Goal: Task Accomplishment & Management: Complete application form

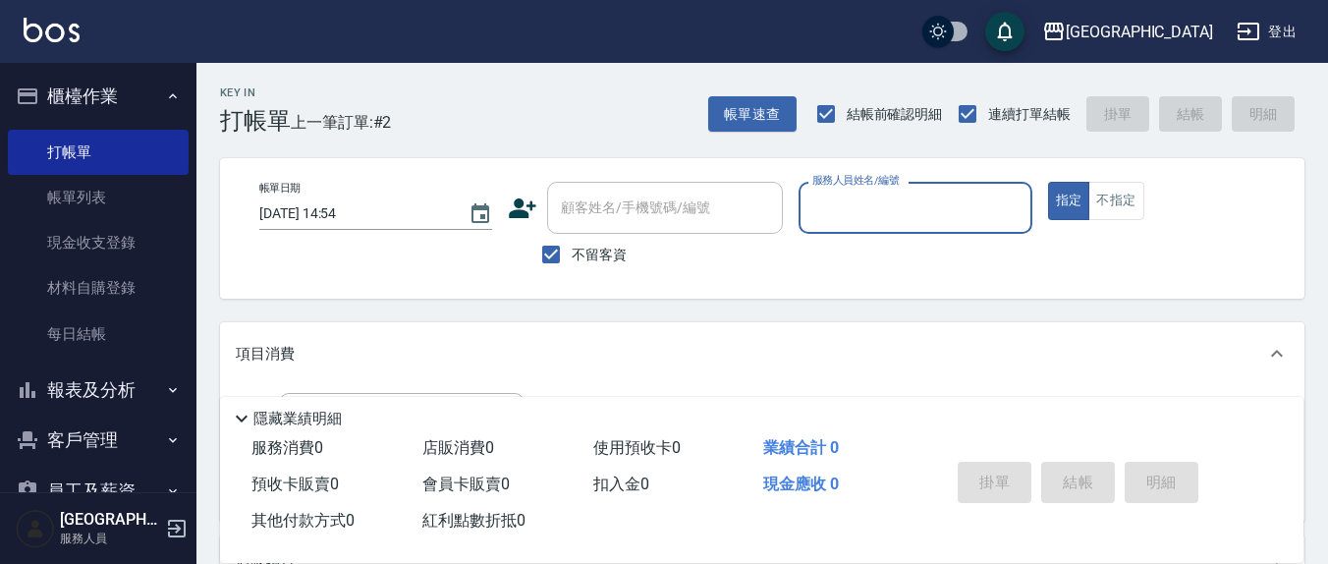
click at [871, 214] on input "服務人員姓名/編號" at bounding box center [914, 208] width 215 height 34
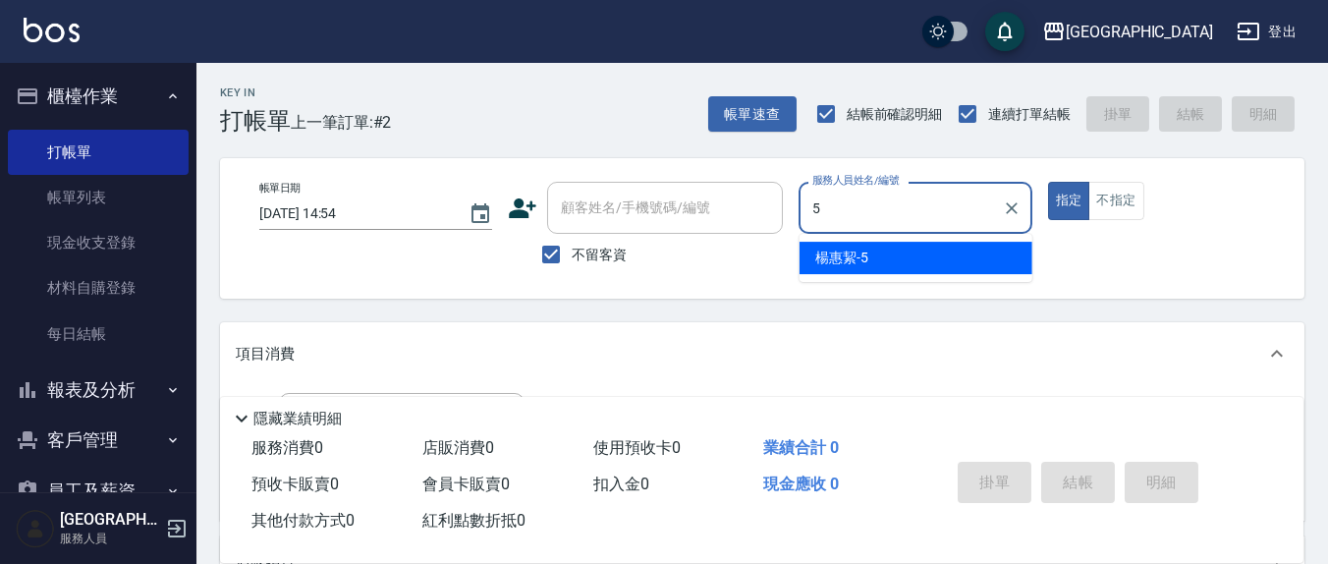
type input "5"
type button "true"
type input "[PERSON_NAME]5"
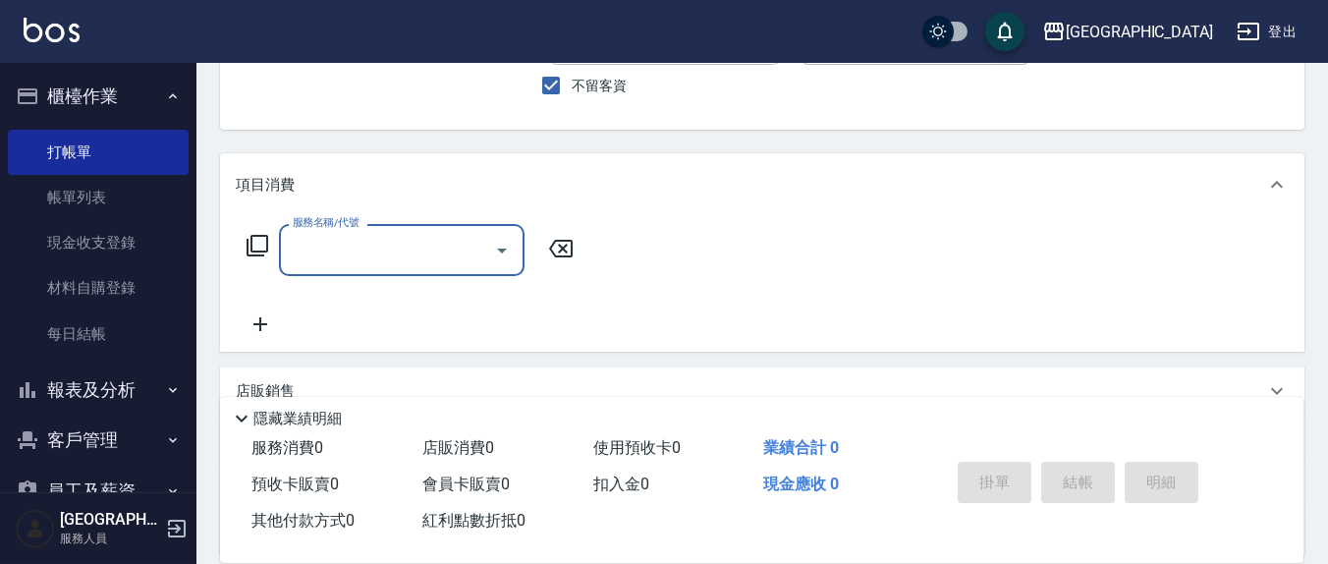
scroll to position [204, 0]
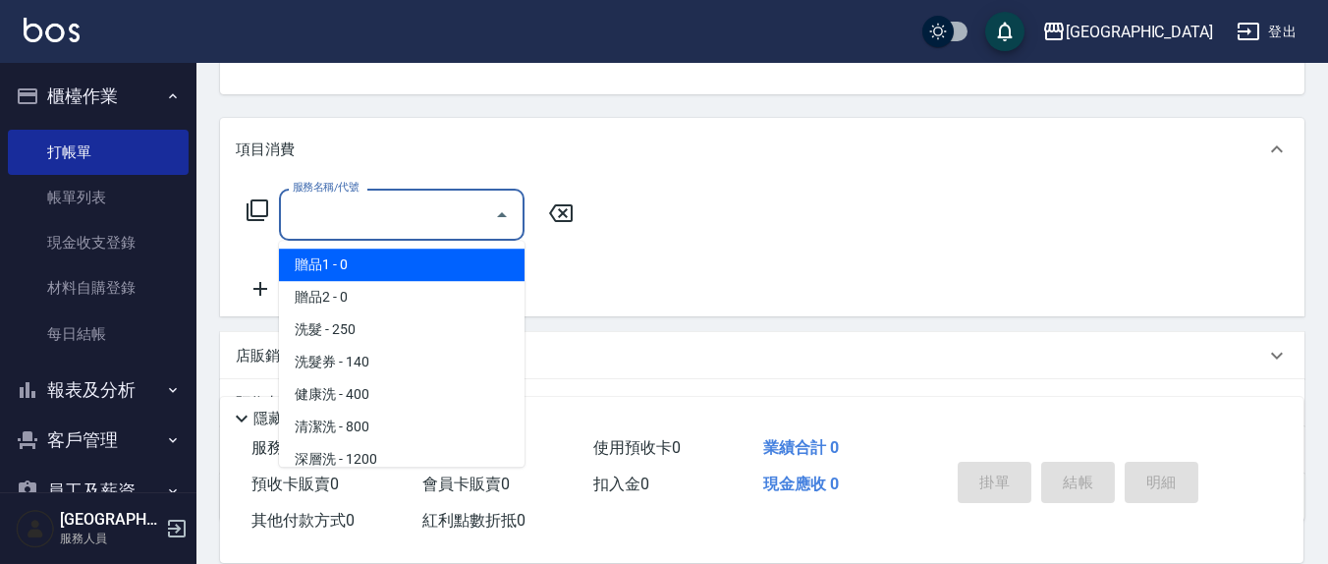
click at [351, 224] on input "服務名稱/代號" at bounding box center [387, 214] width 198 height 34
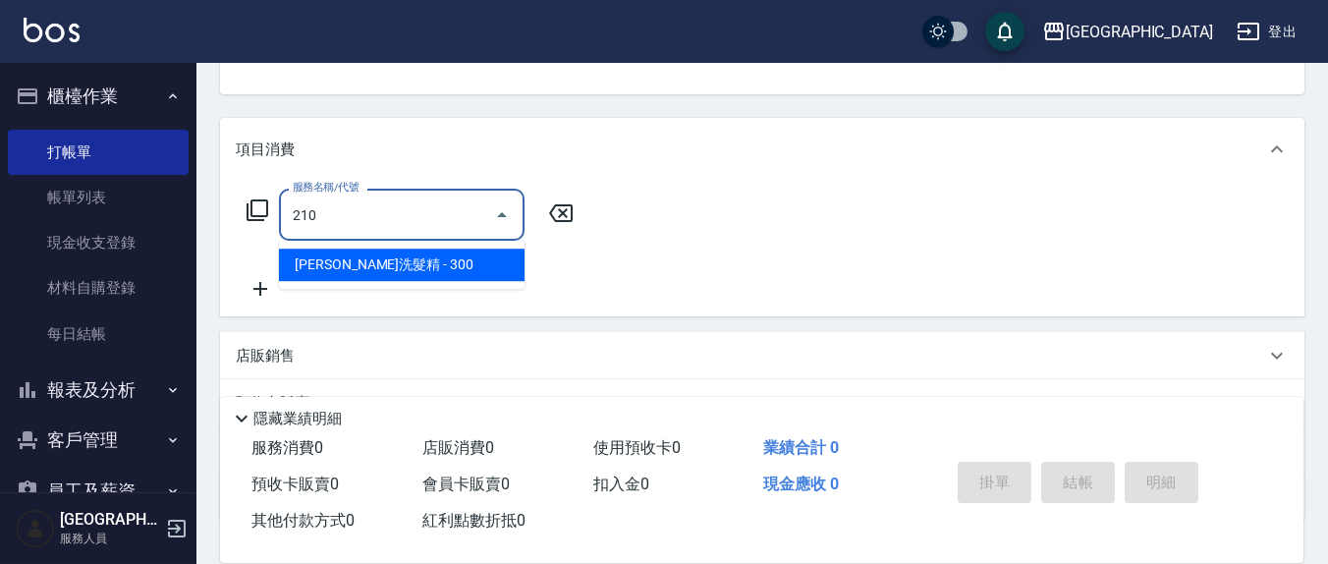
type input "歐娜洗髮精(210)"
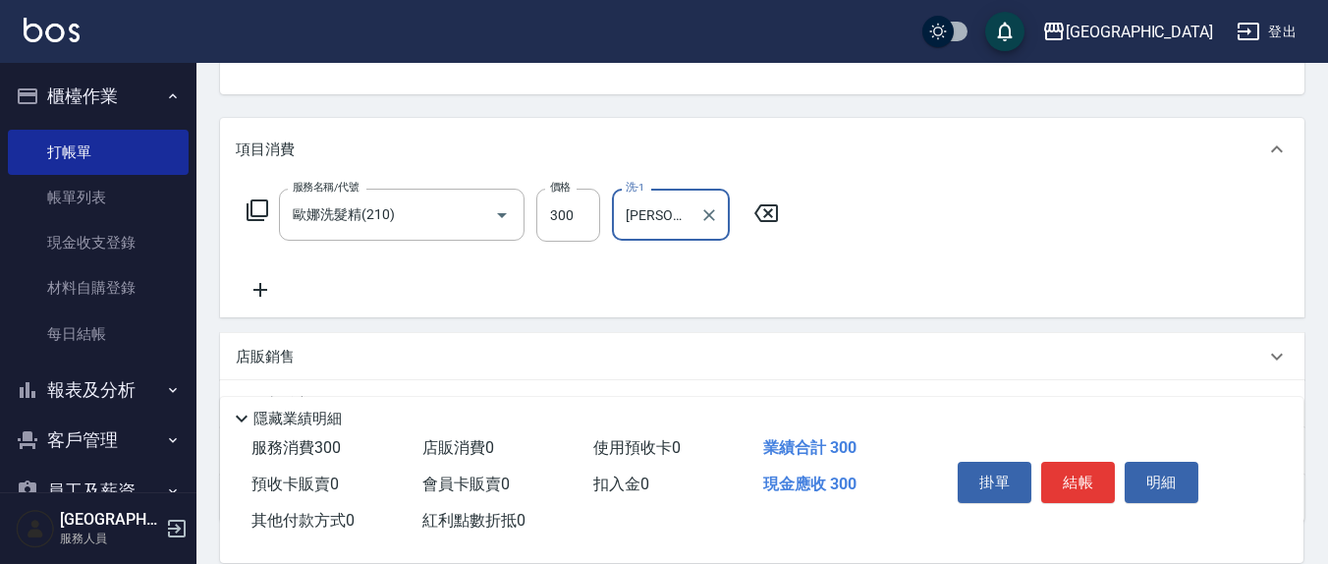
type input "[PERSON_NAME]-22"
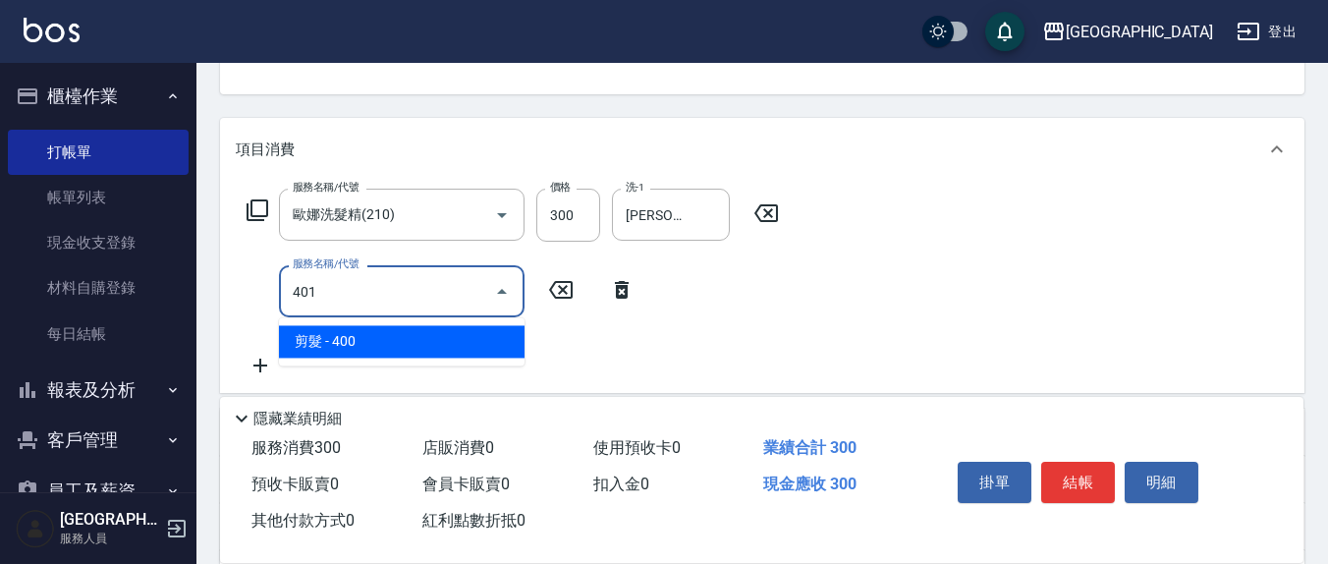
type input "剪髮(401)"
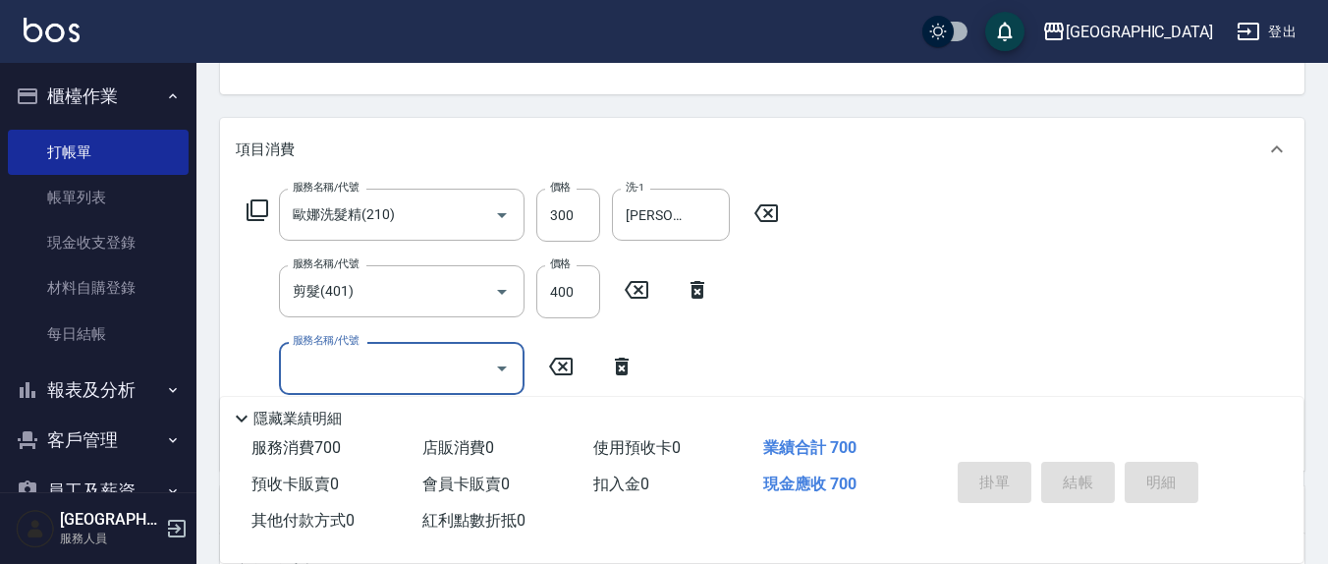
type input "[DATE] 16:32"
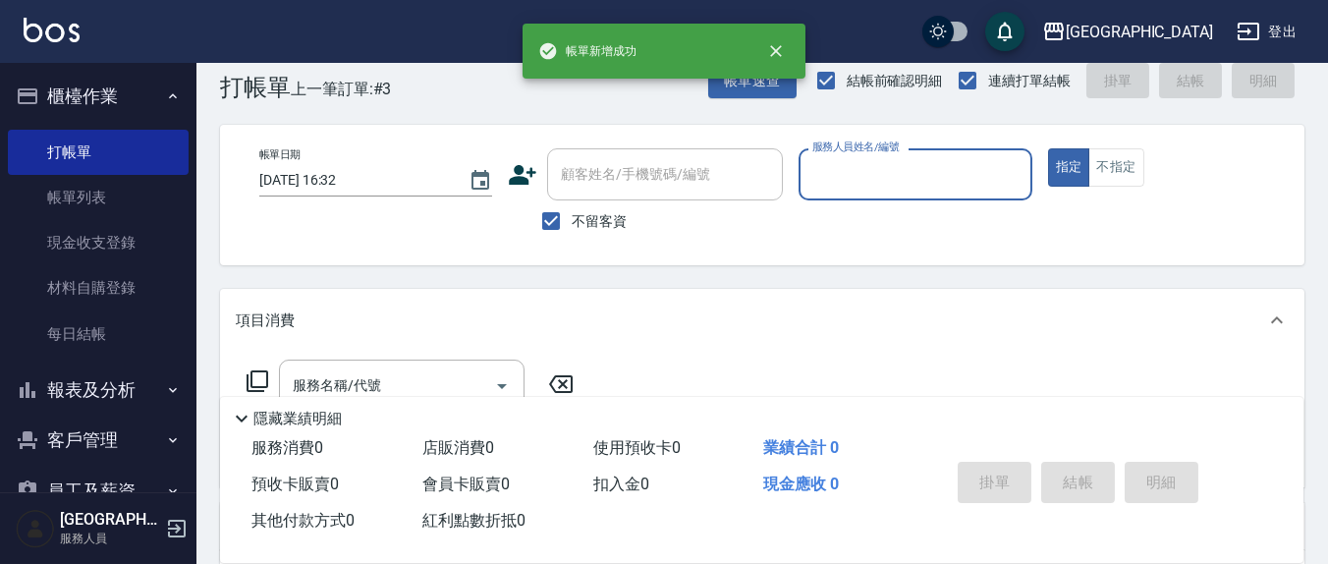
scroll to position [0, 0]
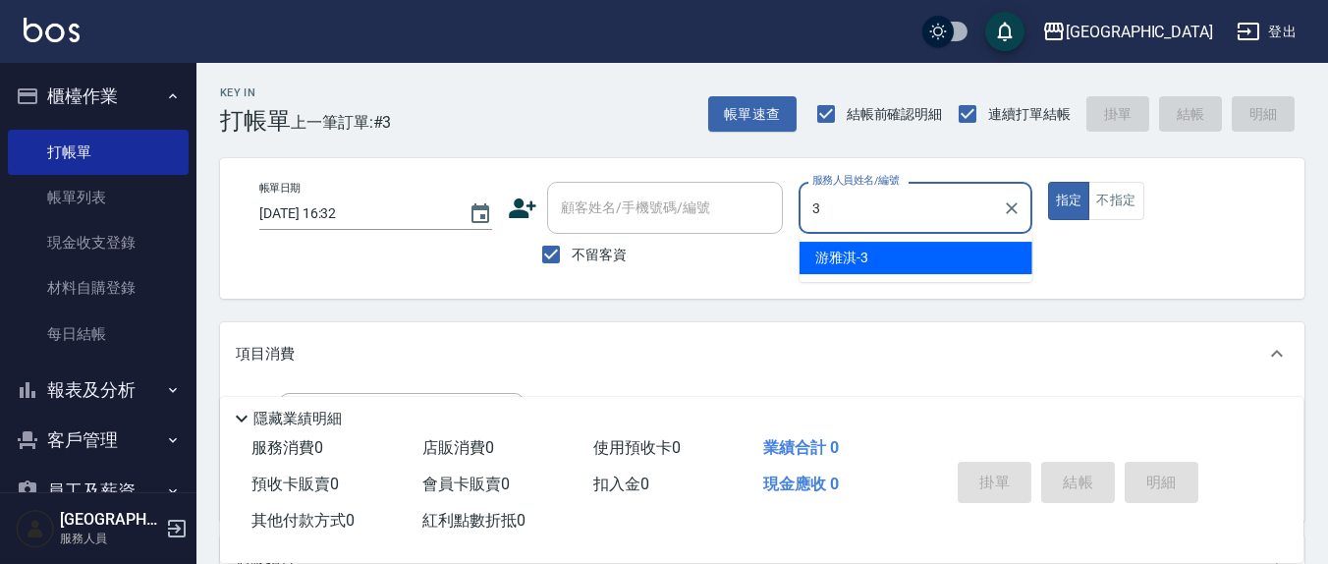
type input "[PERSON_NAME]-3"
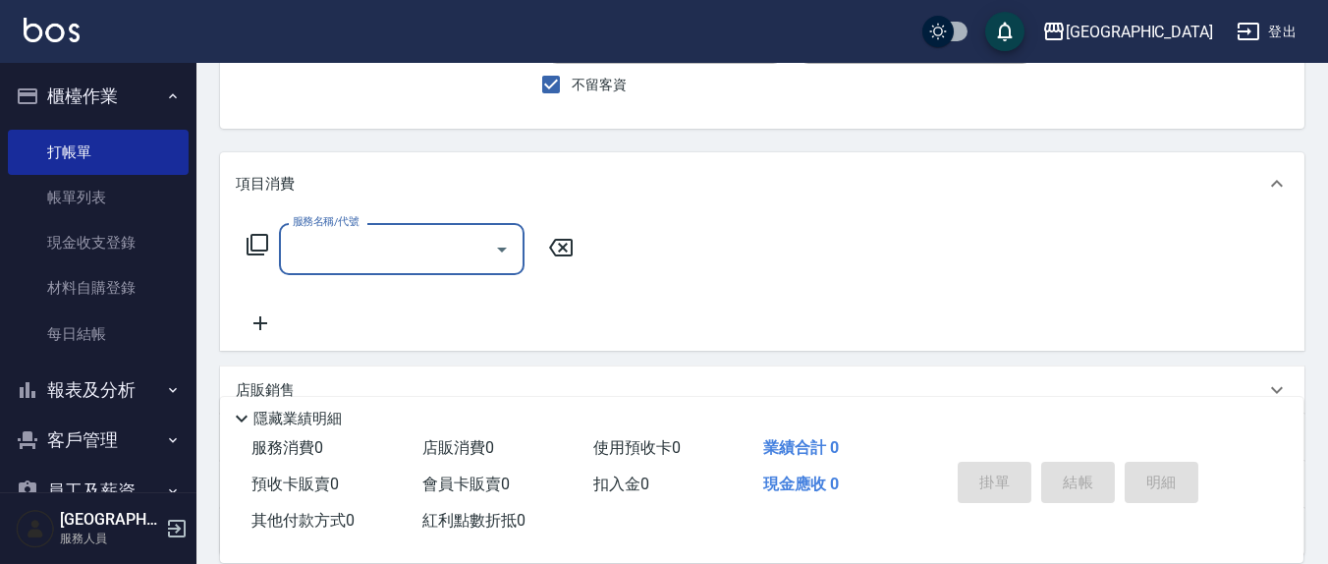
scroll to position [204, 0]
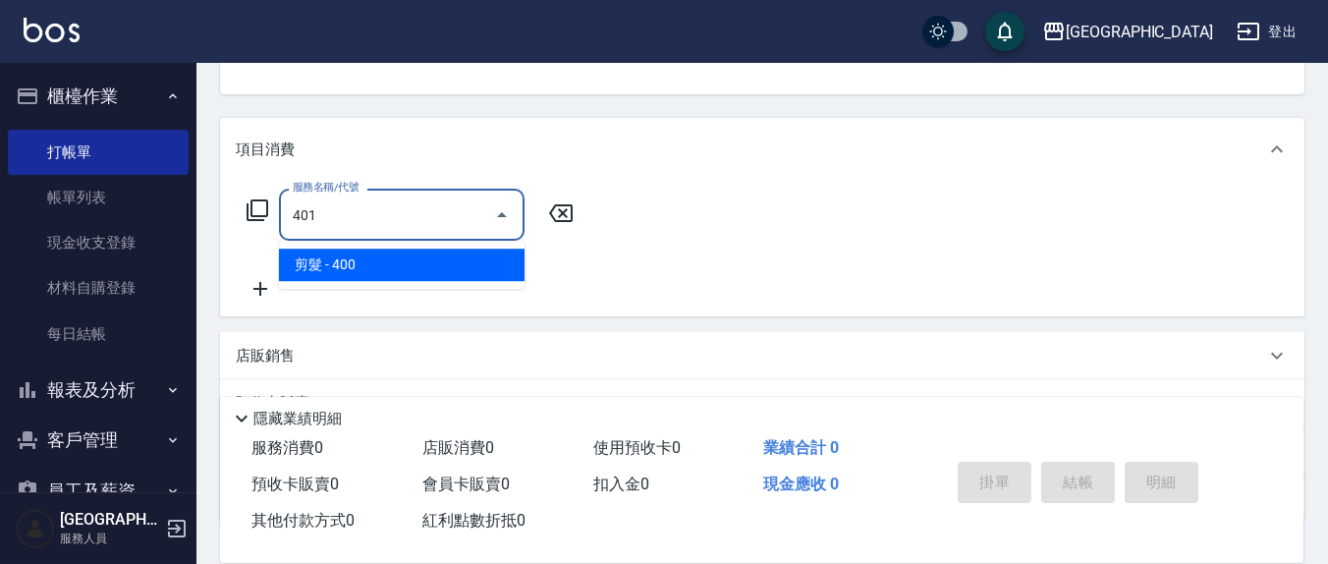
type input "剪髮(401)"
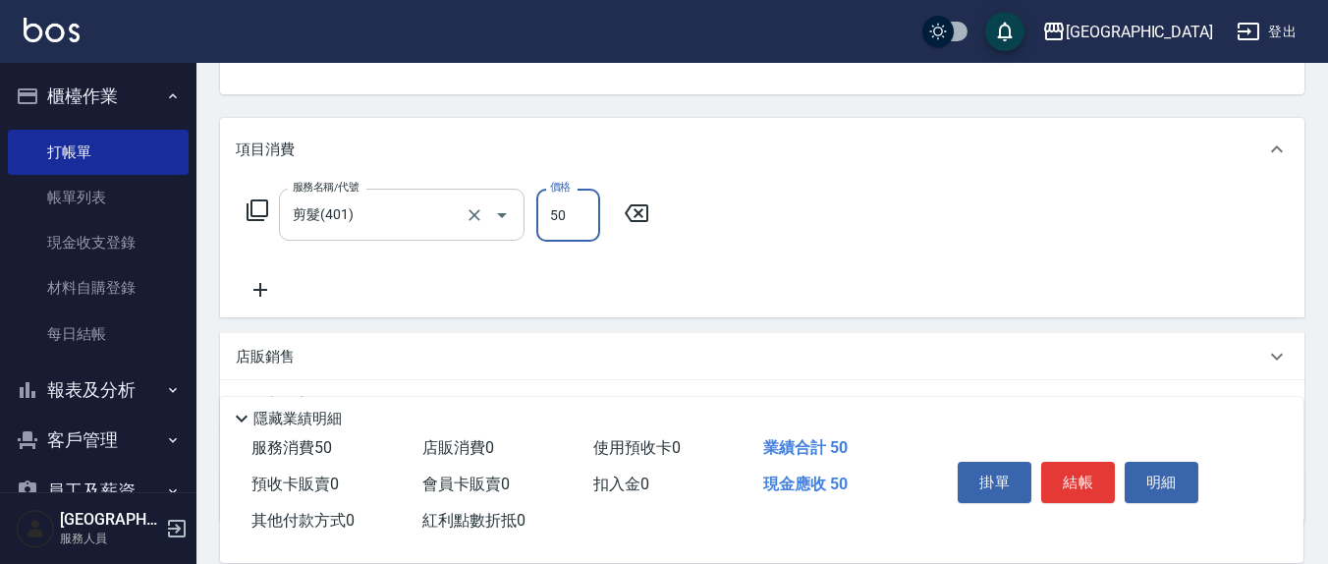
type input "50"
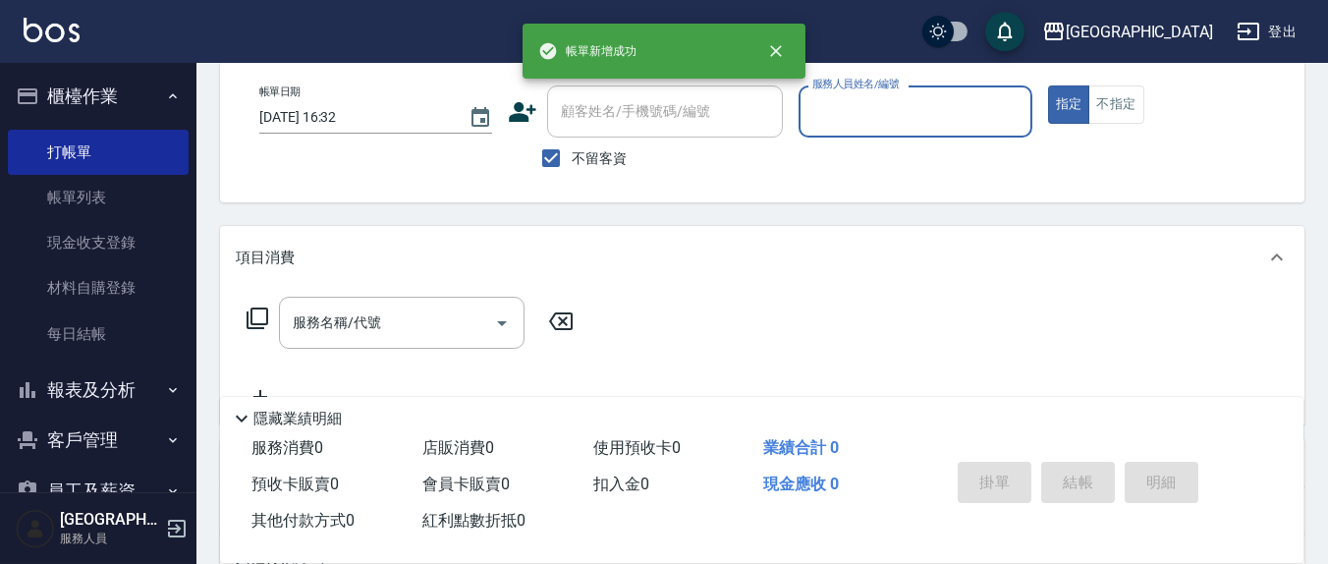
scroll to position [0, 0]
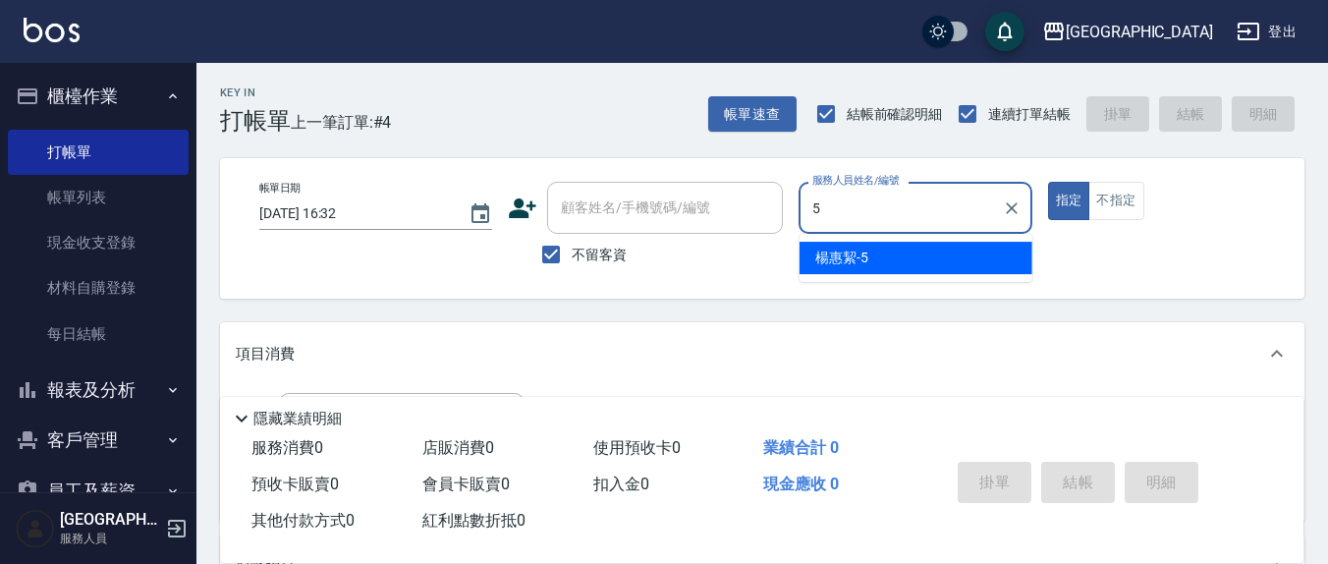
type input "[PERSON_NAME]5"
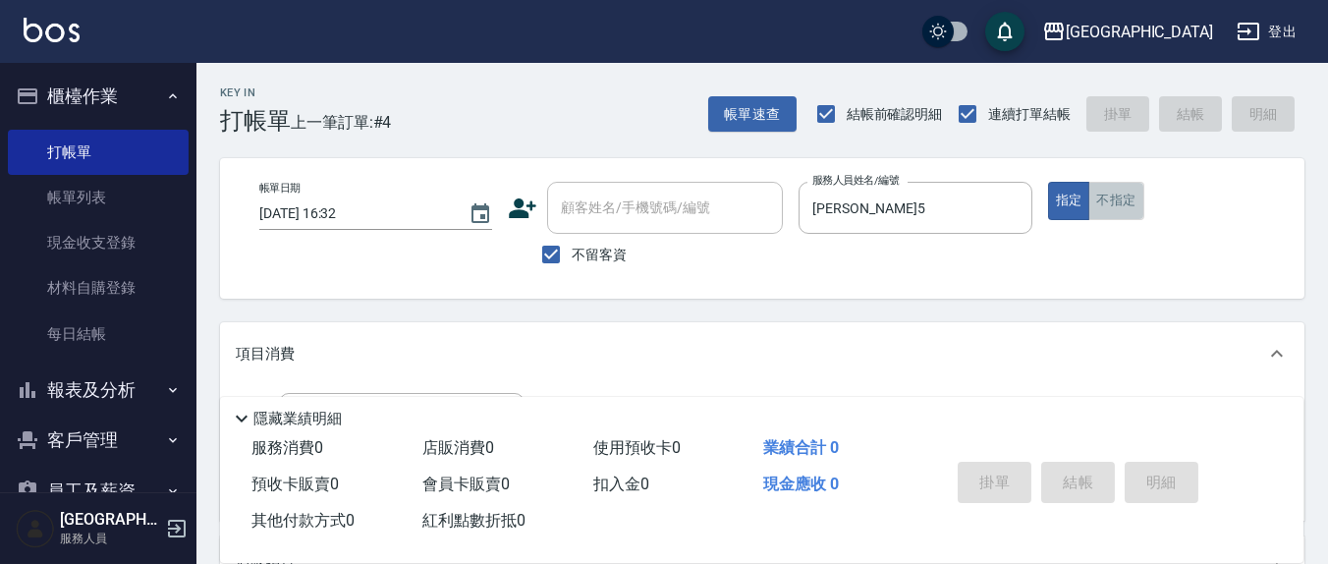
click at [1125, 199] on button "不指定" at bounding box center [1115, 201] width 55 height 38
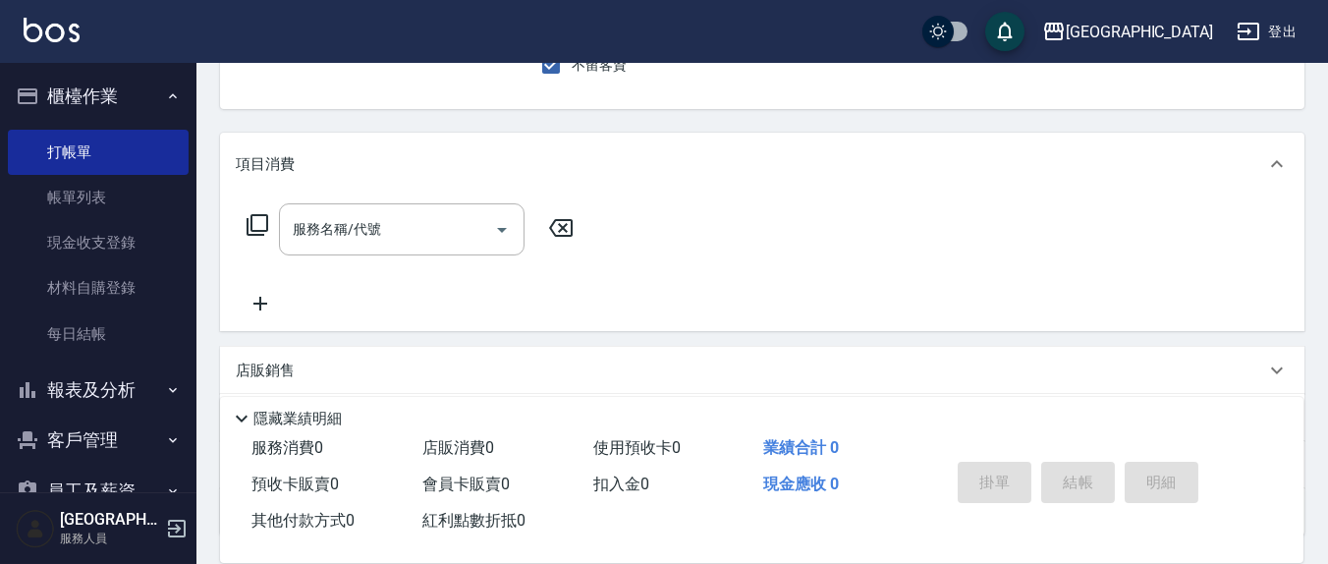
scroll to position [204, 0]
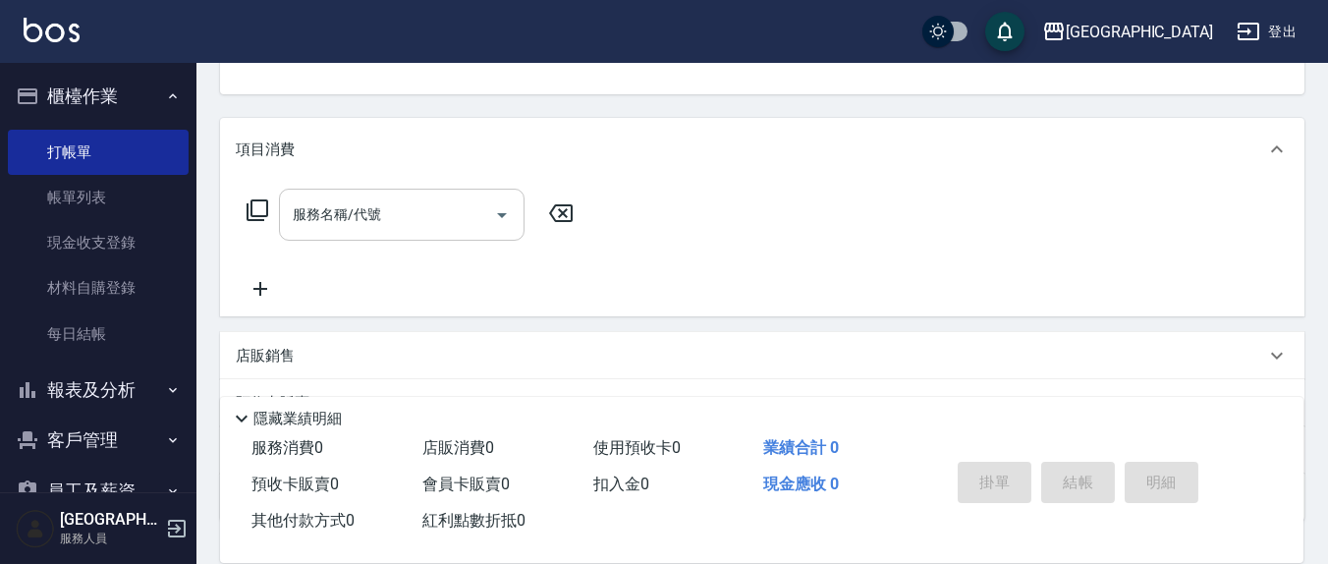
click at [421, 191] on div "服務名稱/代號" at bounding box center [402, 215] width 246 height 52
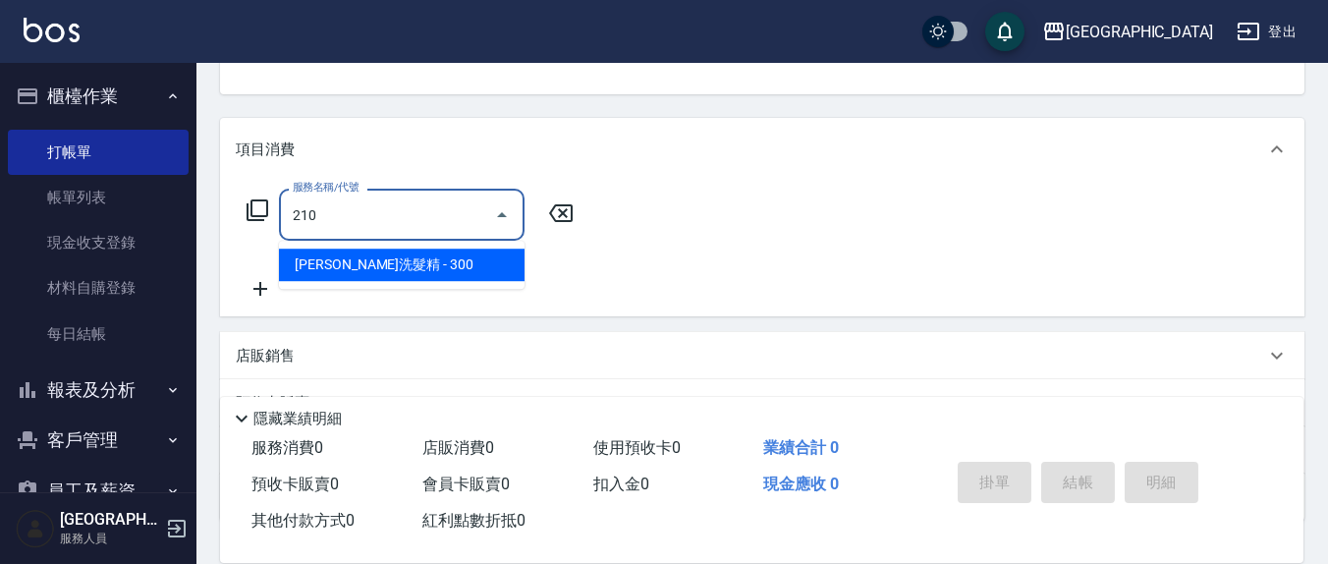
type input "歐娜洗髮精(210)"
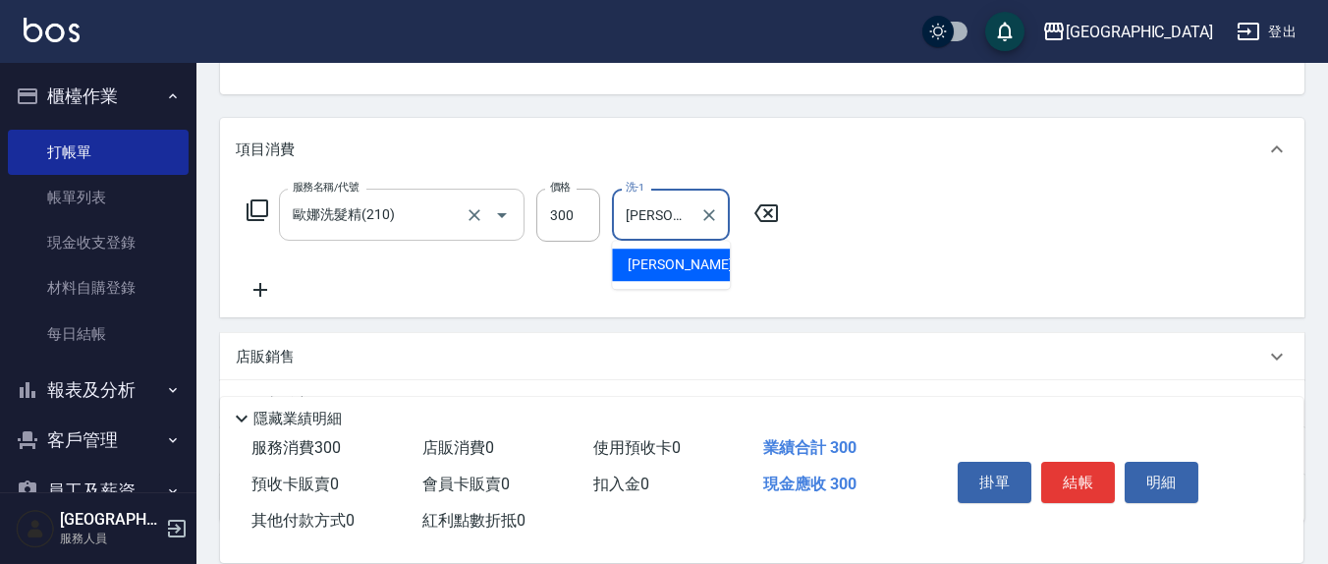
type input "[PERSON_NAME]-21"
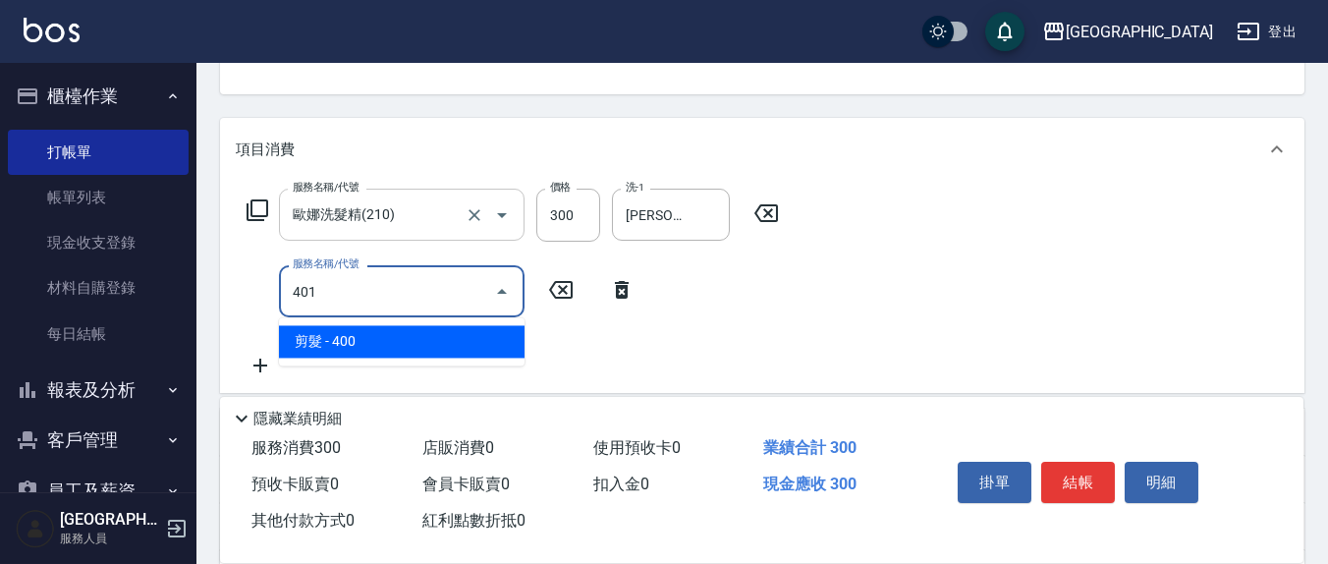
type input "剪髮(401)"
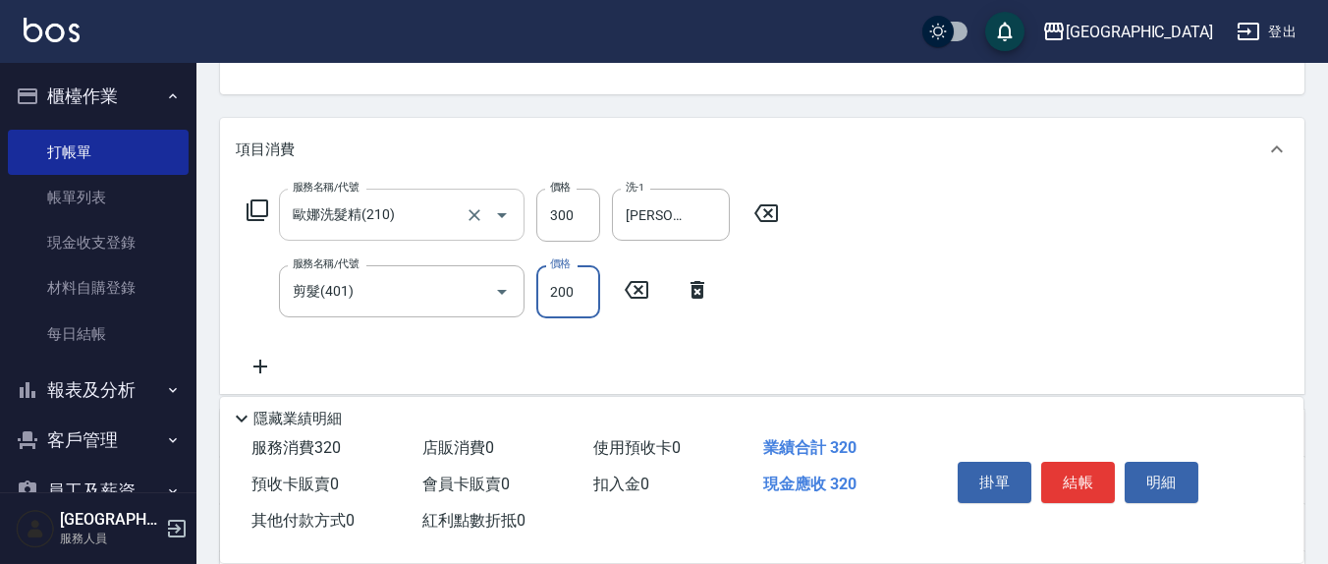
type input "200"
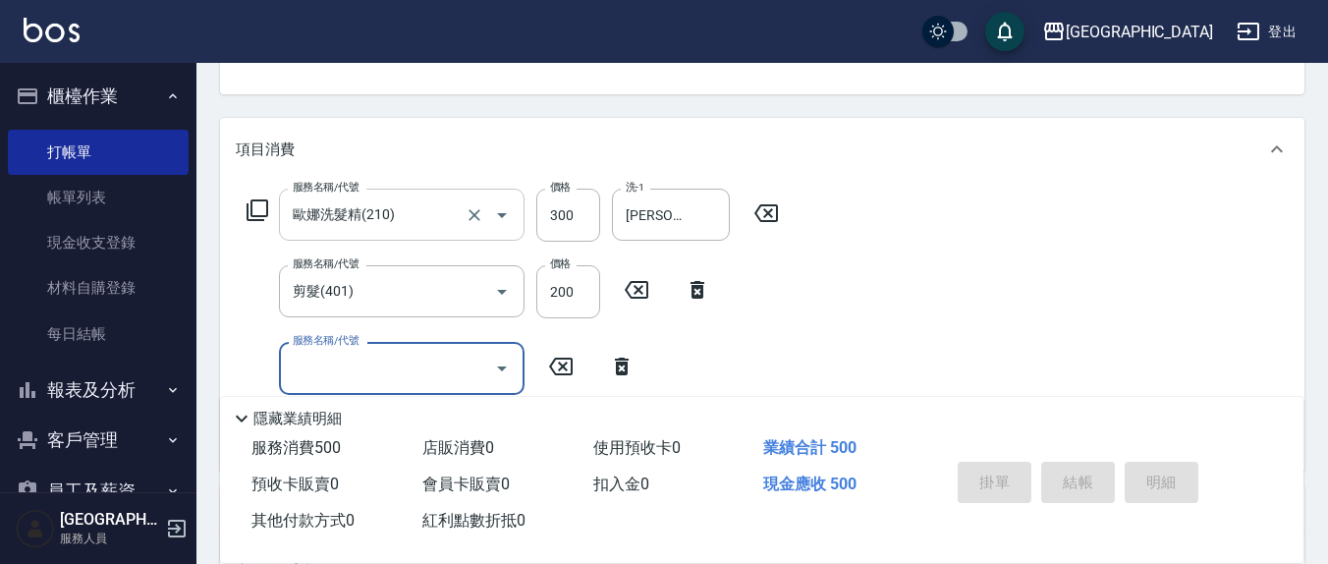
type input "[DATE] 16:33"
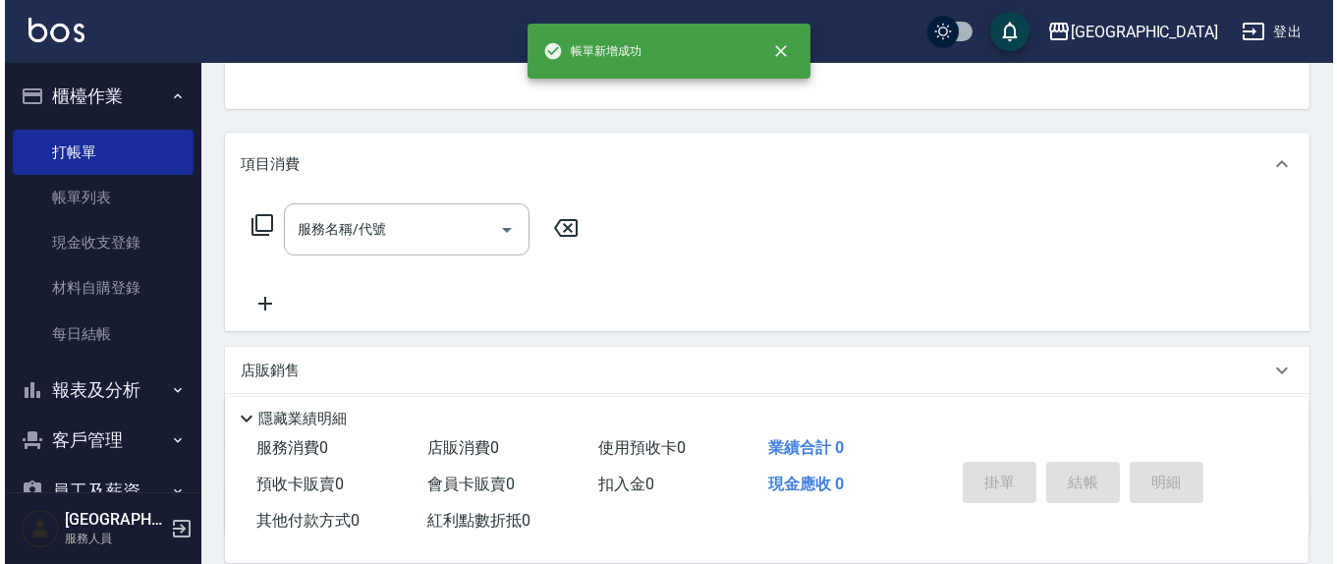
scroll to position [0, 0]
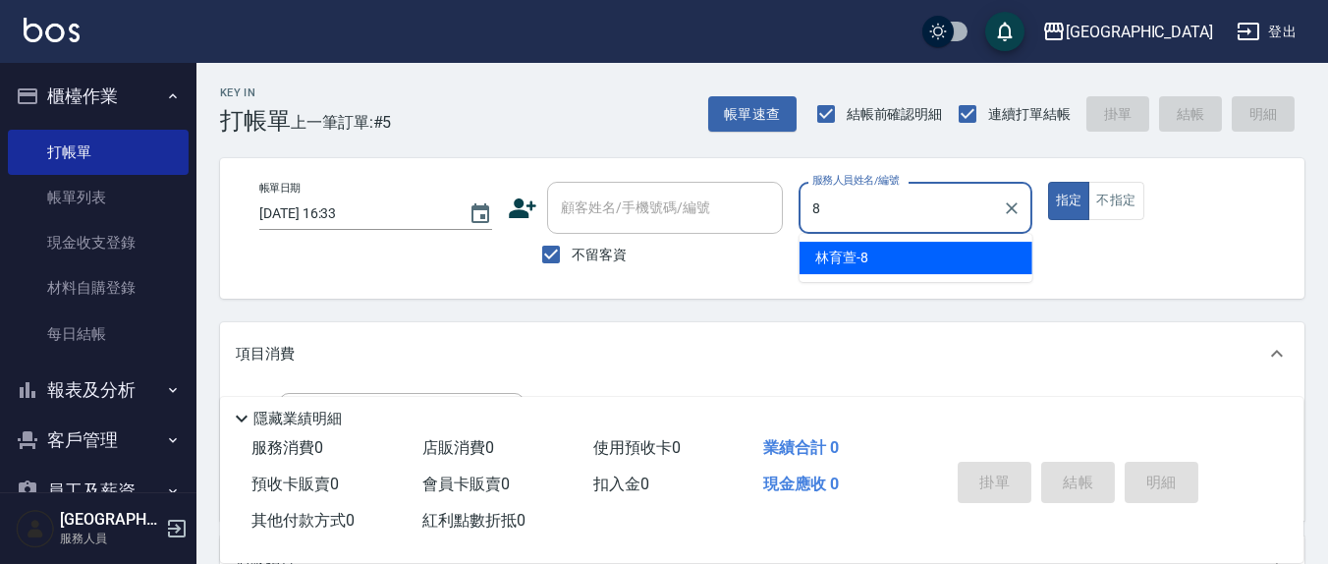
type input "[PERSON_NAME]-8"
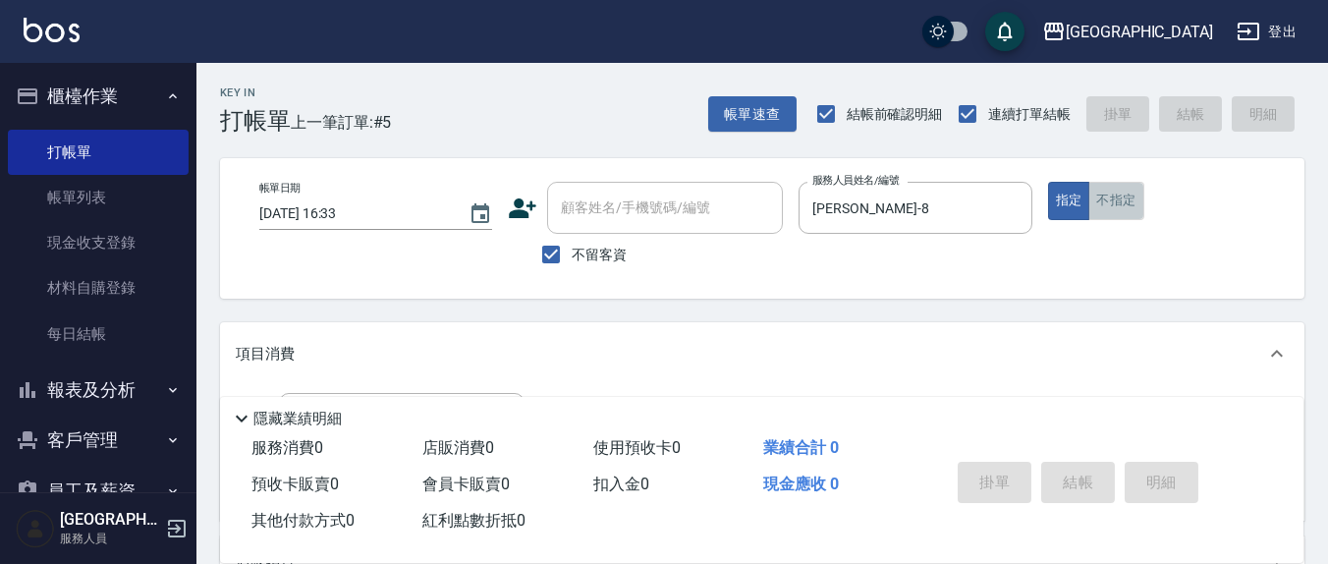
click at [1115, 200] on button "不指定" at bounding box center [1115, 201] width 55 height 38
type button "false"
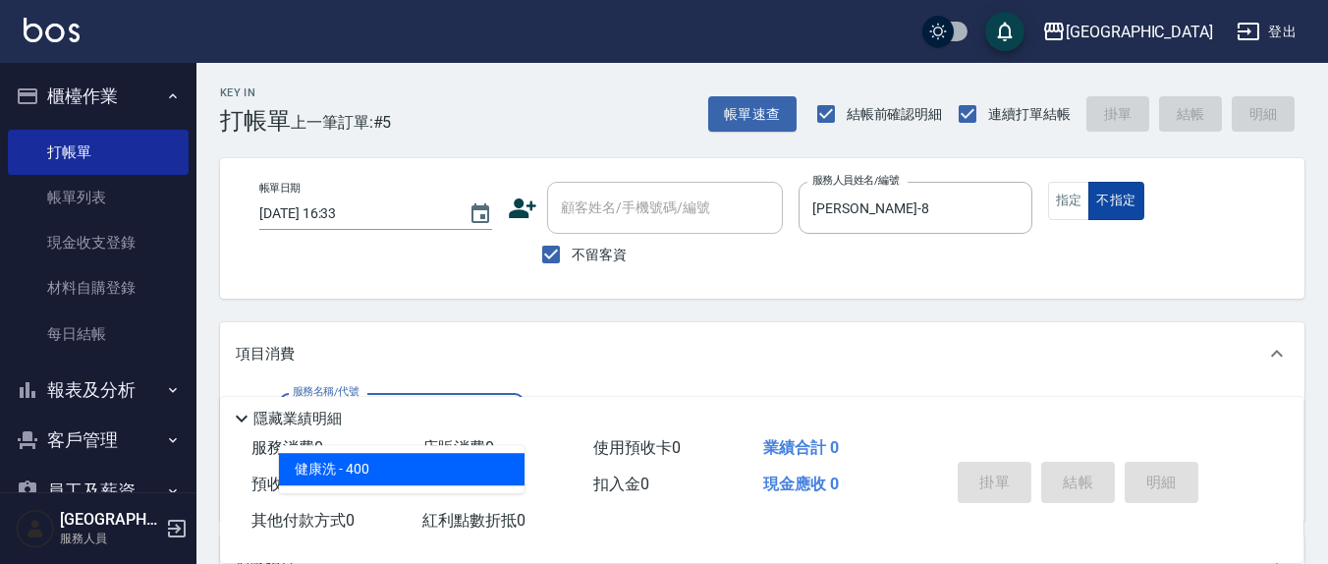
type input "健康洗(206)"
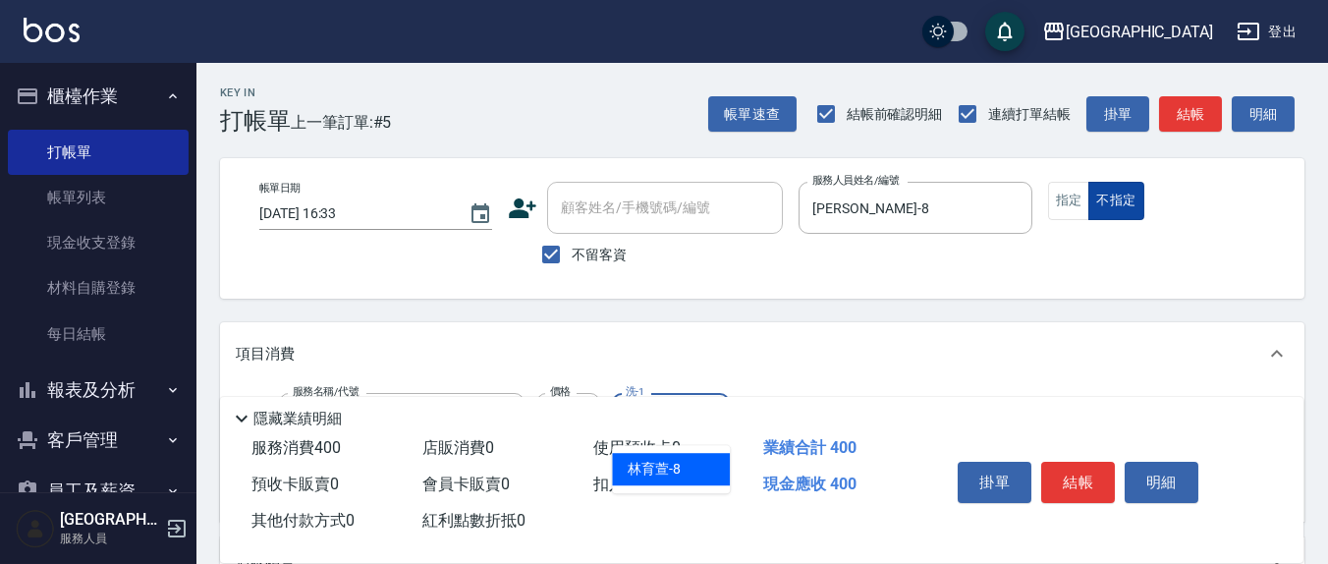
type input "[PERSON_NAME]-8"
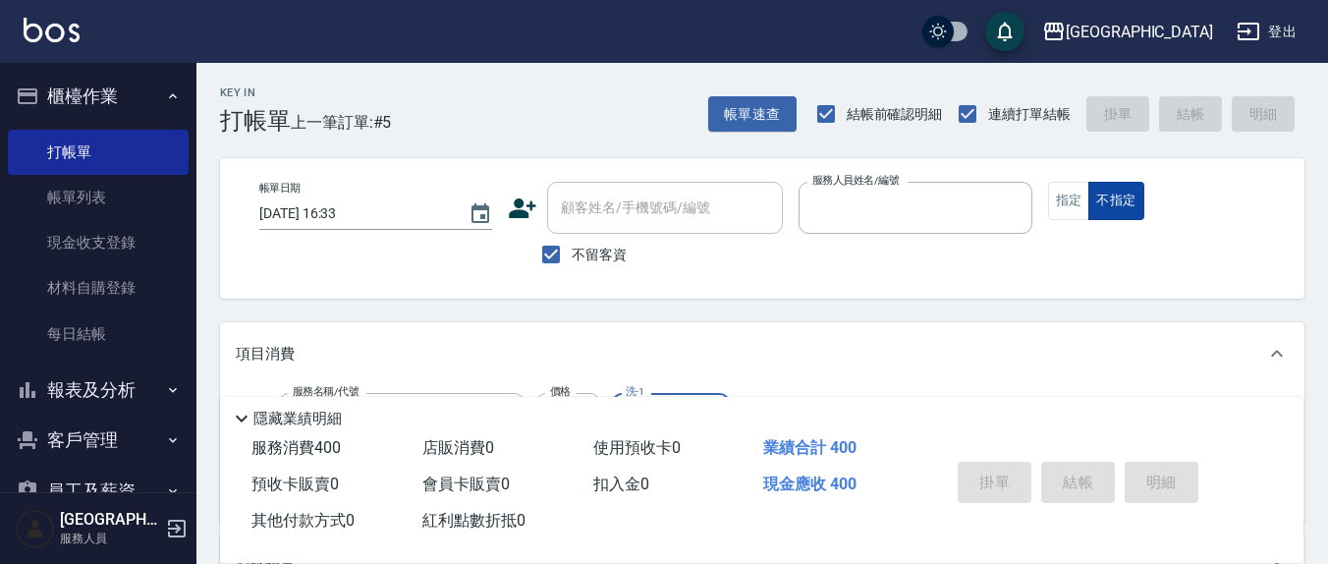
click at [1088, 182] on button "不指定" at bounding box center [1115, 201] width 55 height 38
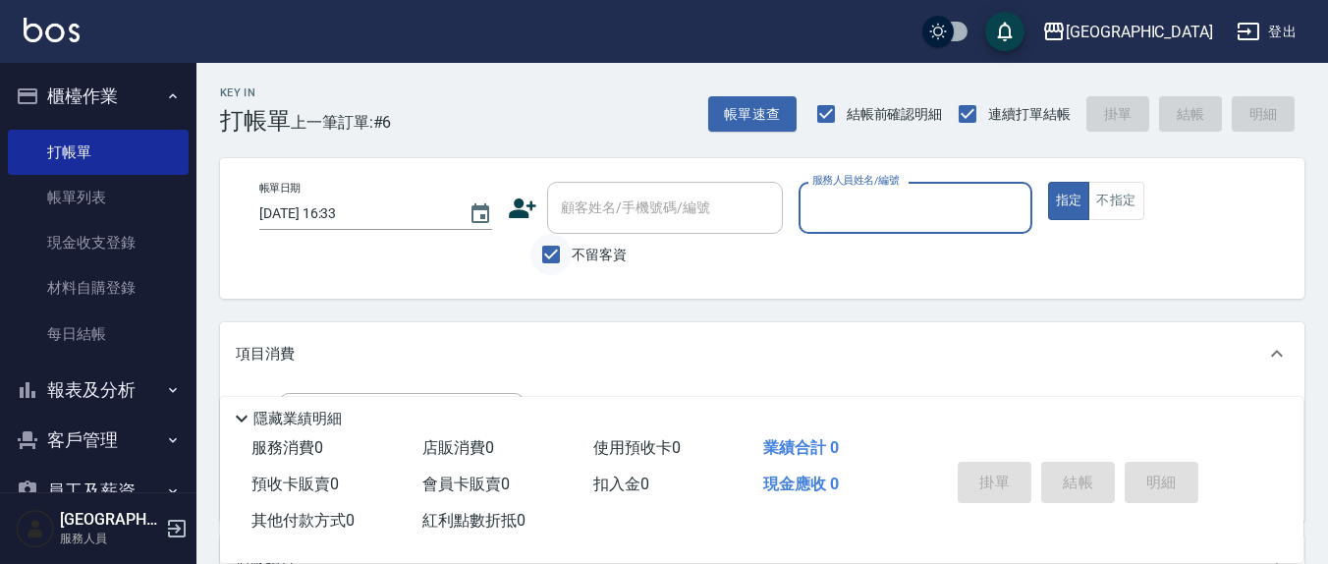
click at [548, 257] on input "不留客資" at bounding box center [550, 254] width 41 height 41
checkbox input "false"
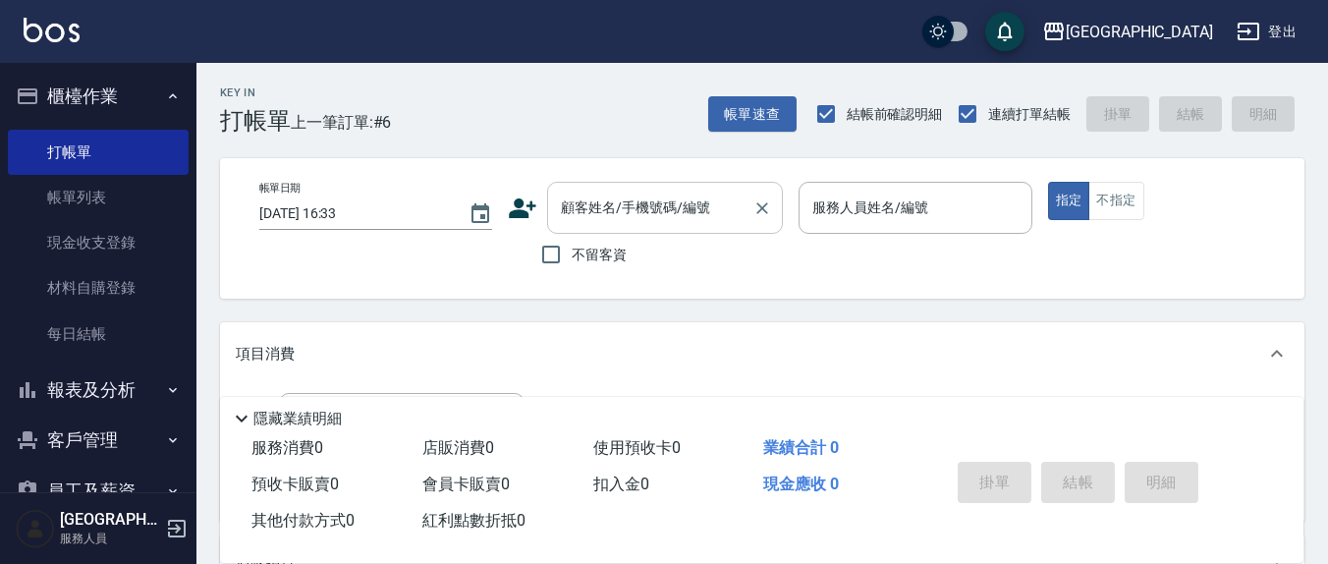
click at [594, 213] on div "顧客姓名/手機號碼/編號 顧客姓名/手機號碼/編號" at bounding box center [665, 208] width 236 height 52
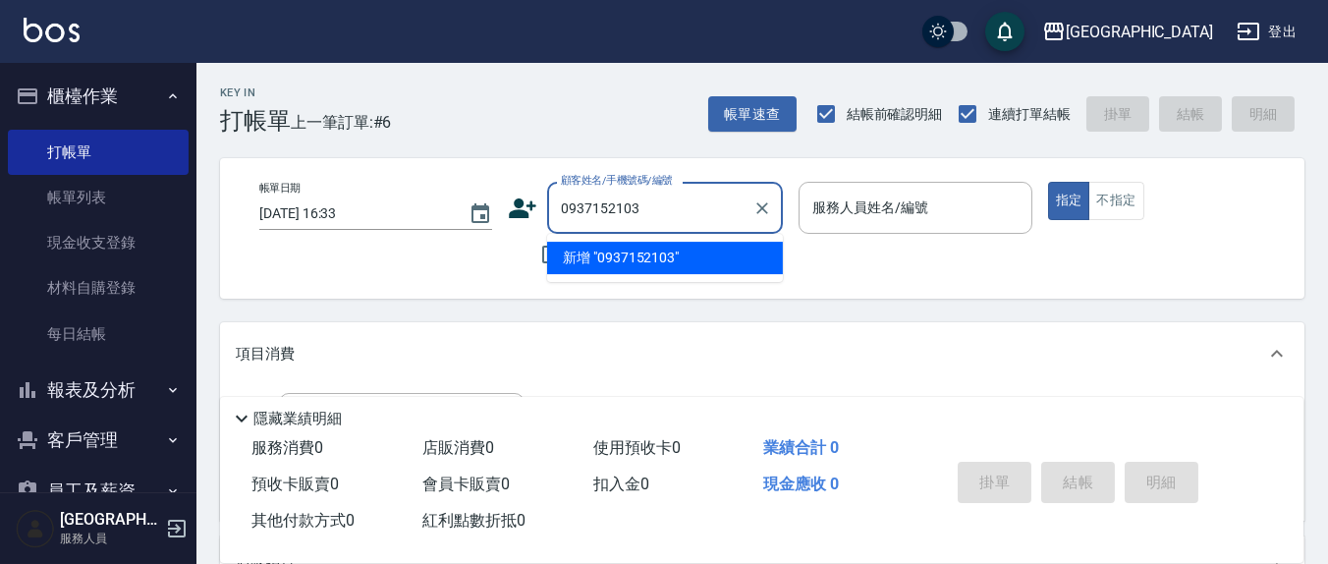
click at [599, 245] on li "新增 "0937152103"" at bounding box center [665, 258] width 236 height 32
type input "0937152103"
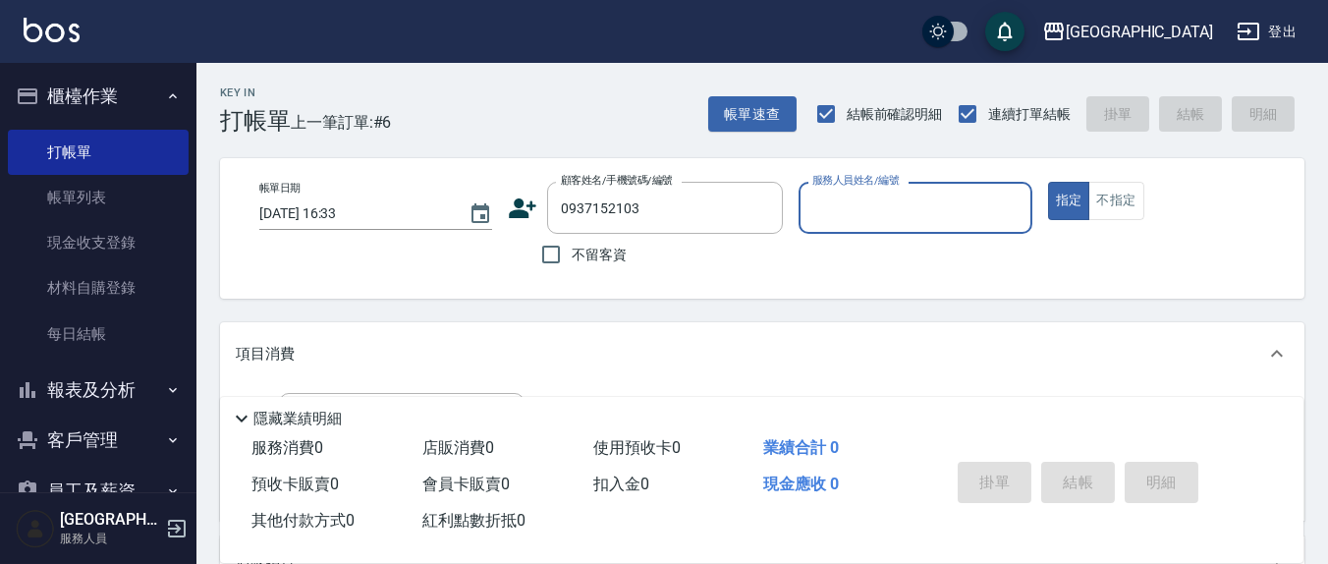
click at [536, 210] on icon at bounding box center [522, 208] width 29 height 29
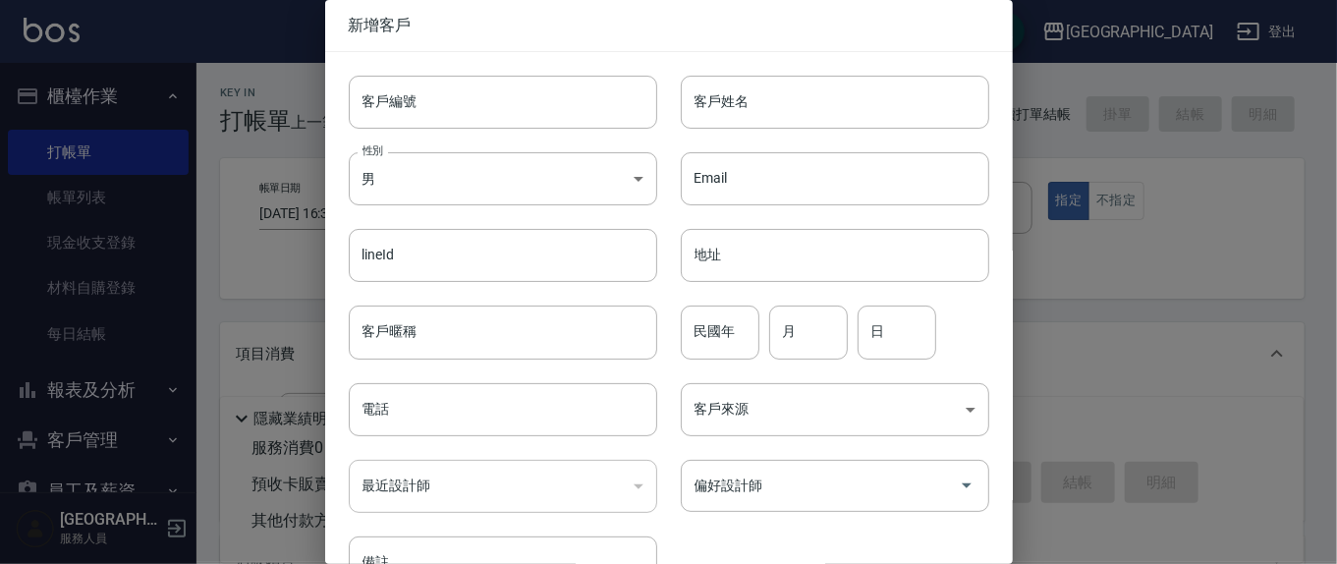
type input "0937152103"
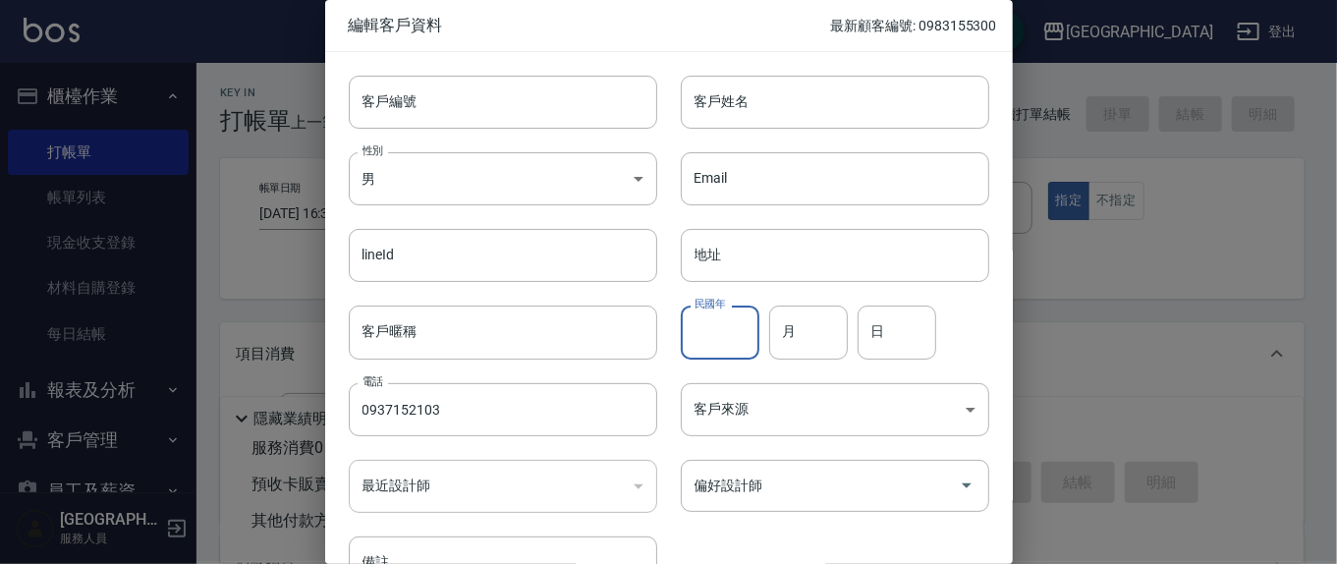
click at [731, 333] on input "民國年" at bounding box center [720, 331] width 79 height 53
type input "64"
type input "4"
type input "27"
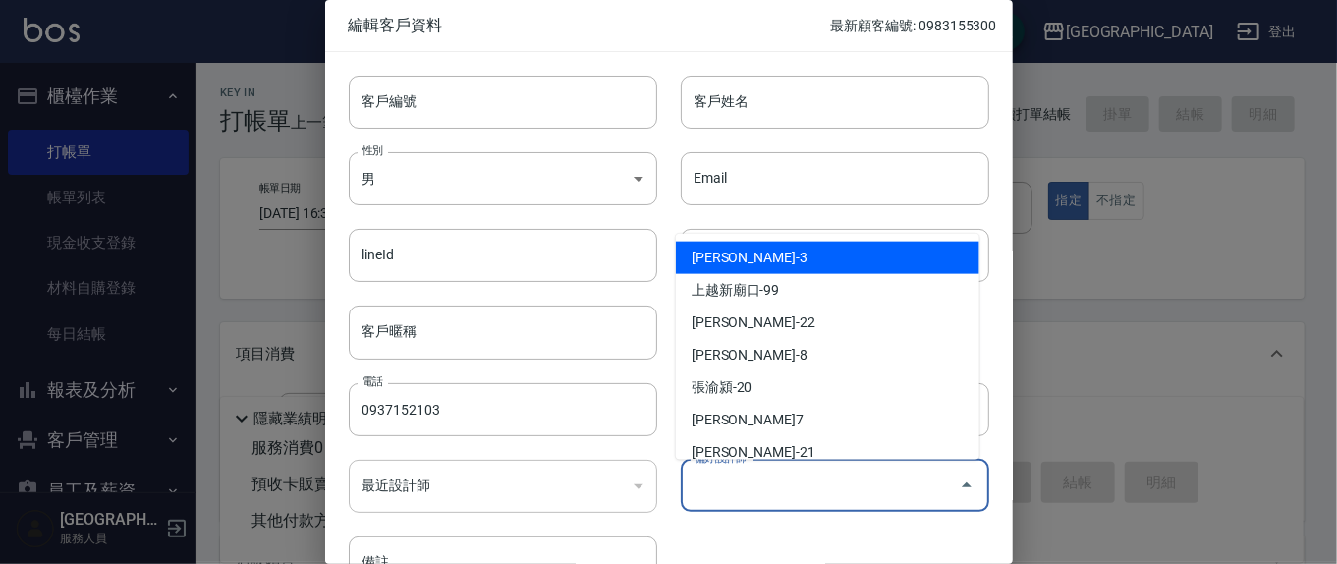
click at [798, 496] on input "偏好設計師" at bounding box center [820, 486] width 261 height 34
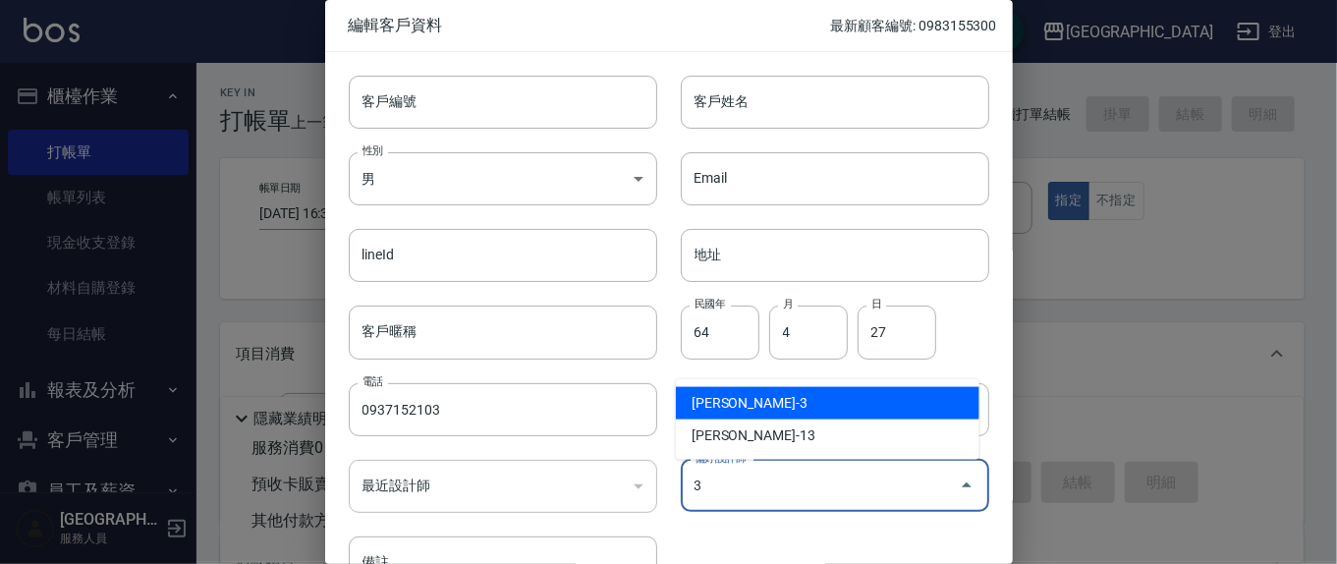
type input "游雅淇"
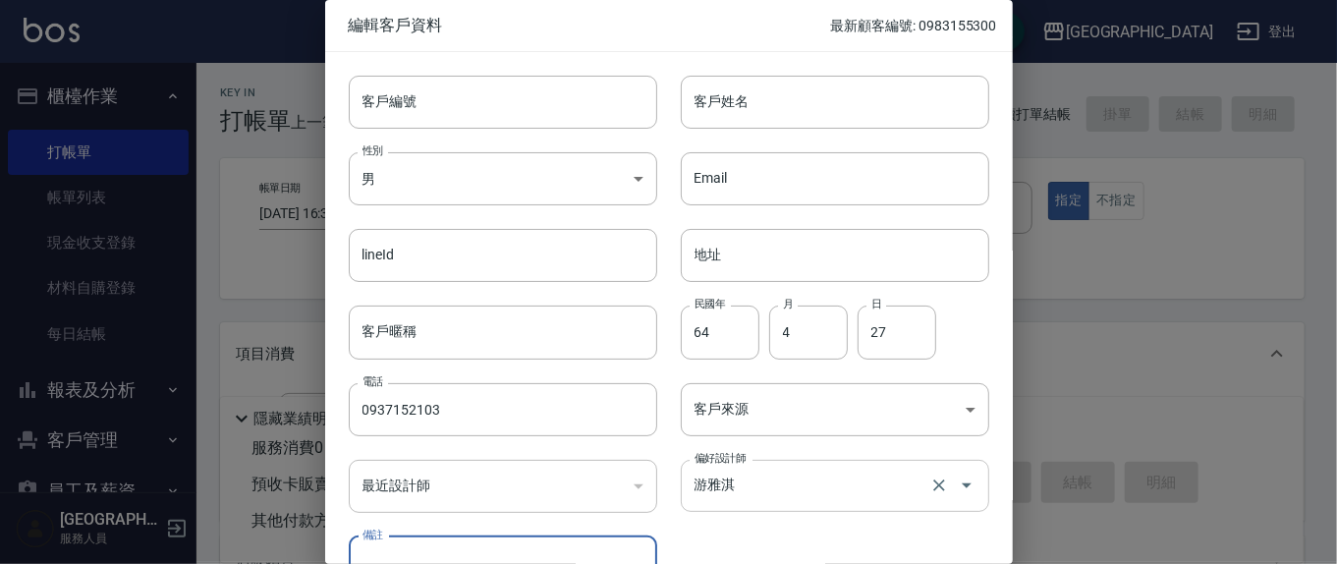
scroll to position [25, 0]
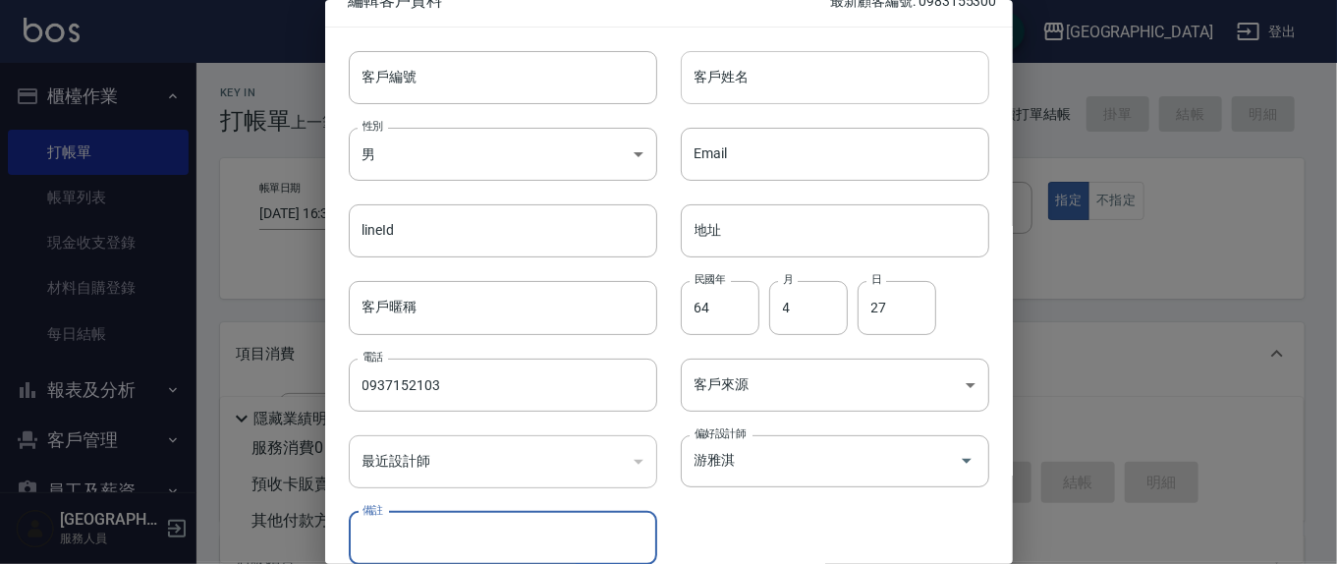
click at [776, 59] on input "客戶姓名" at bounding box center [835, 77] width 308 height 53
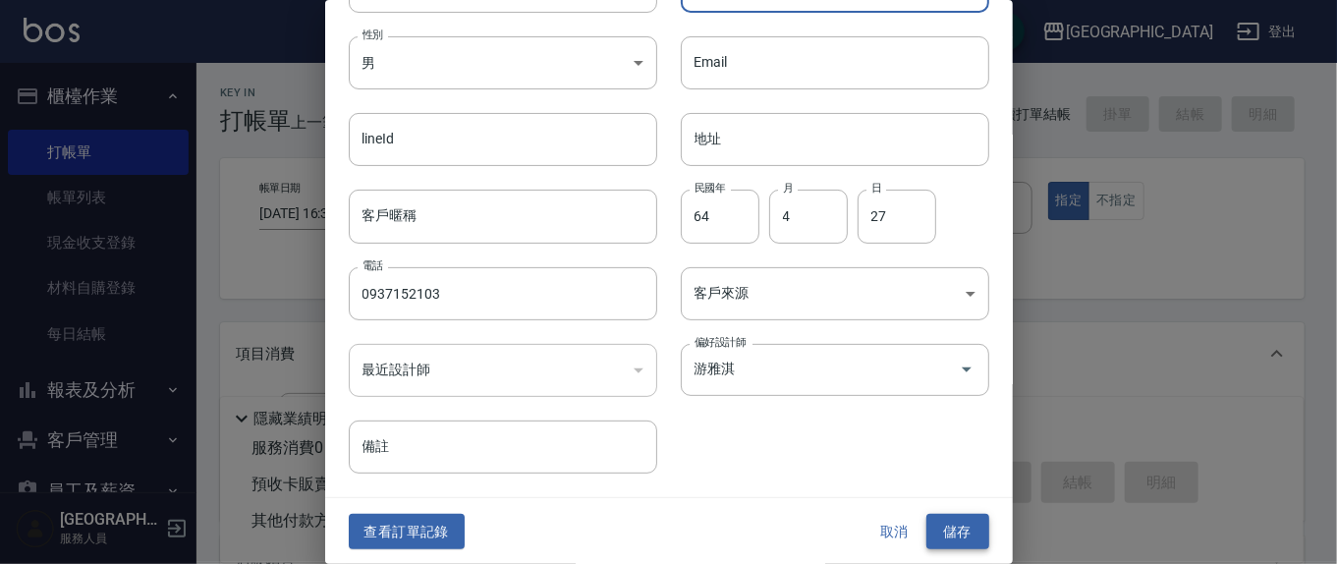
type input "[PERSON_NAME]"
click at [941, 533] on div "查看訂單記錄 取消 儲存" at bounding box center [669, 532] width 688 height 68
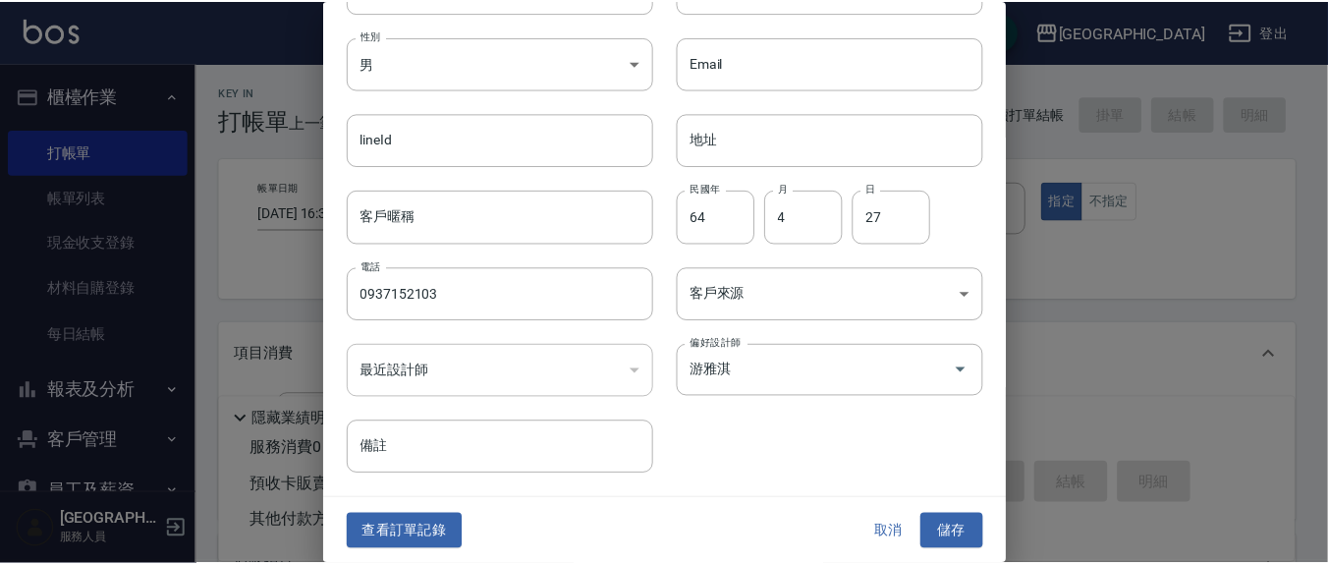
scroll to position [94, 0]
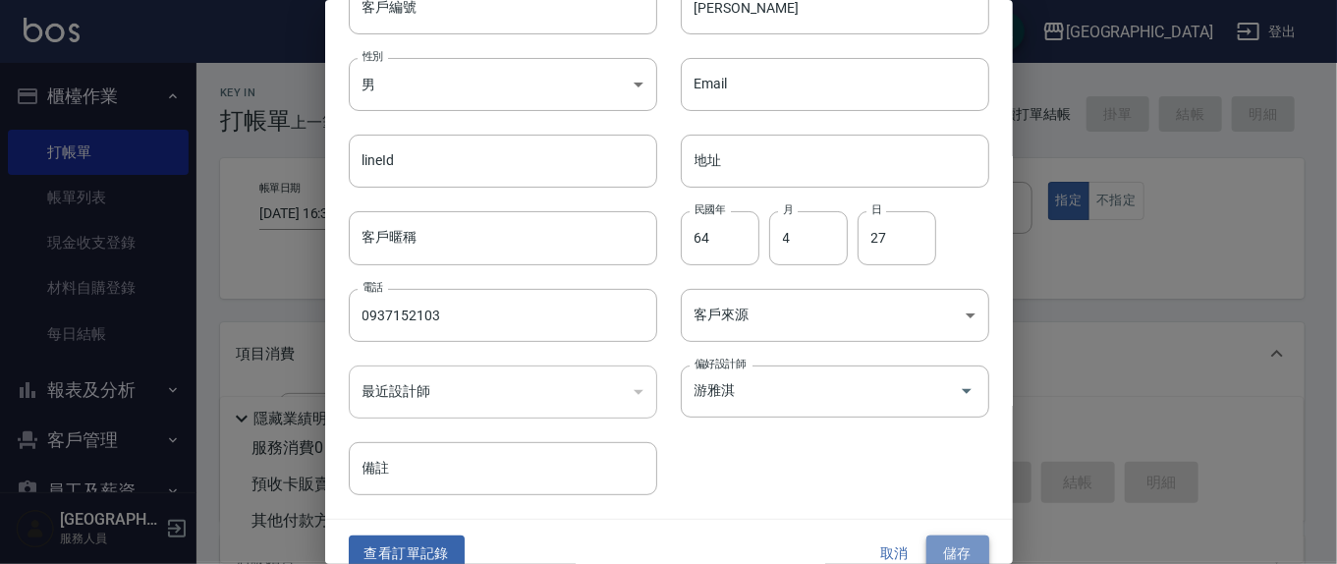
click at [961, 539] on button "儲存" at bounding box center [957, 553] width 63 height 36
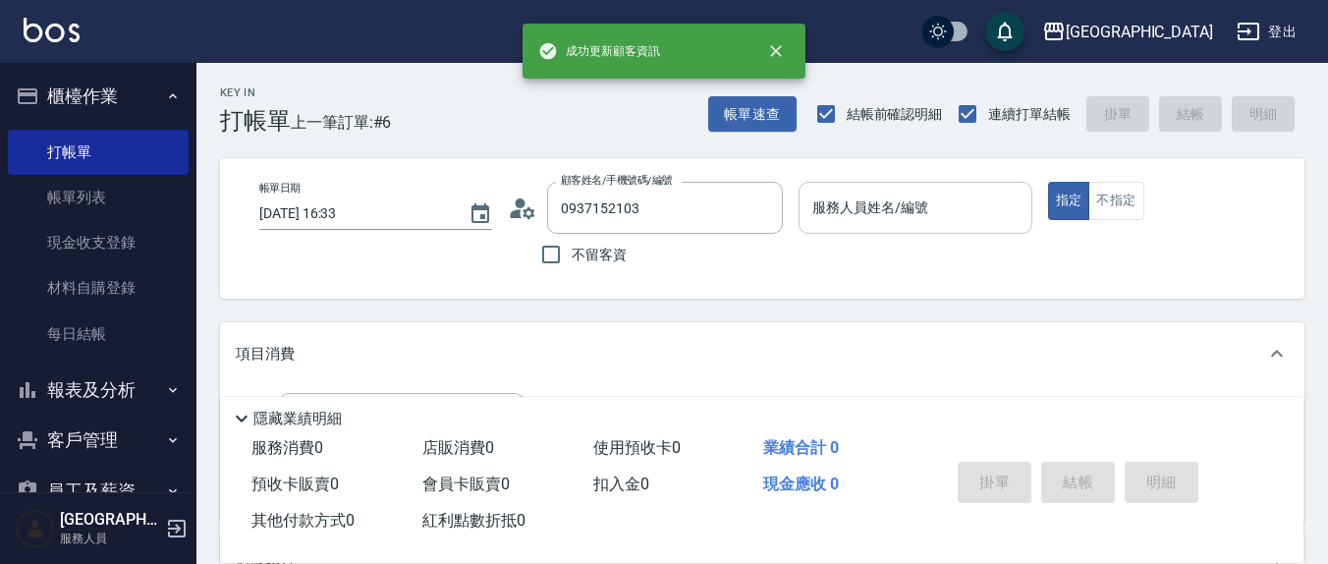
click at [924, 191] on input "服務人員姓名/編號" at bounding box center [914, 208] width 215 height 34
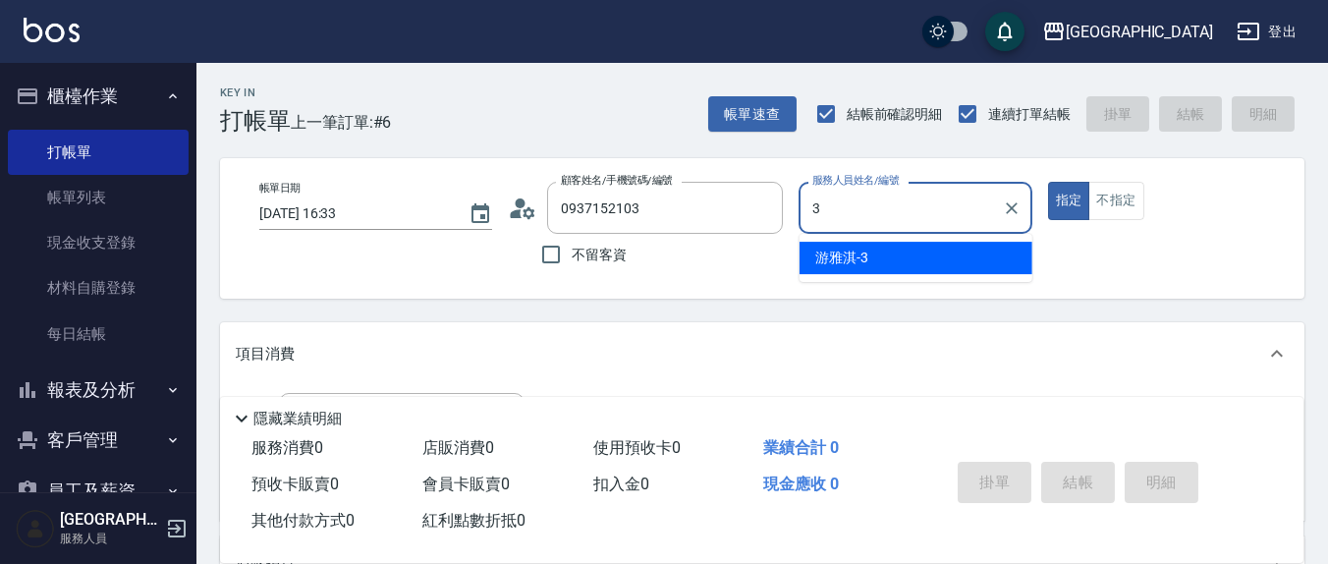
type input "[PERSON_NAME]-3"
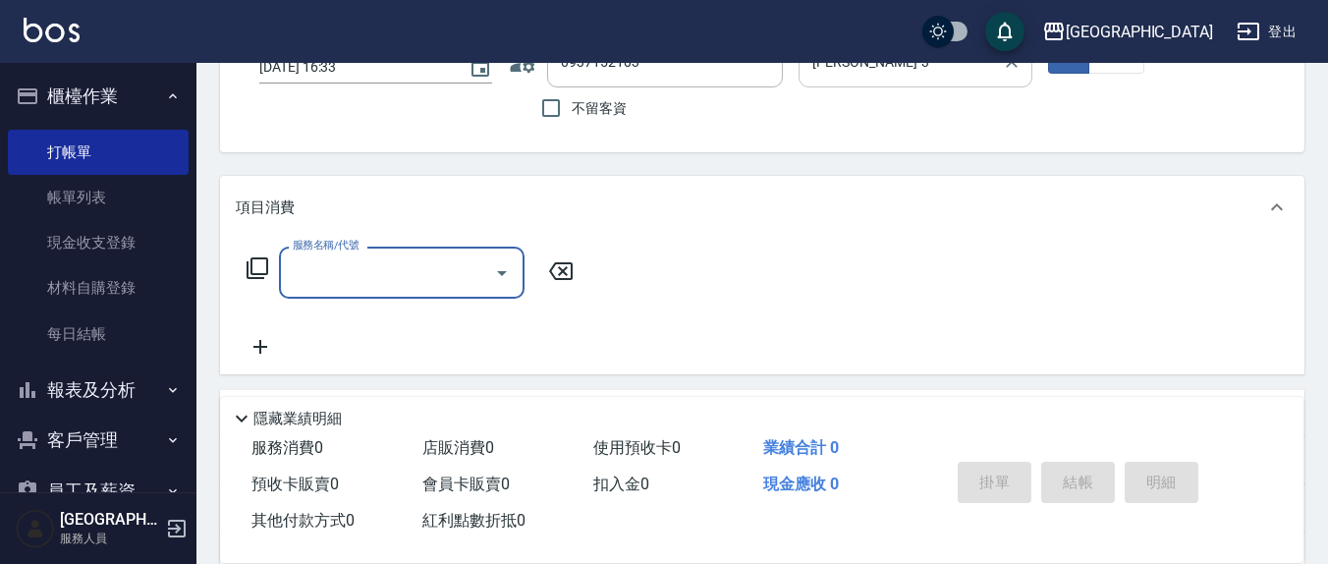
scroll to position [204, 0]
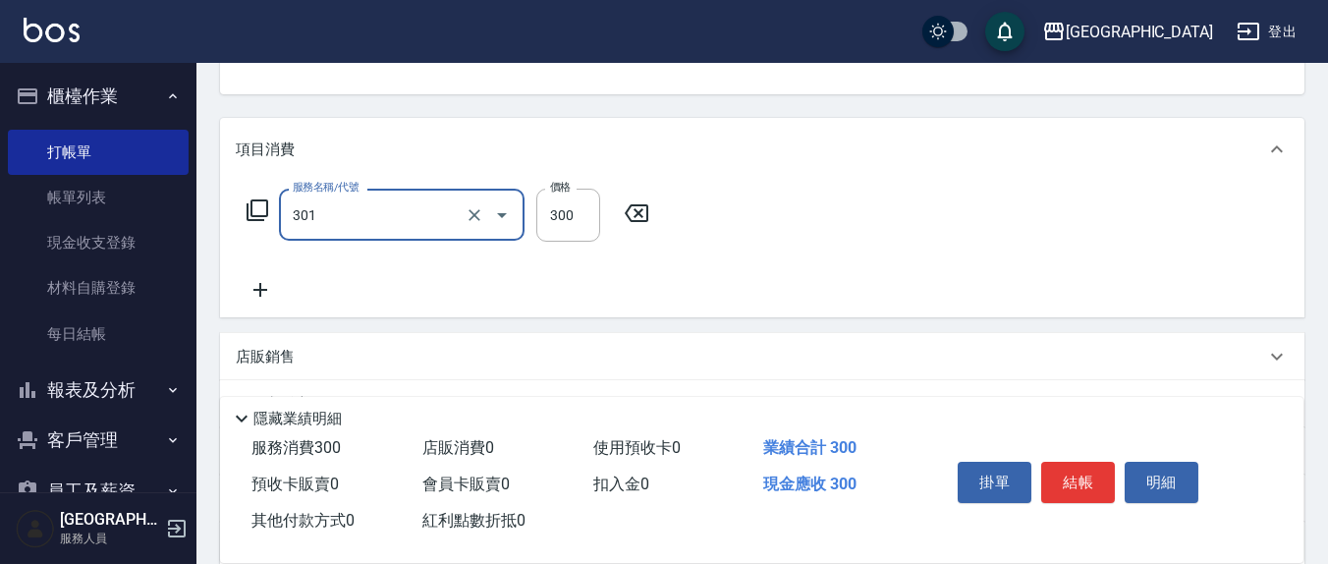
type input "補燙599以下(301)"
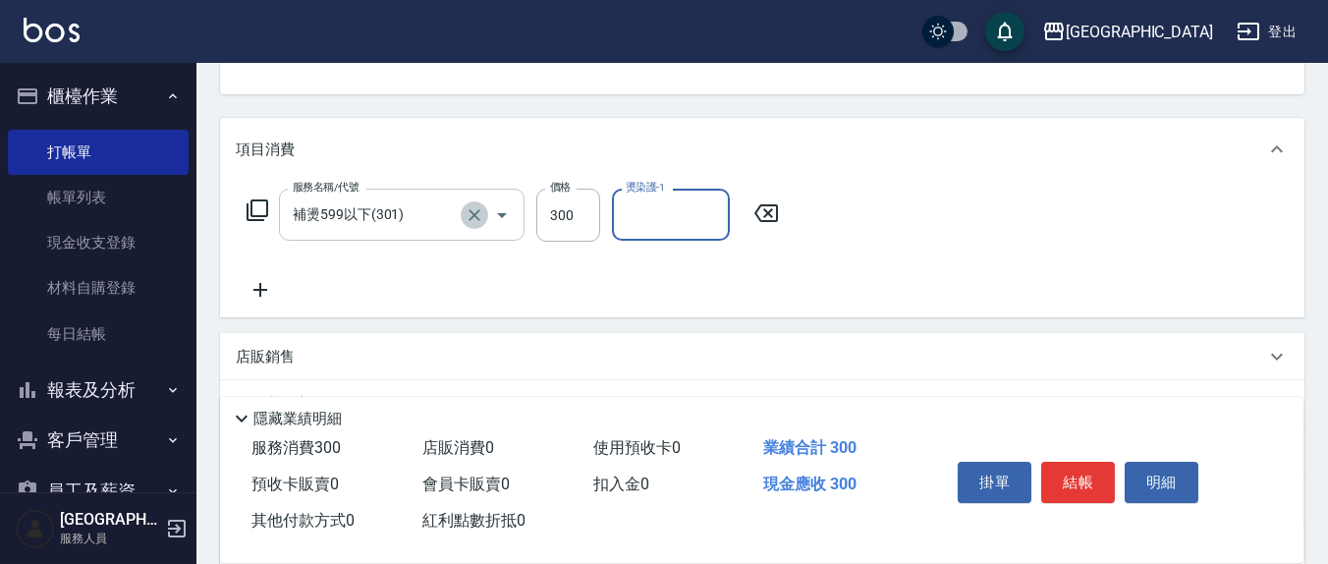
click at [465, 215] on icon "Clear" at bounding box center [475, 215] width 20 height 20
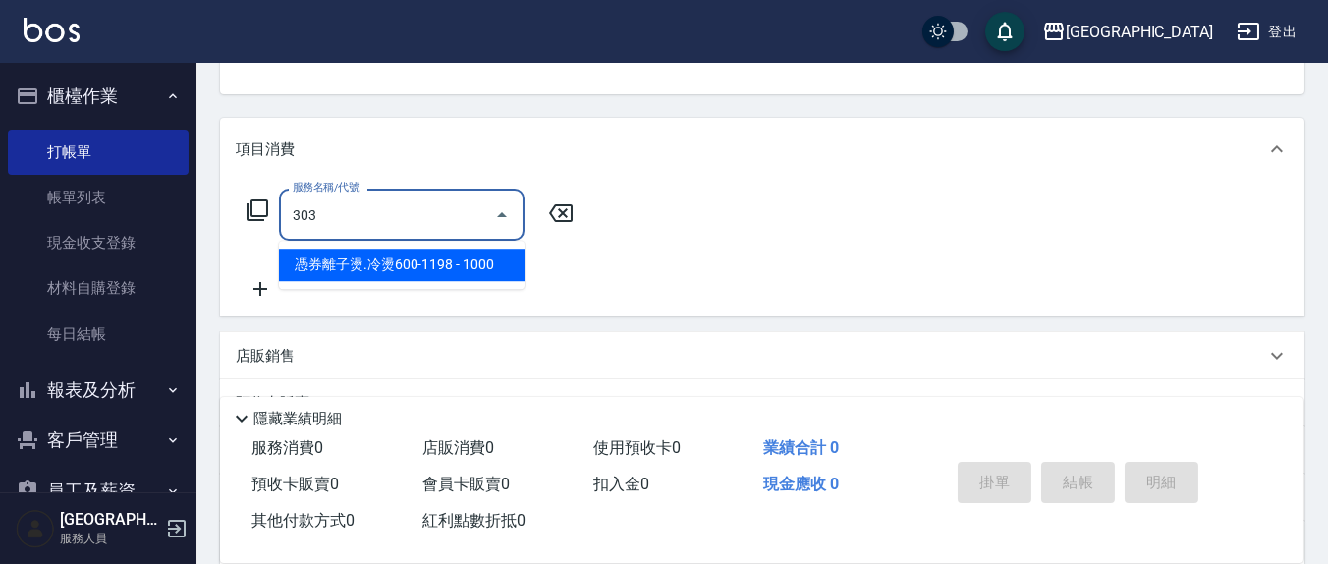
type input "憑券離子燙.冷燙600-1198(303)"
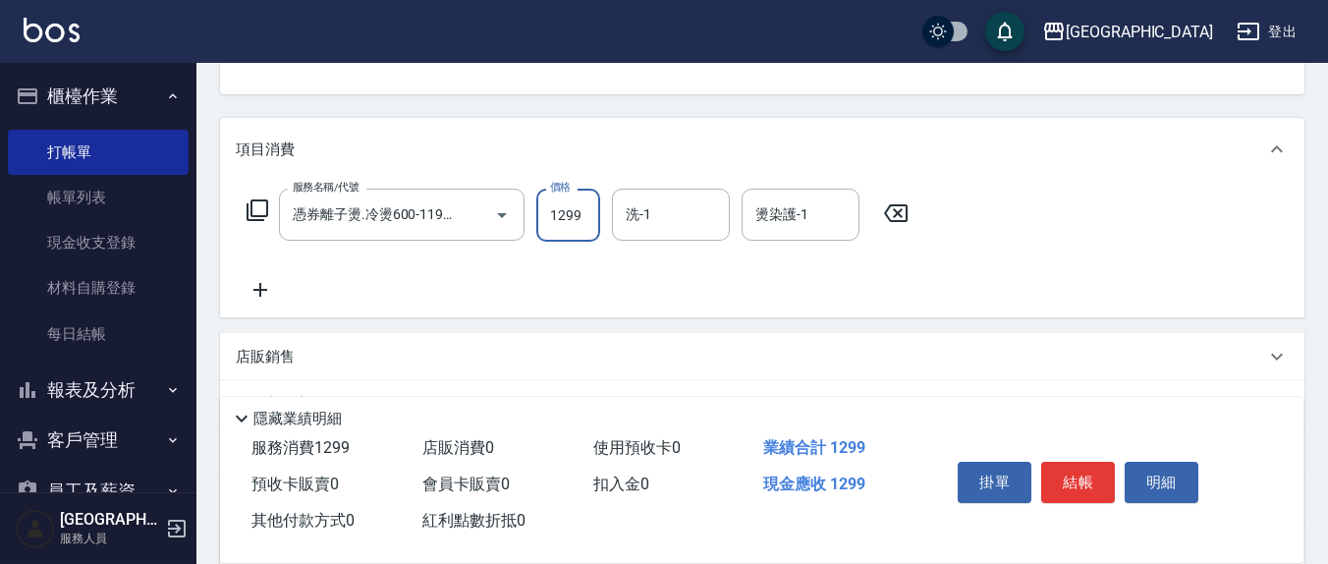
type input "1299"
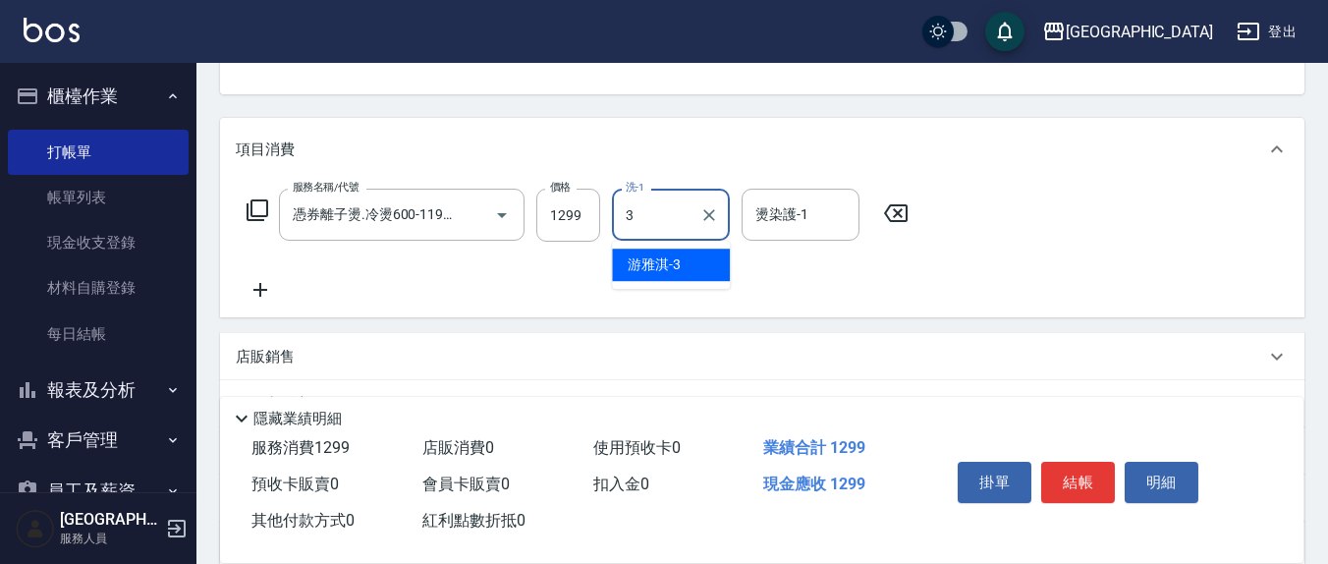
type input "[PERSON_NAME]-3"
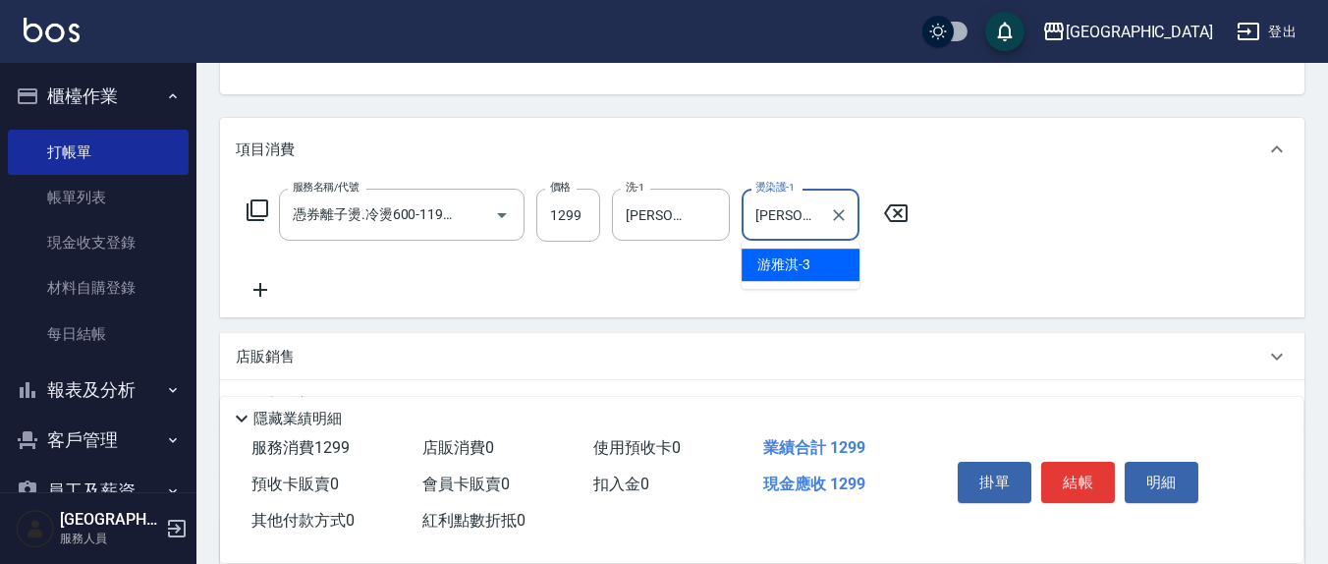
type input "[PERSON_NAME]-3"
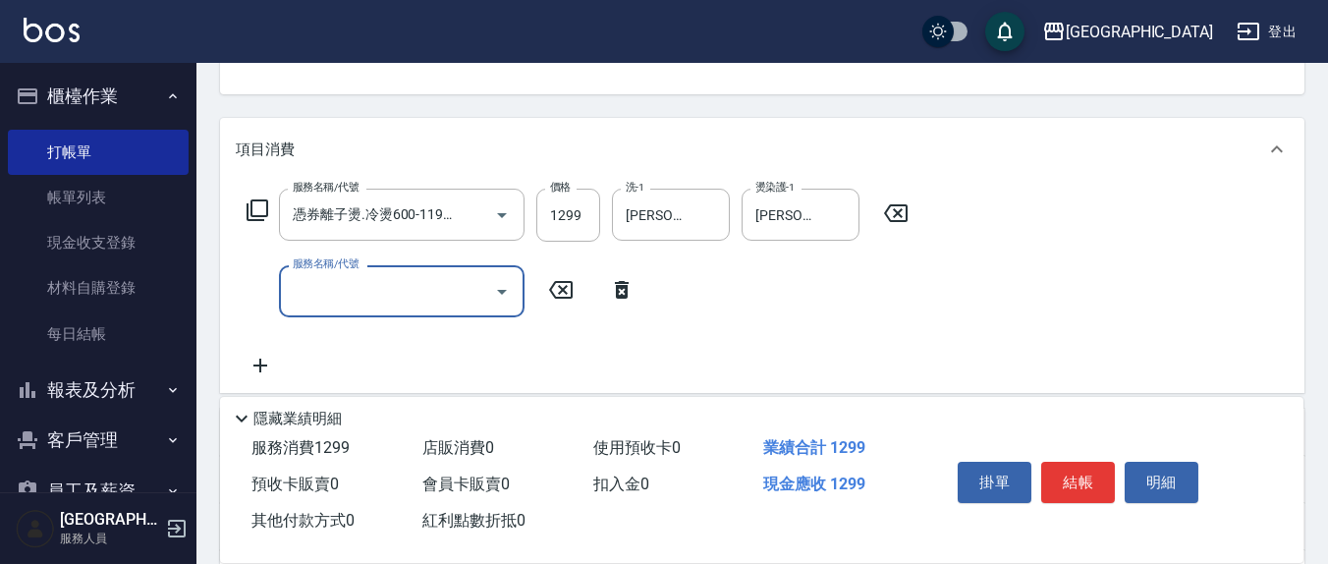
scroll to position [0, 0]
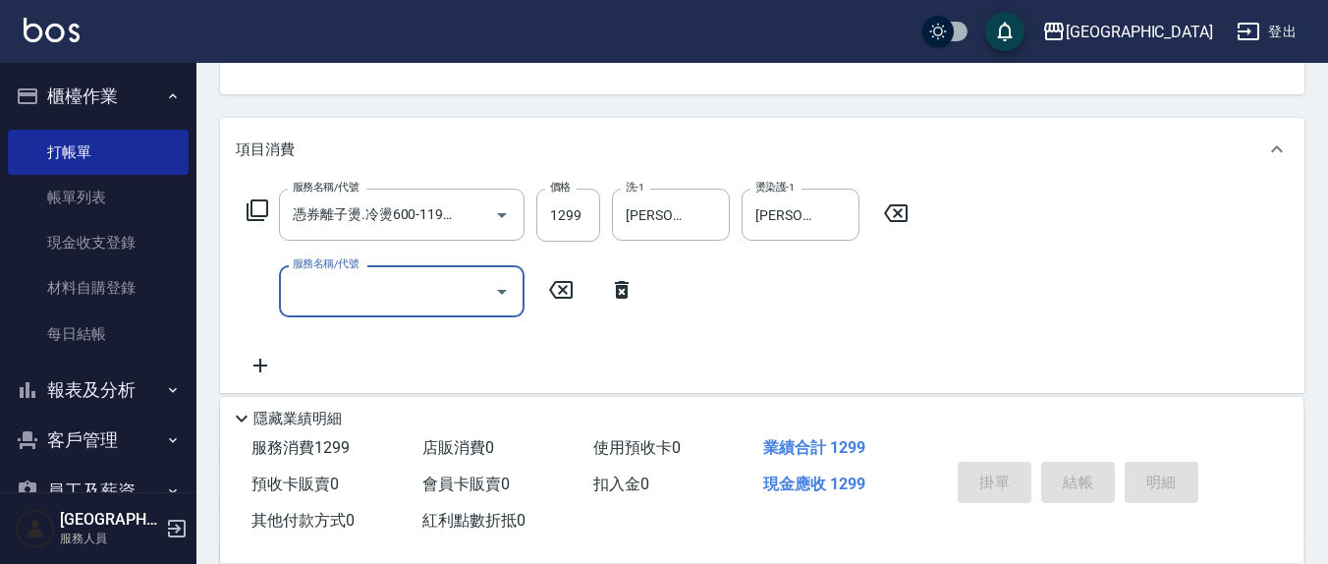
type input "[DATE] 16:34"
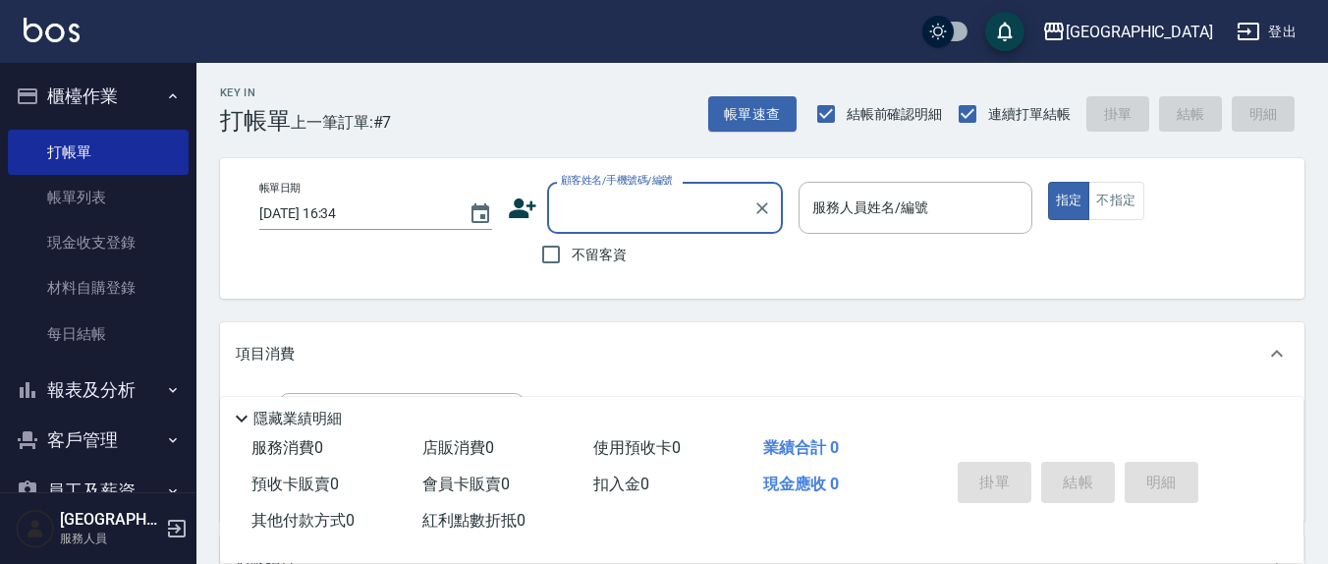
drag, startPoint x: 543, startPoint y: 256, endPoint x: 695, endPoint y: 254, distance: 152.3
click at [555, 254] on input "不留客資" at bounding box center [550, 254] width 41 height 41
checkbox input "true"
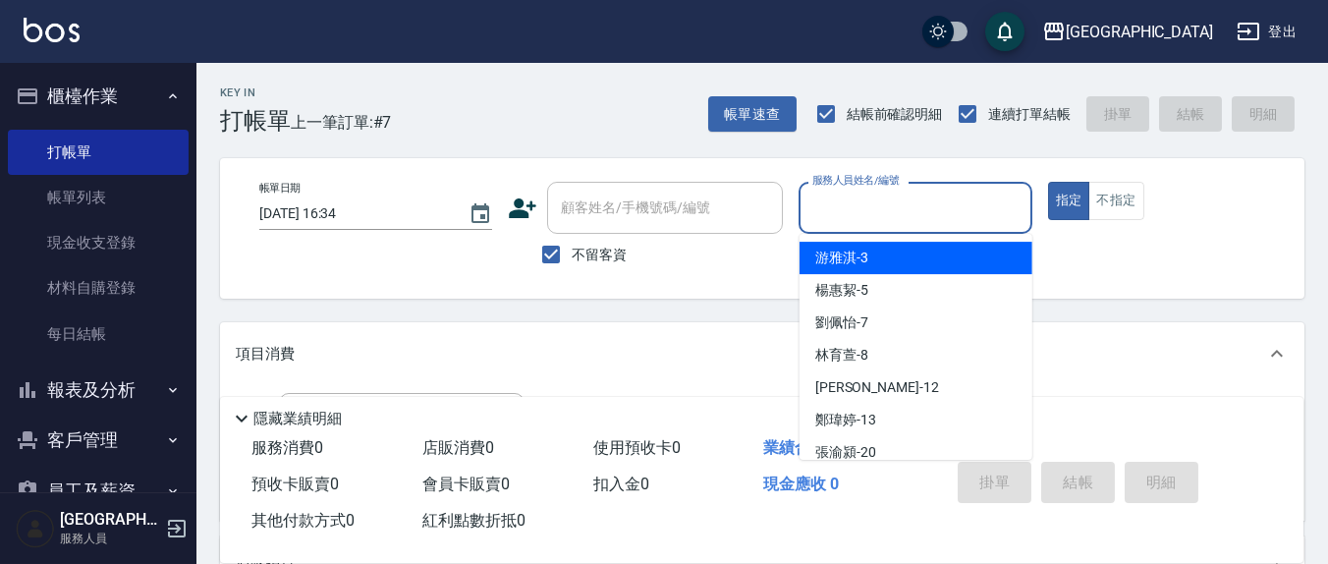
click at [844, 218] on input "服務人員姓名/編號" at bounding box center [914, 208] width 215 height 34
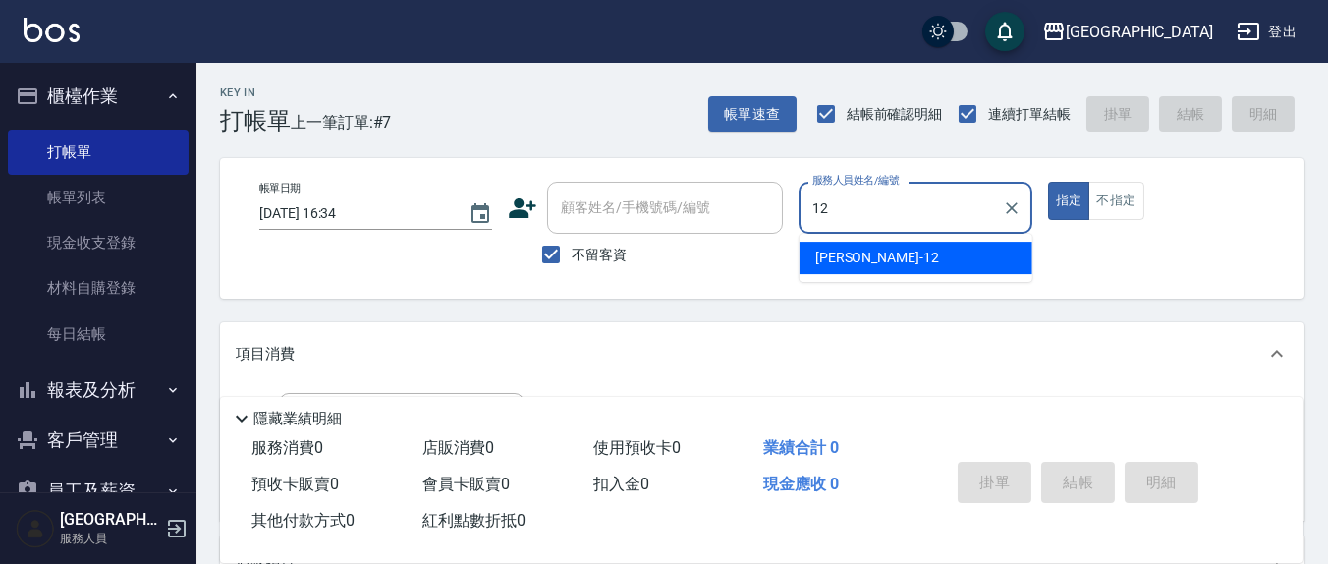
type input "[PERSON_NAME]-12"
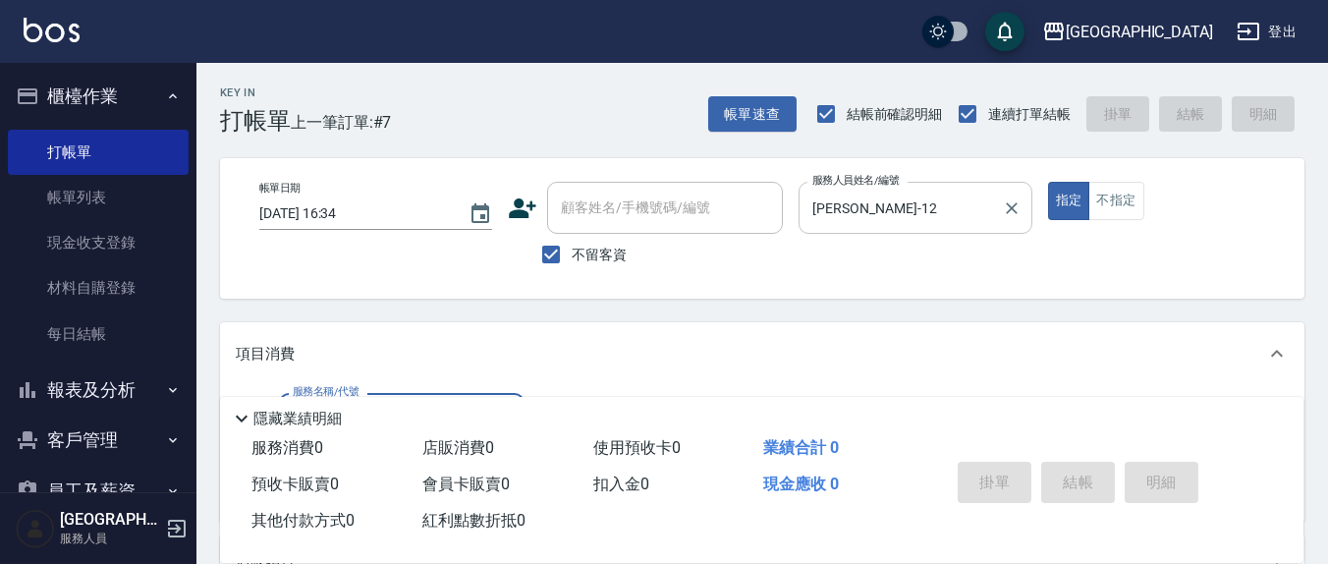
scroll to position [204, 0]
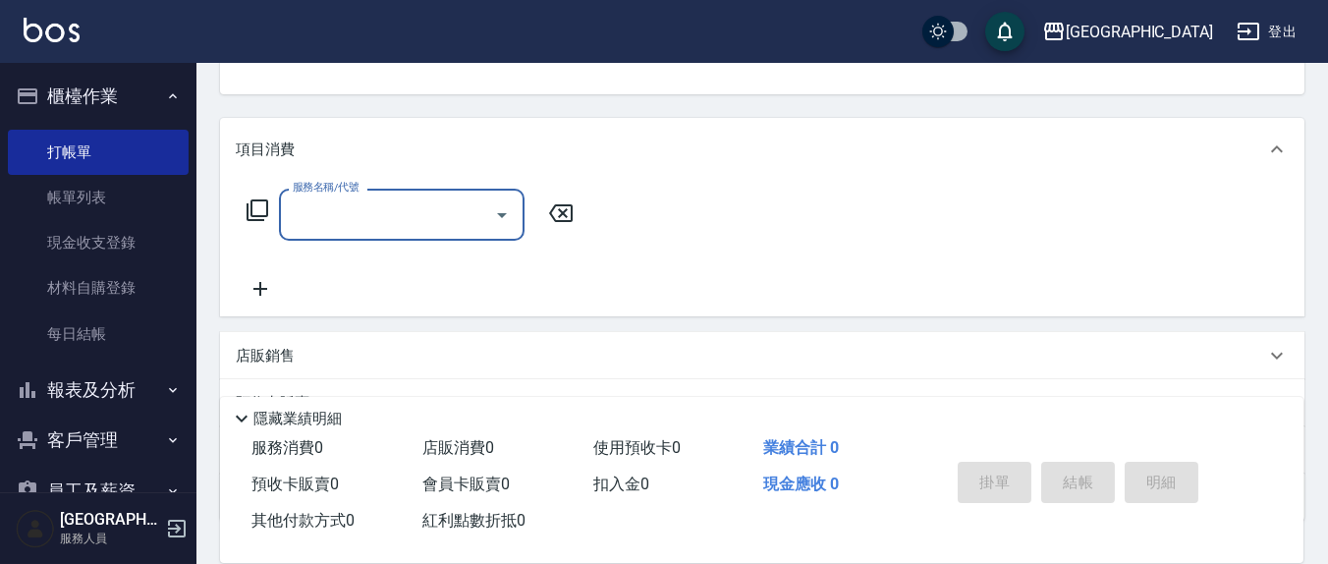
click at [328, 212] on input "服務名稱/代號" at bounding box center [387, 214] width 198 height 34
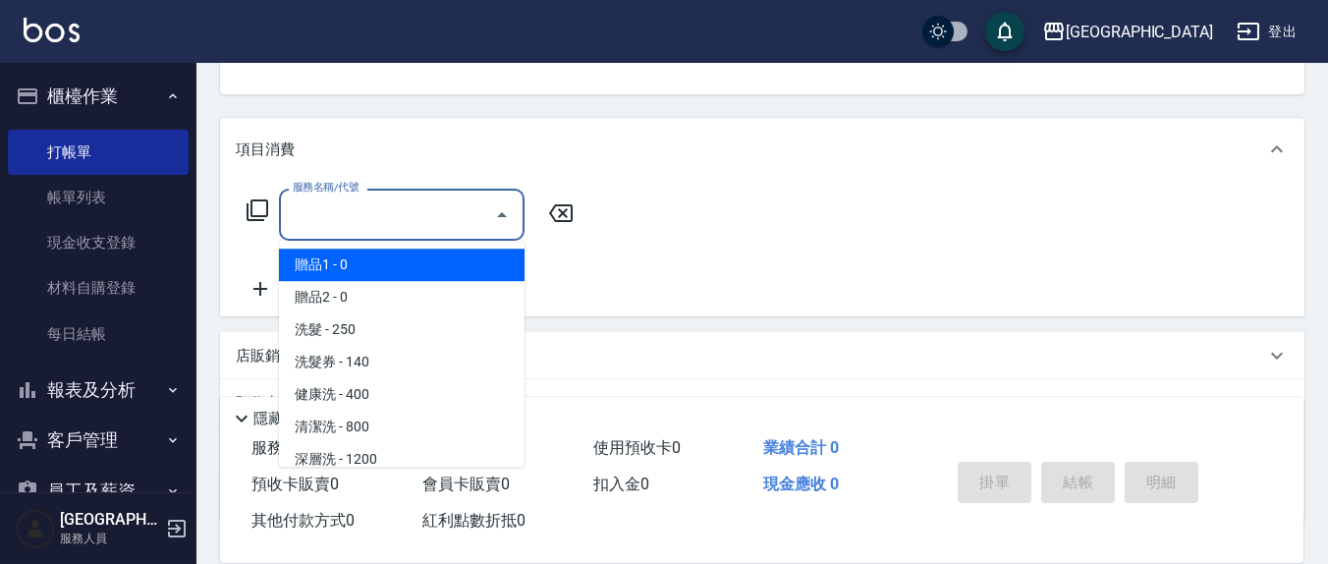
click at [250, 215] on icon at bounding box center [258, 210] width 22 height 22
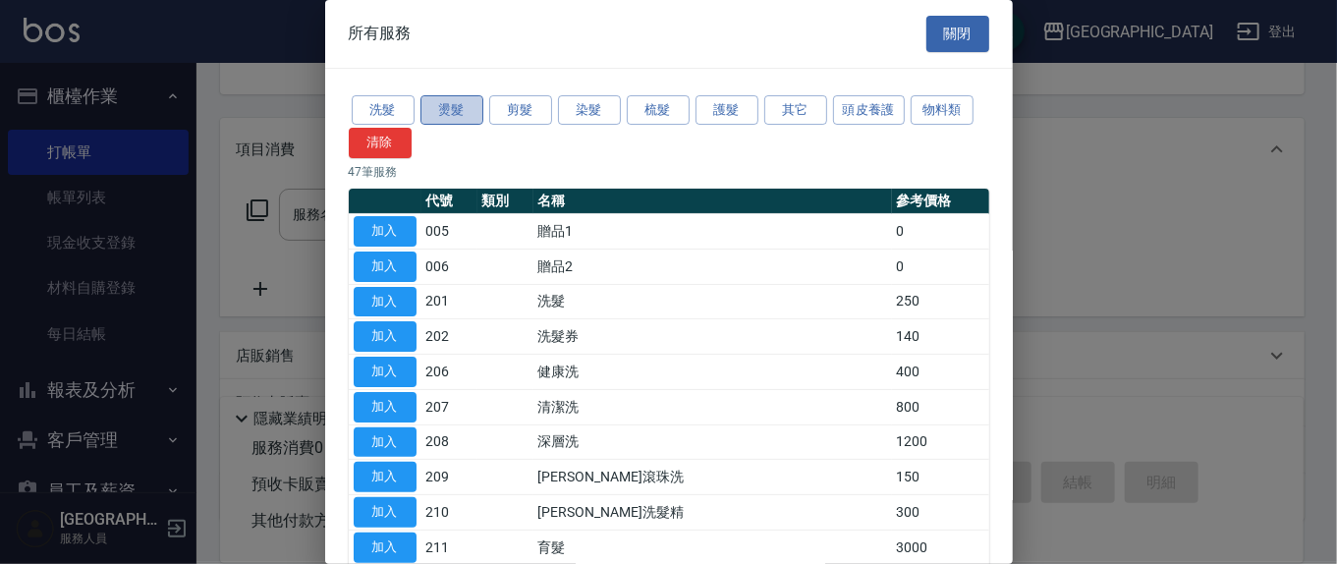
click at [439, 110] on button "燙髮" at bounding box center [451, 110] width 63 height 30
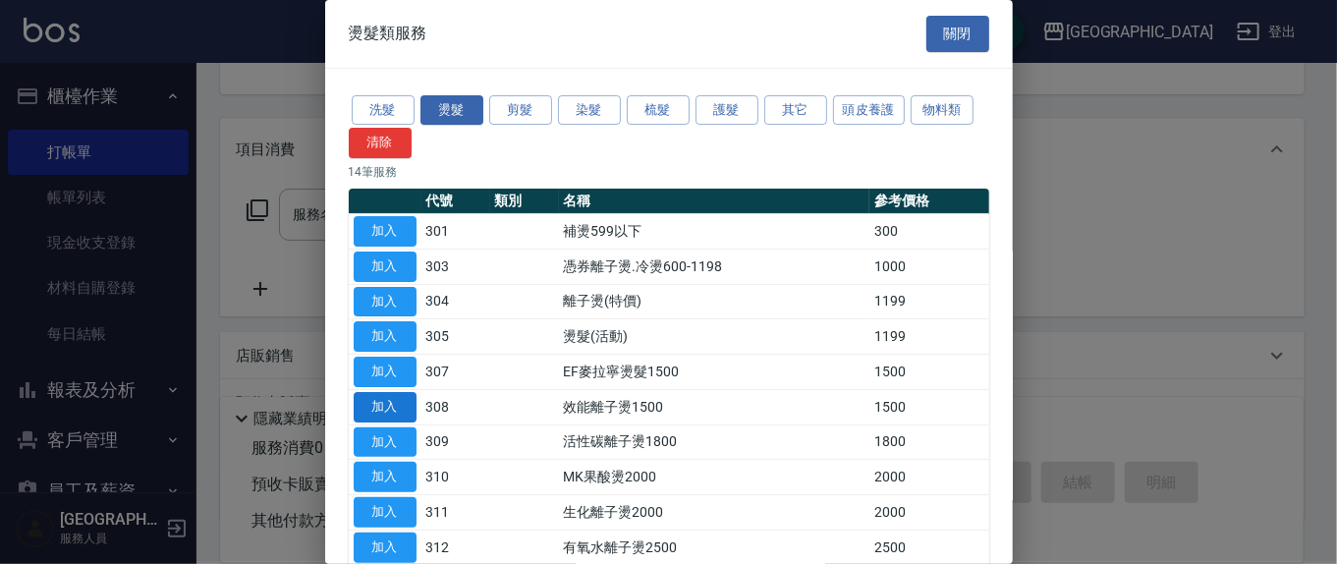
click at [396, 414] on button "加入" at bounding box center [385, 407] width 63 height 30
type input "效能離子燙1500(308)"
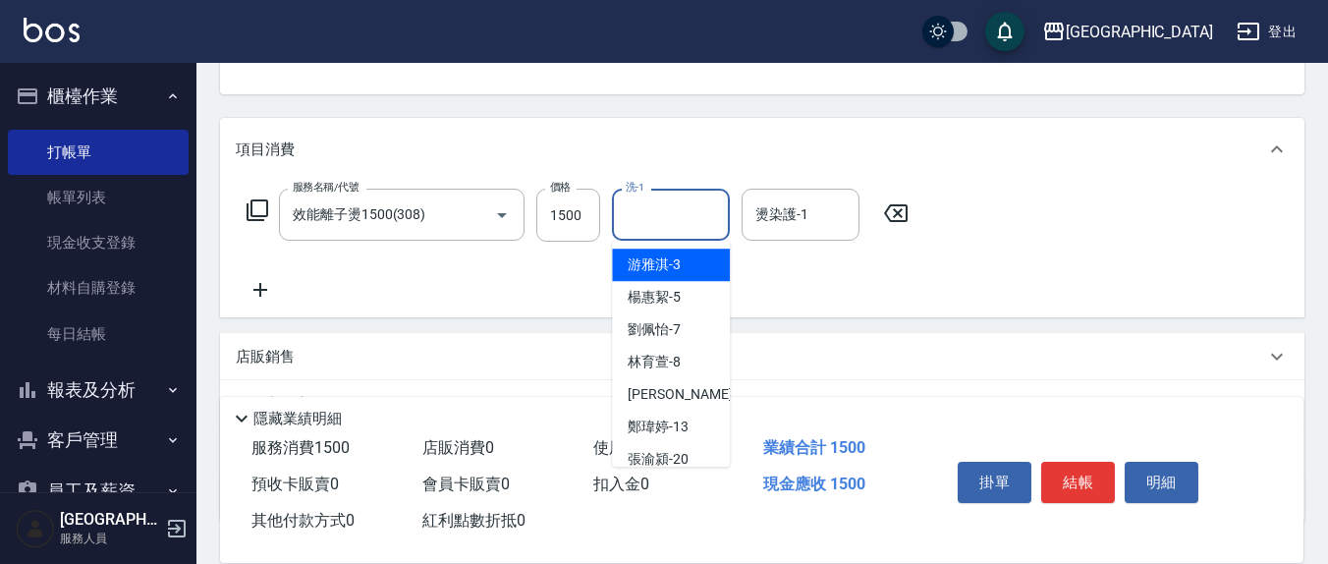
click at [665, 222] on input "洗-1" at bounding box center [671, 214] width 100 height 34
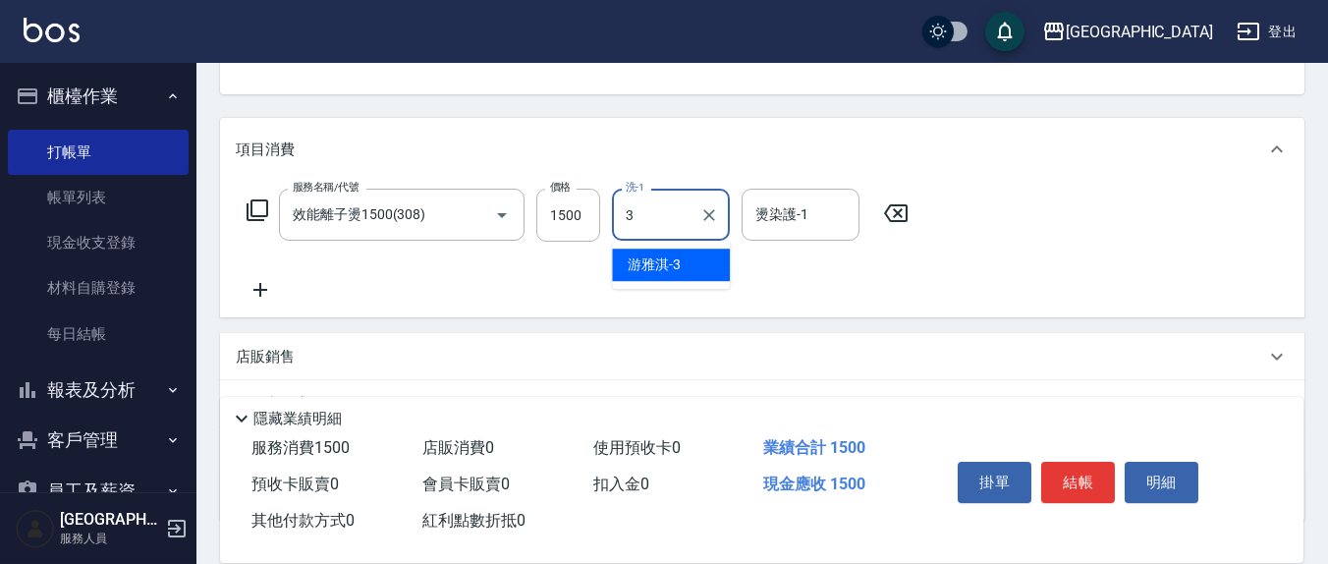
type input "[PERSON_NAME]-3"
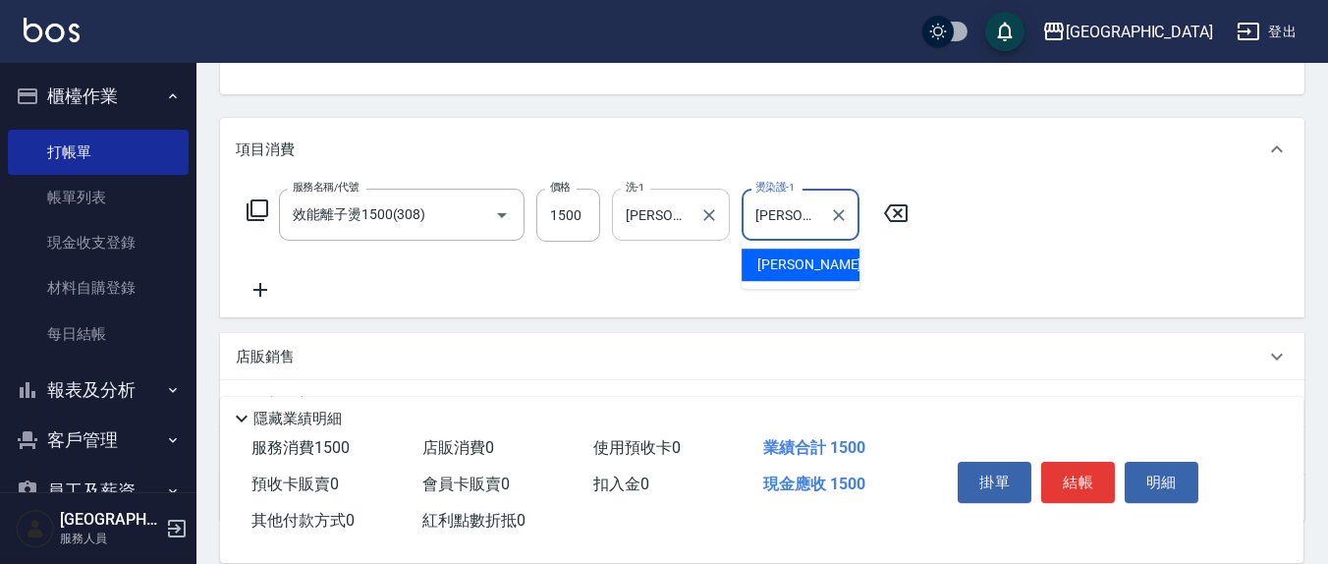
type input "[PERSON_NAME]-12"
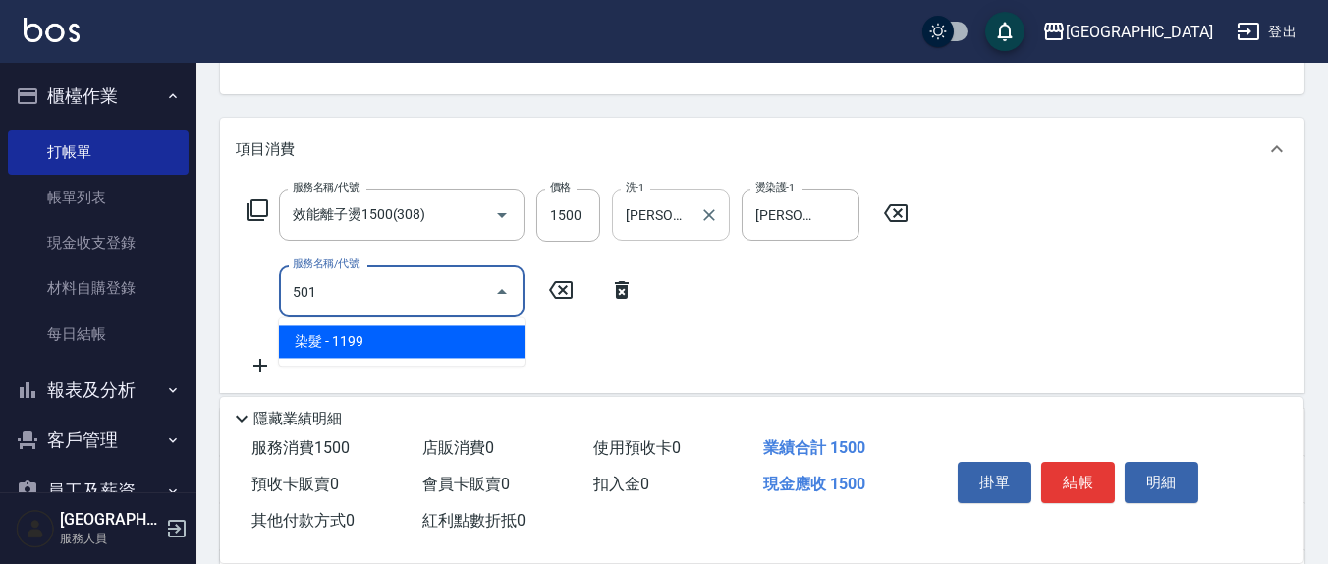
type input "染髮(501)"
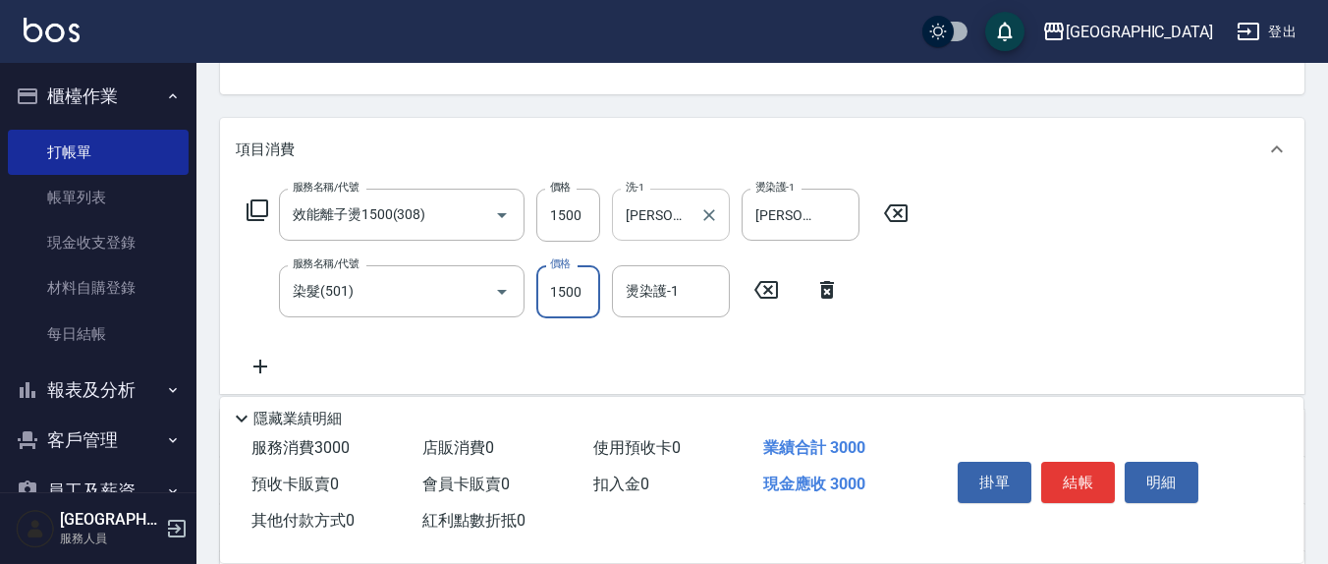
type input "1500"
type input "[PERSON_NAME]-22"
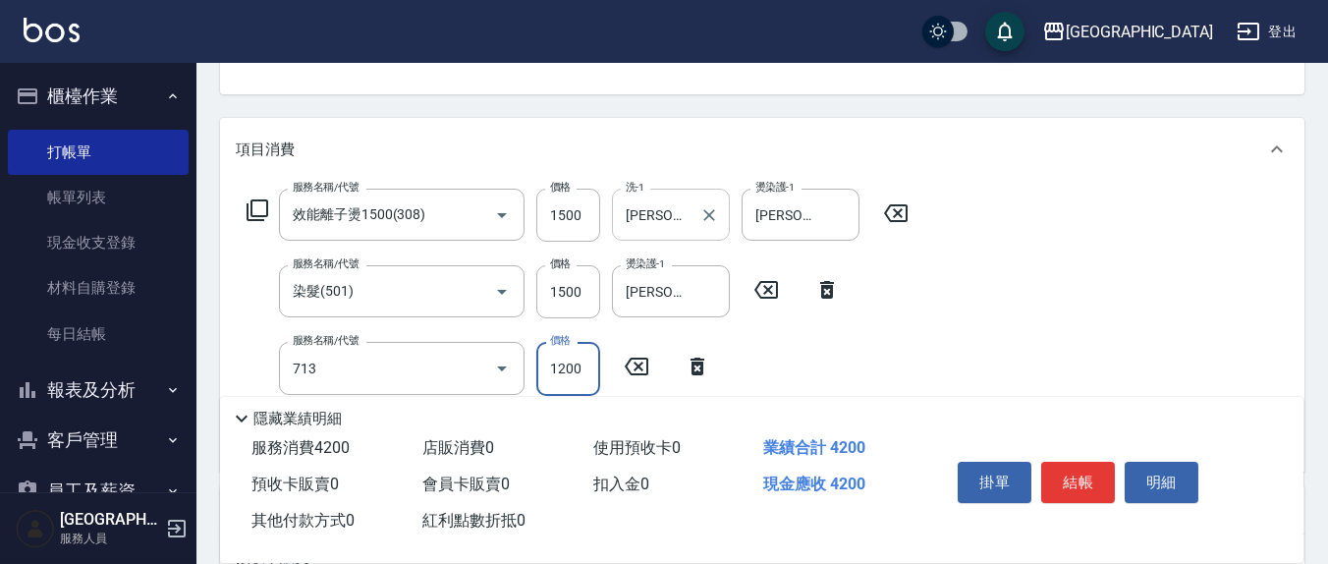
type input "水樣結構式1200(713)"
type input "840"
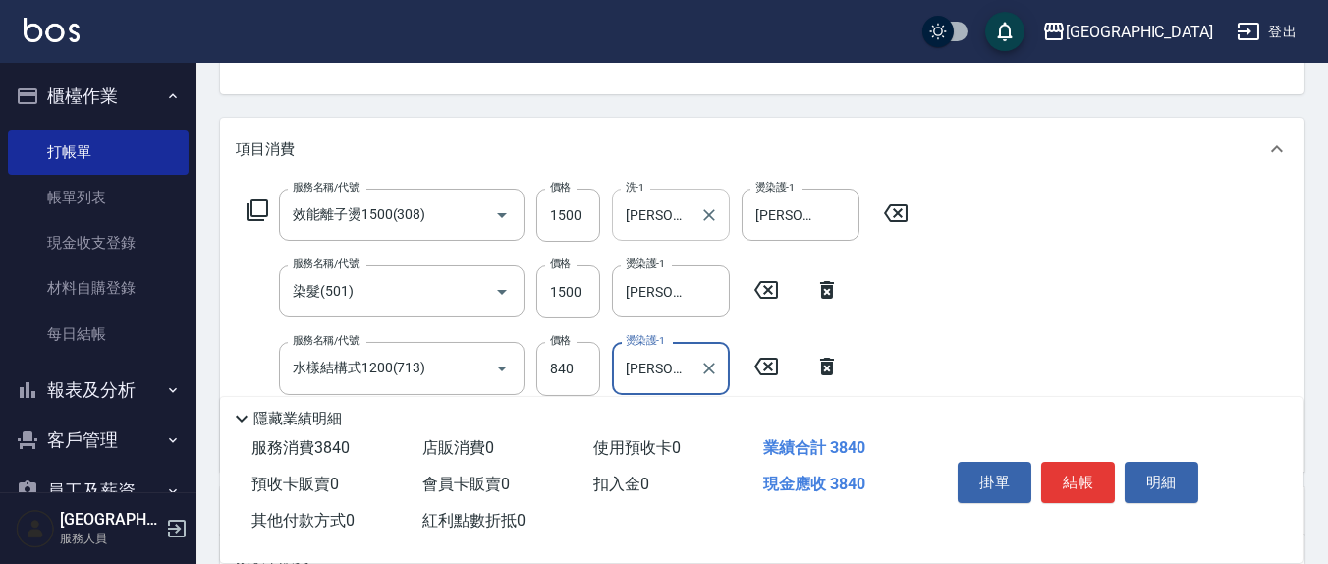
scroll to position [409, 0]
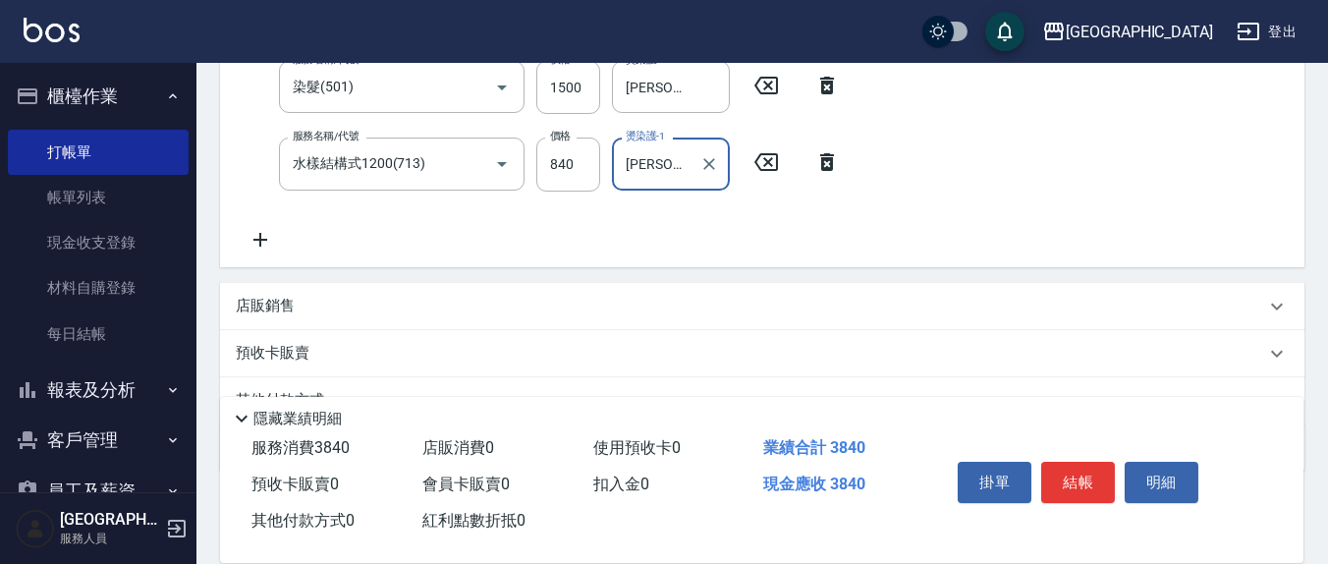
type input "[PERSON_NAME]-22"
click at [318, 304] on div "店販銷售" at bounding box center [750, 306] width 1029 height 21
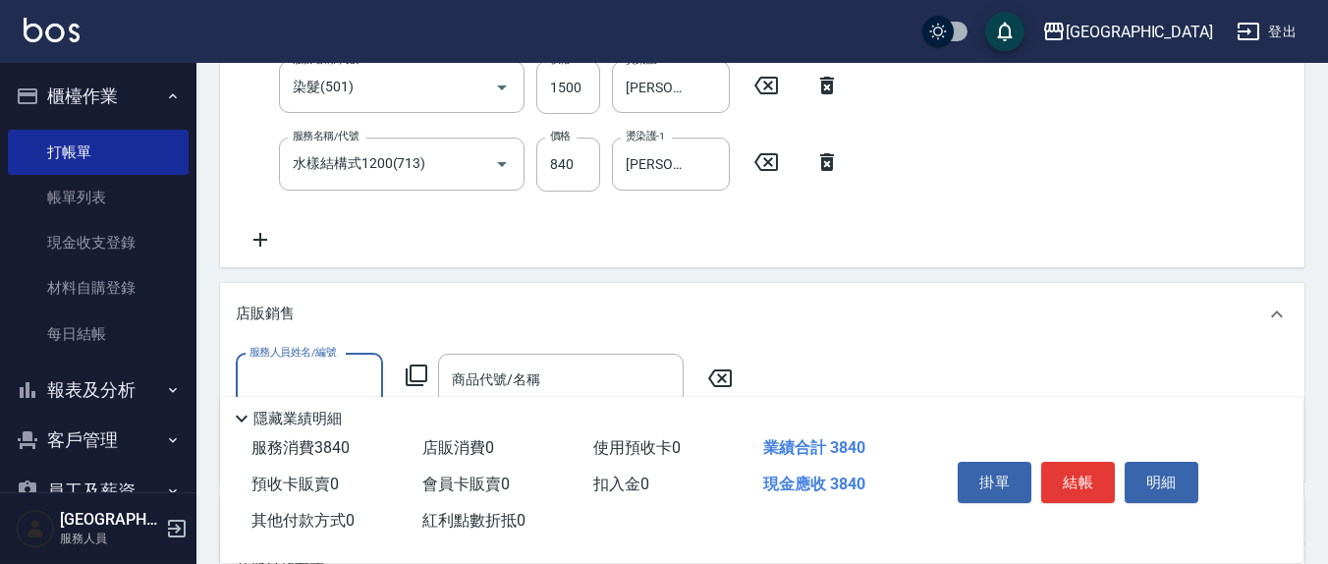
scroll to position [614, 0]
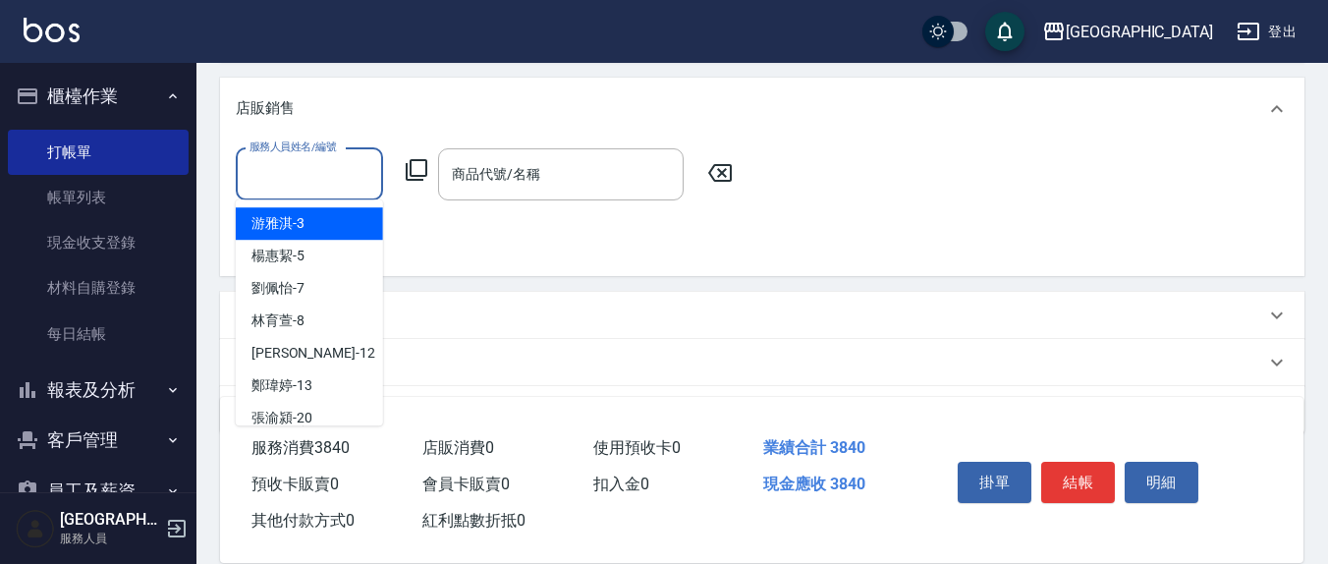
click at [344, 161] on input "服務人員姓名/編號" at bounding box center [310, 174] width 130 height 34
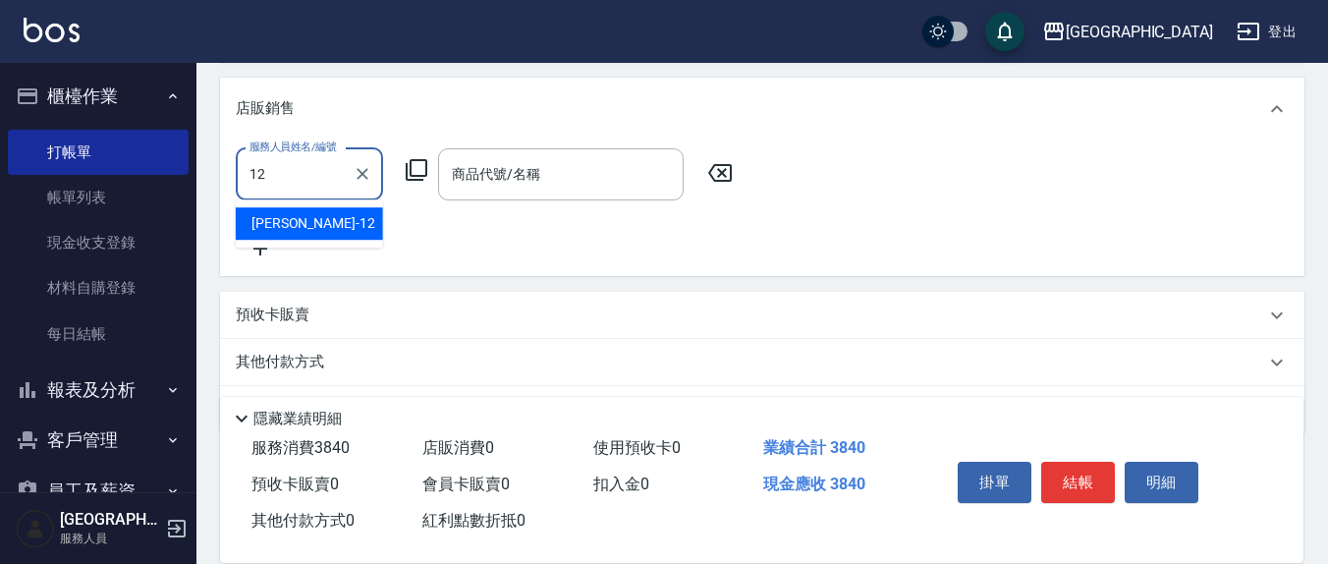
type input "[PERSON_NAME]-12"
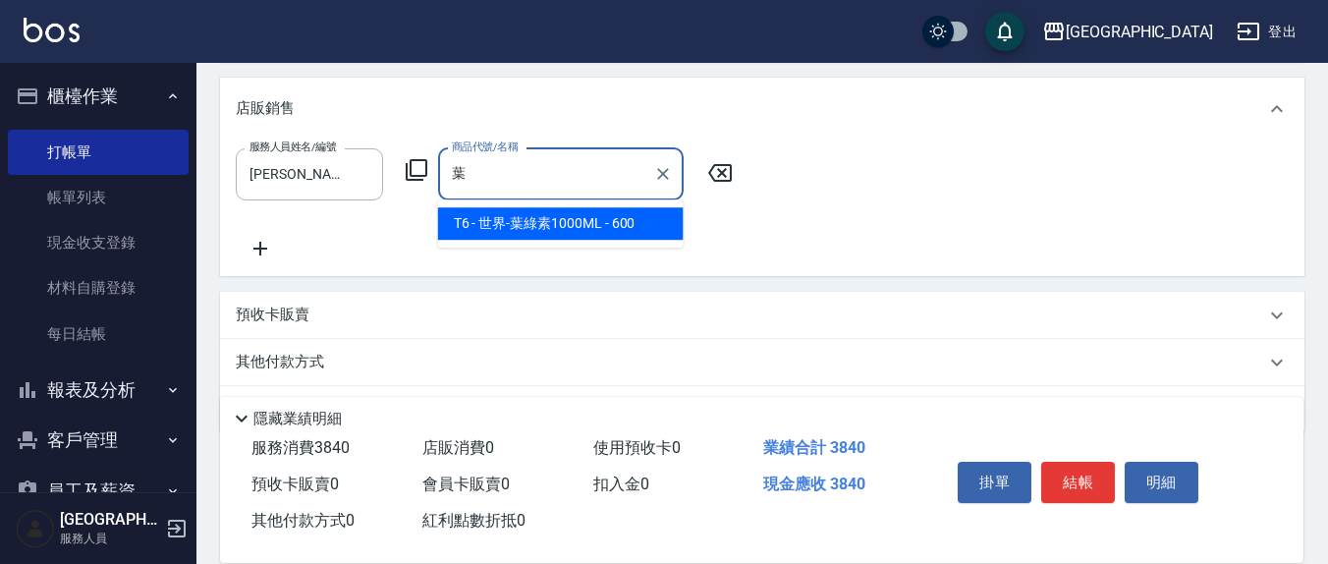
click at [511, 214] on span "T6 - 世界-葉綠素1000ML - 600" at bounding box center [561, 223] width 246 height 32
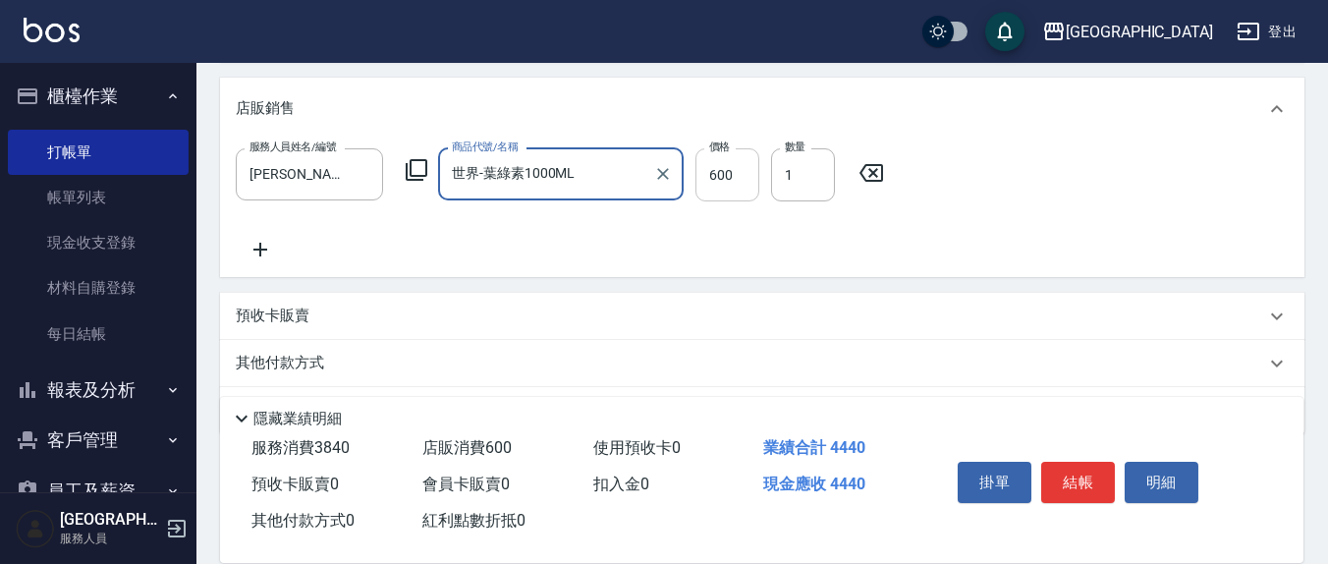
type input "世界-葉綠素1000ML"
click at [745, 178] on input "600" at bounding box center [727, 174] width 64 height 53
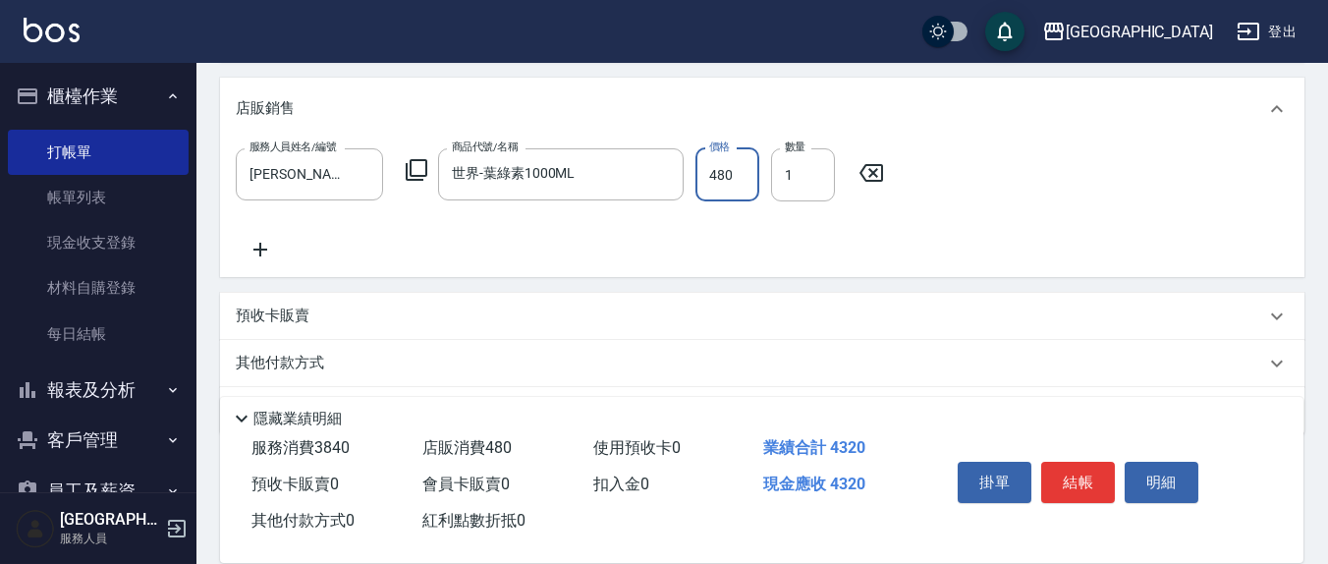
type input "480"
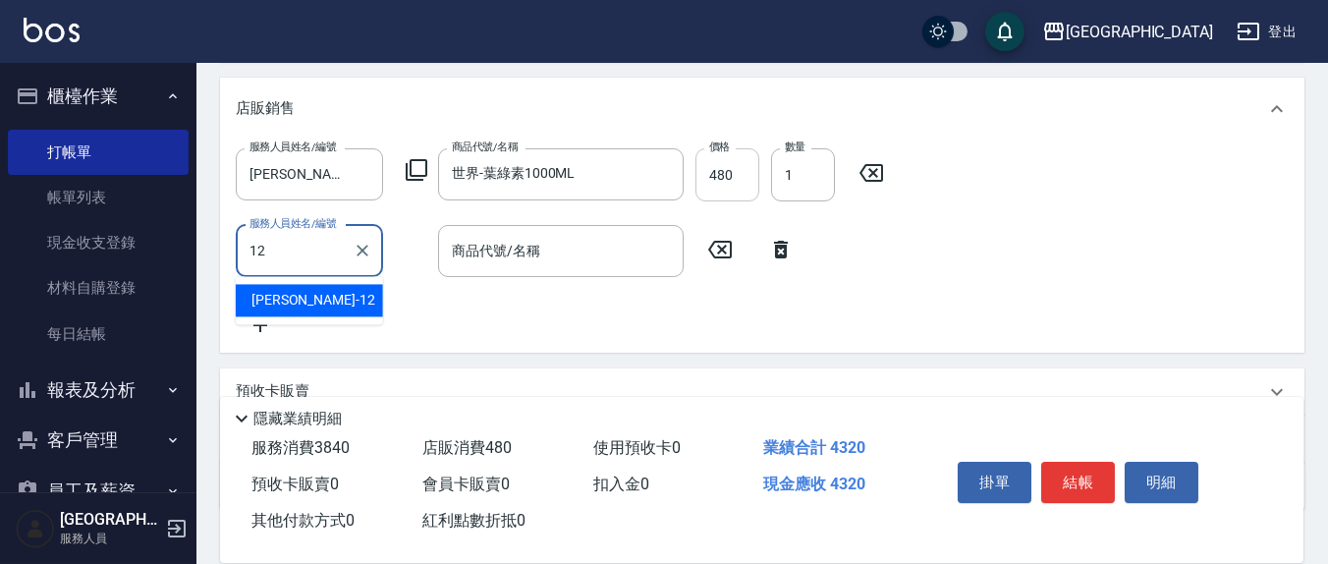
type input "[PERSON_NAME]-12"
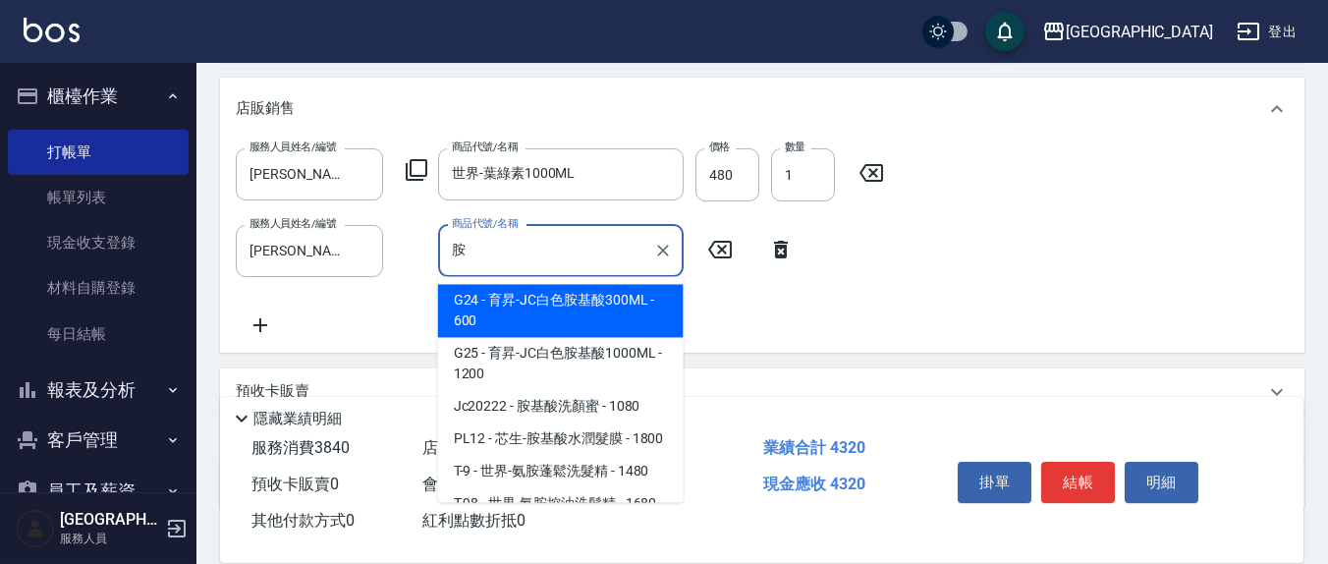
click at [506, 294] on span "G24 - 育昇-JC白色胺基酸300ML - 600" at bounding box center [561, 310] width 246 height 53
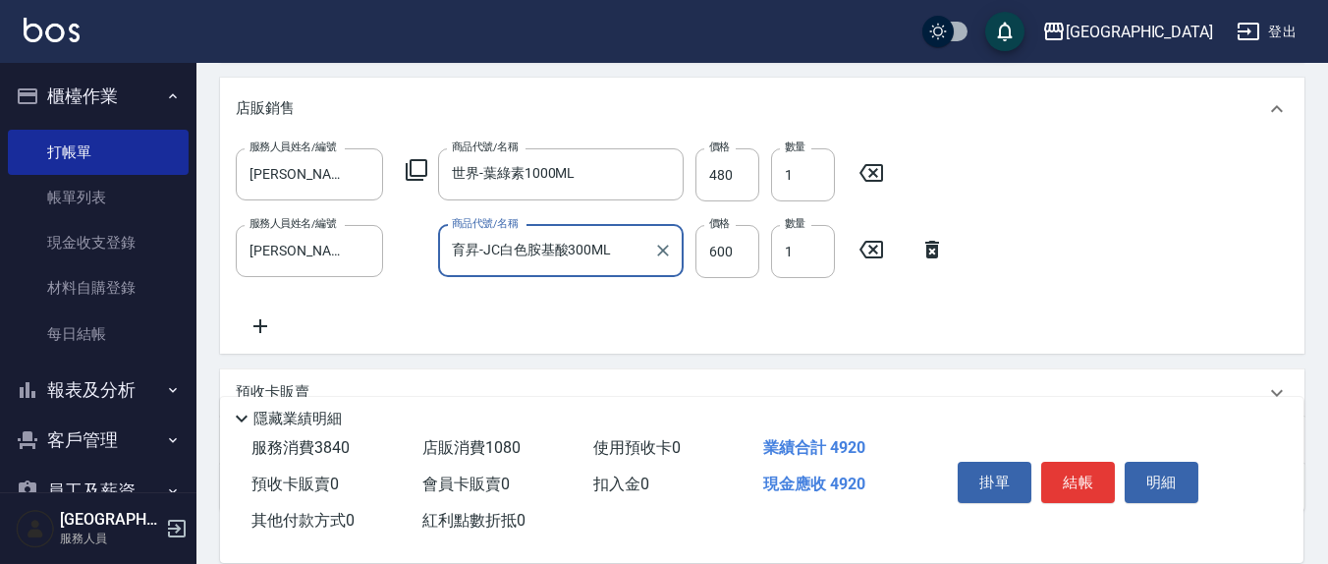
type input "育昇-JC白色胺基酸300ML"
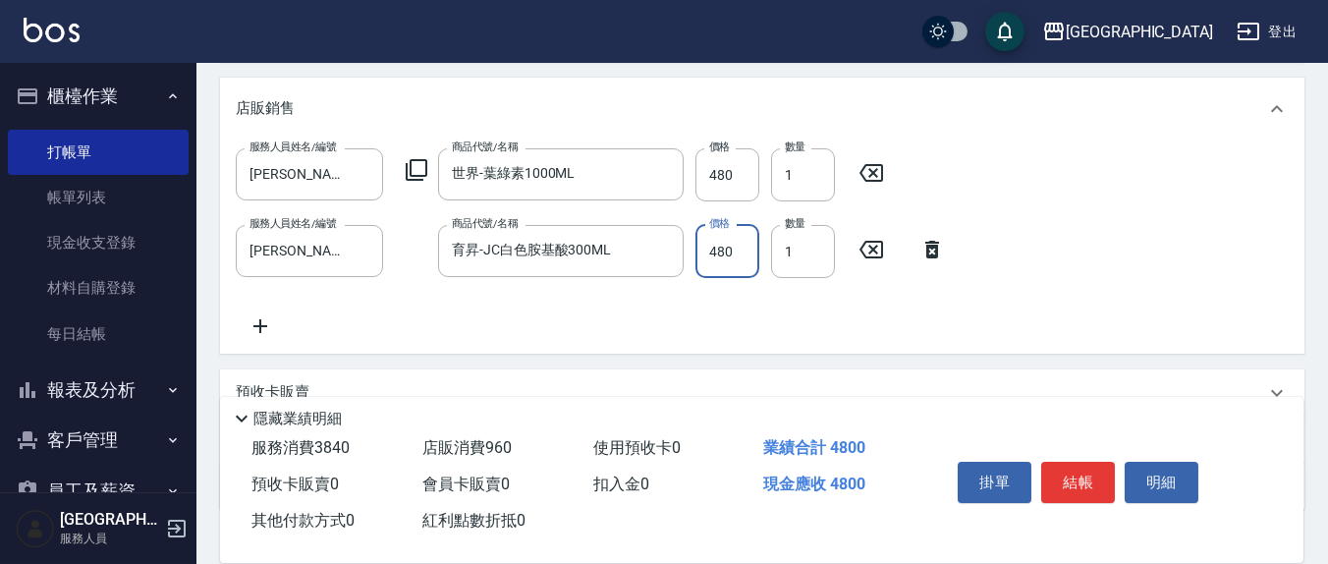
type input "480"
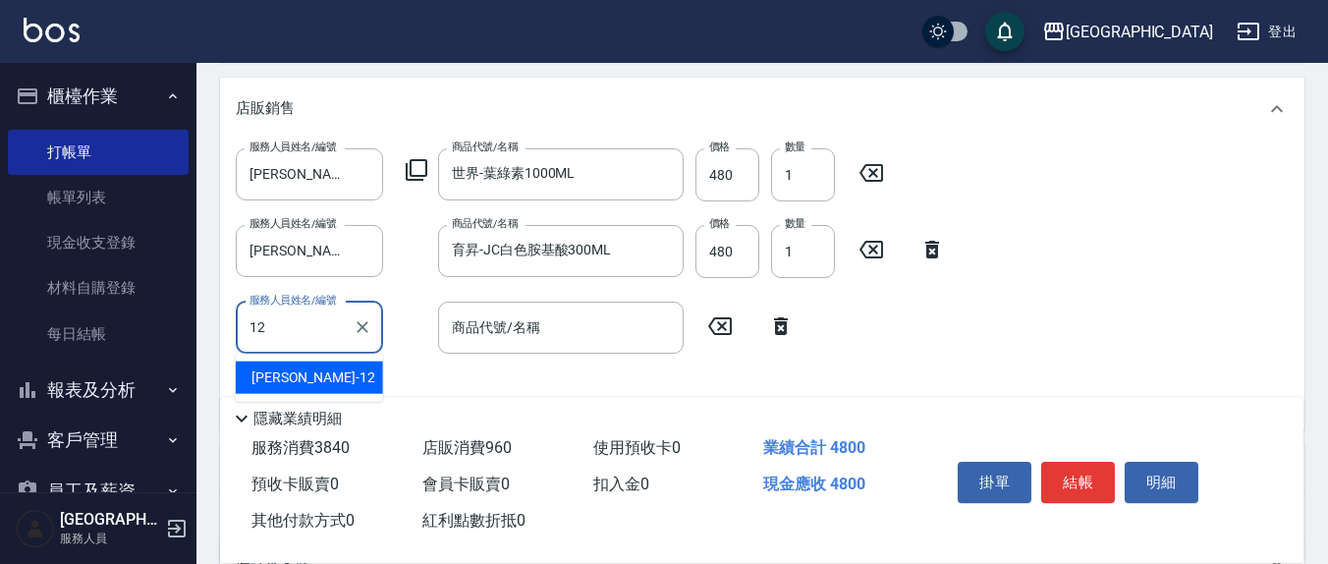
type input "[PERSON_NAME]-12"
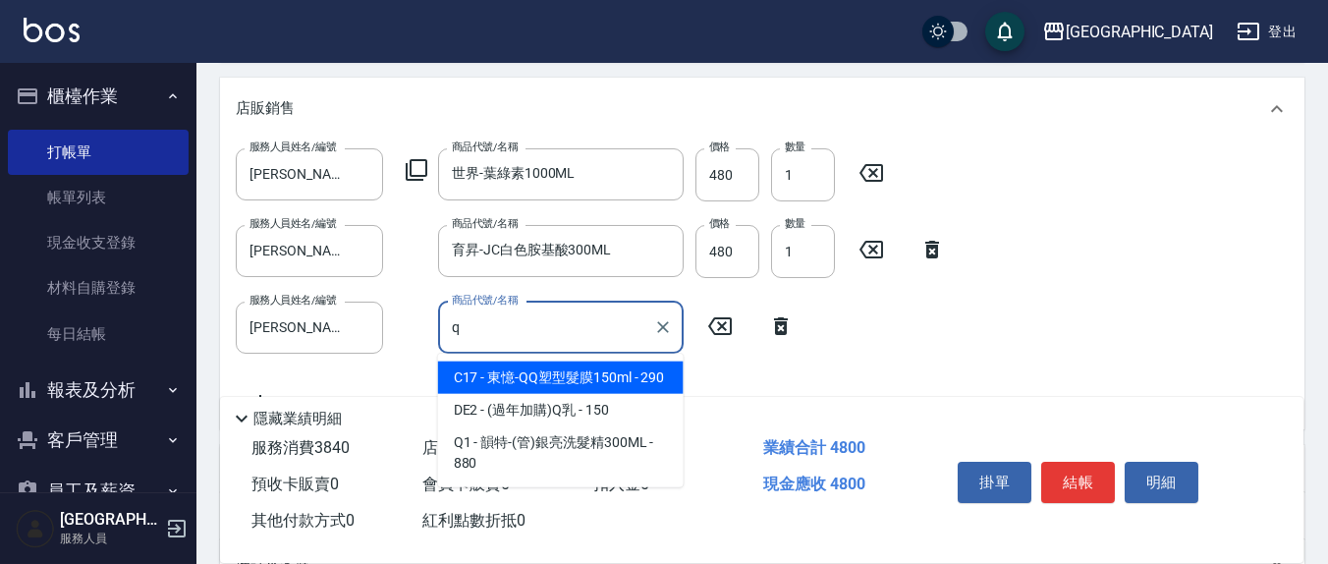
click at [597, 374] on span "C17 - 東憶-QQ塑型髮膜150ml - 290" at bounding box center [561, 377] width 246 height 32
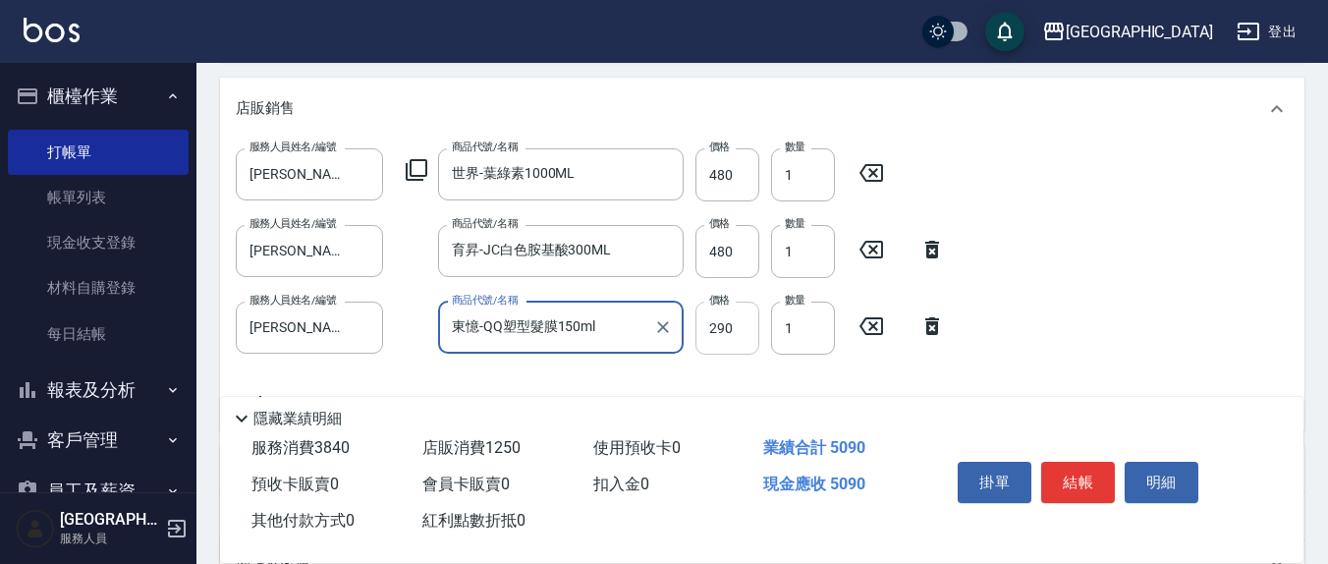
type input "東憶-QQ塑型髮膜150ml"
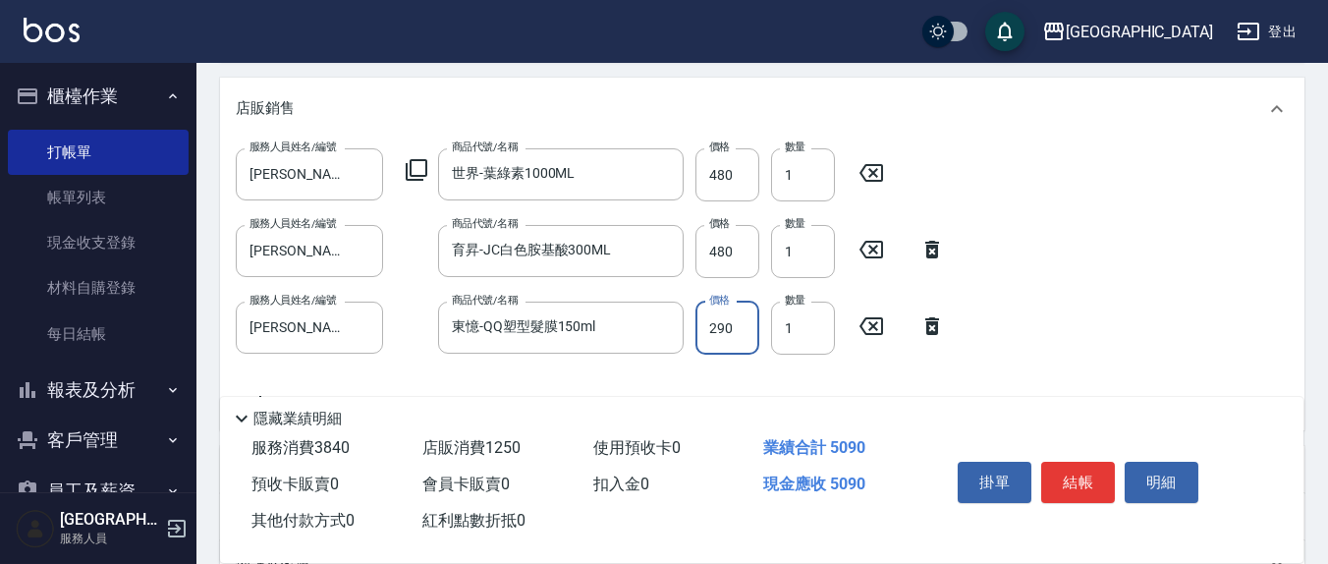
click at [748, 324] on input "290" at bounding box center [727, 328] width 64 height 53
type input "200"
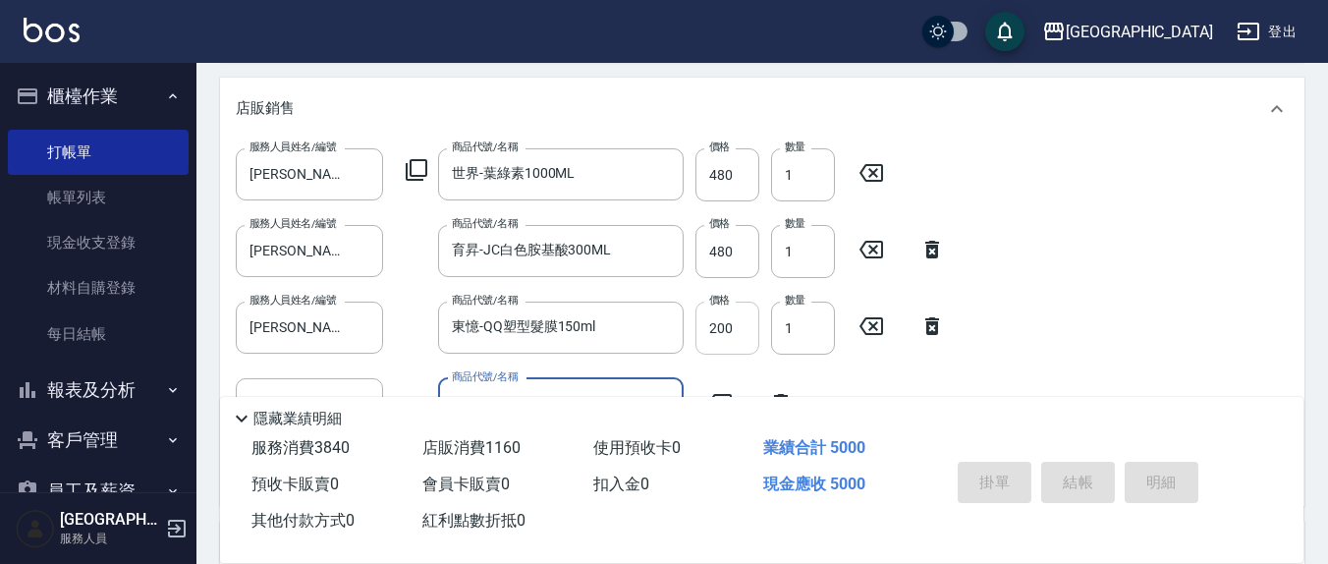
type input "[DATE] 16:36"
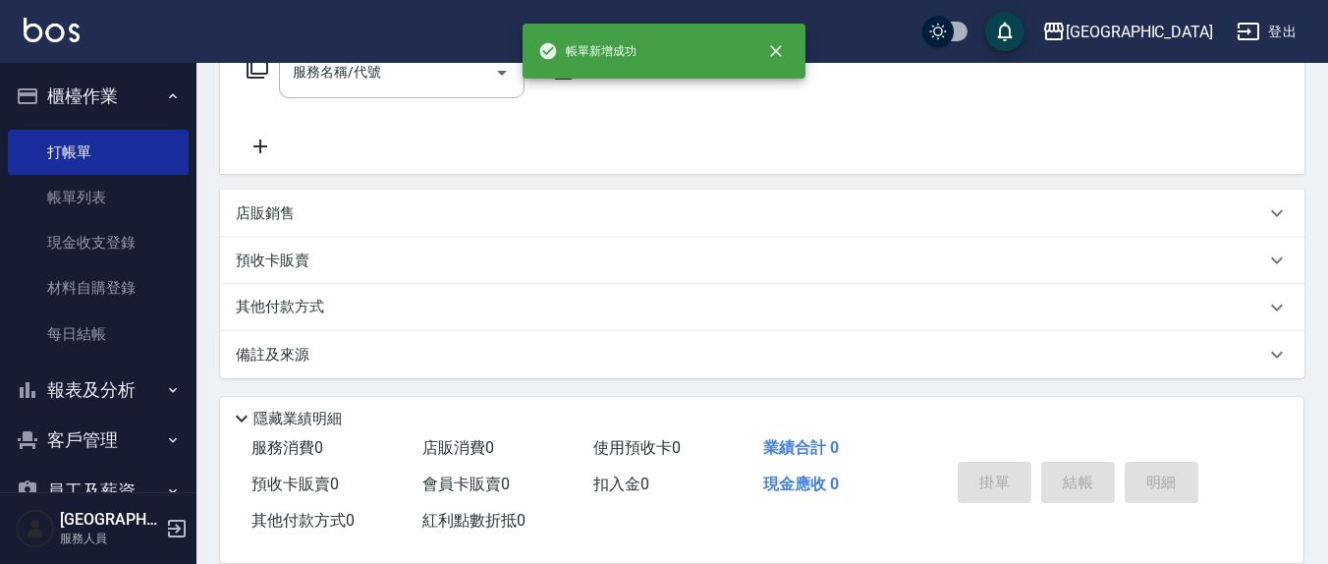
scroll to position [0, 0]
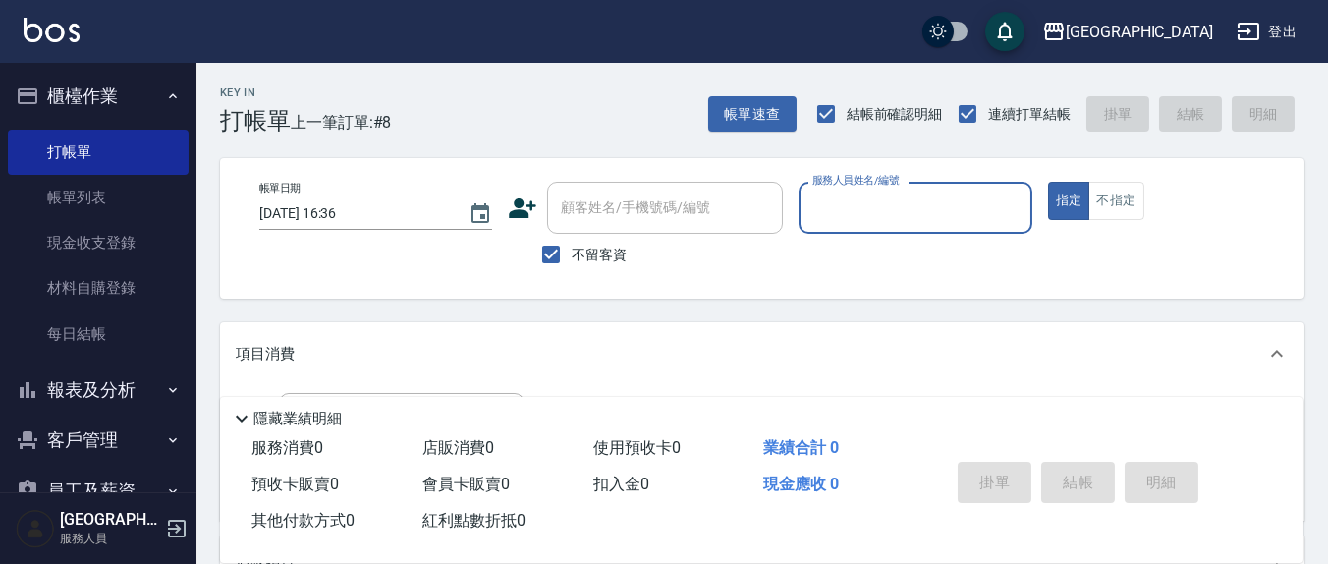
drag, startPoint x: 553, startPoint y: 251, endPoint x: 625, endPoint y: 217, distance: 79.5
click at [559, 250] on input "不留客資" at bounding box center [550, 254] width 41 height 41
checkbox input "false"
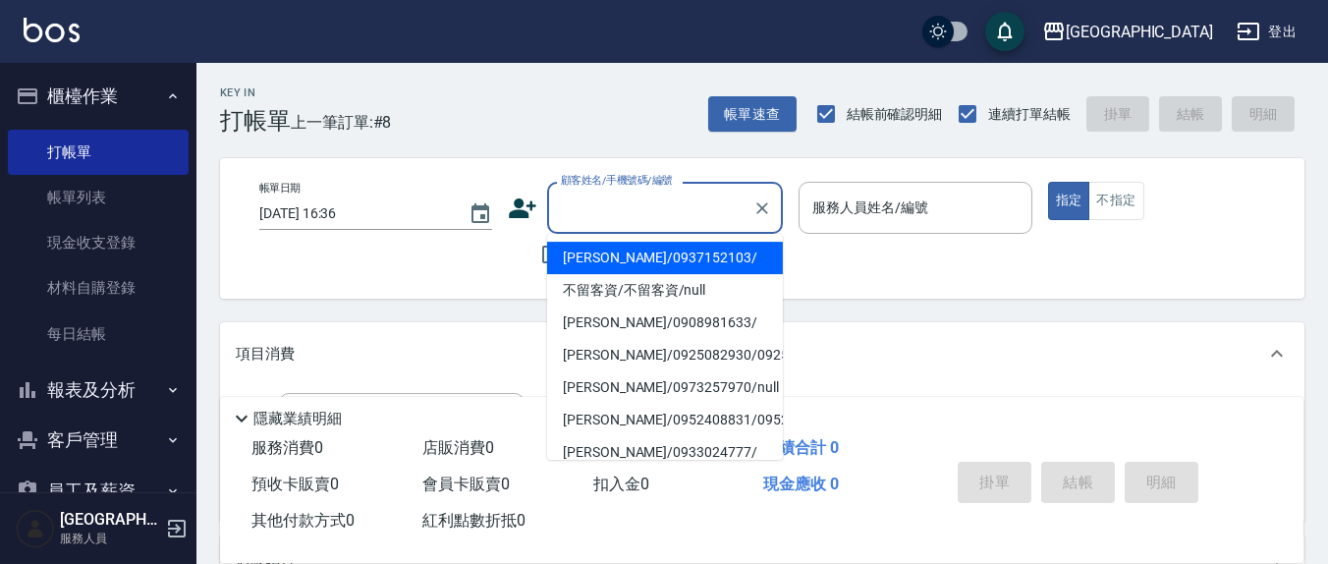
click at [629, 209] on input "顧客姓名/手機號碼/編號" at bounding box center [650, 208] width 189 height 34
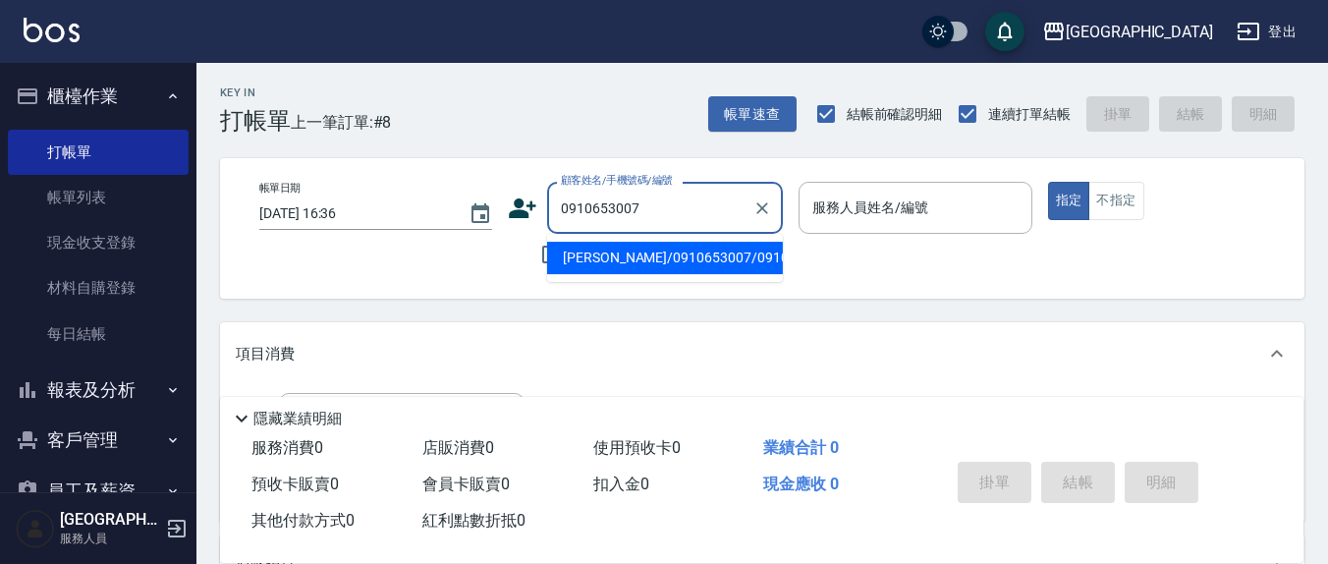
type input "[PERSON_NAME]/0910653007/0910653007"
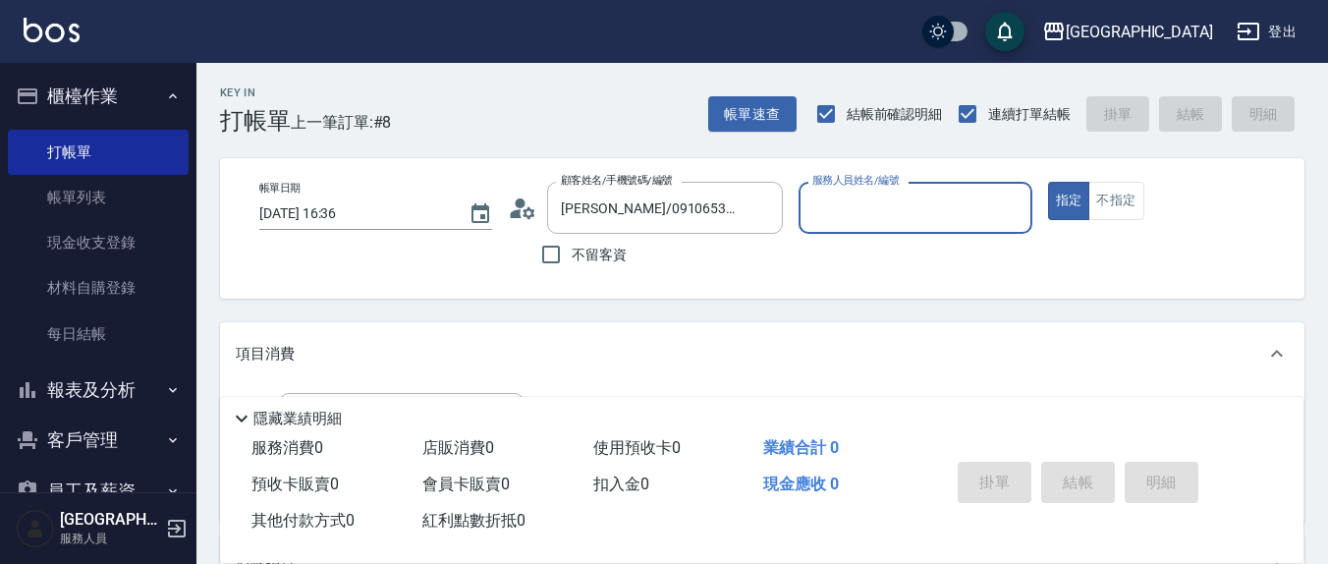
click at [854, 220] on input "服務人員姓名/編號" at bounding box center [914, 208] width 215 height 34
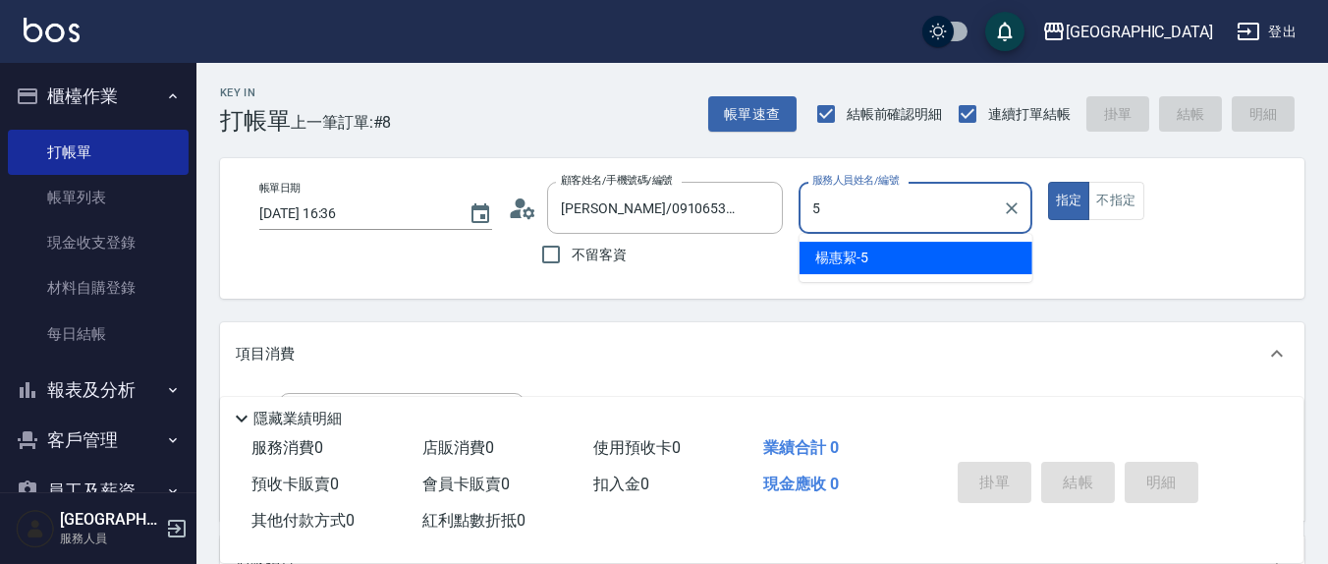
type input "[PERSON_NAME]5"
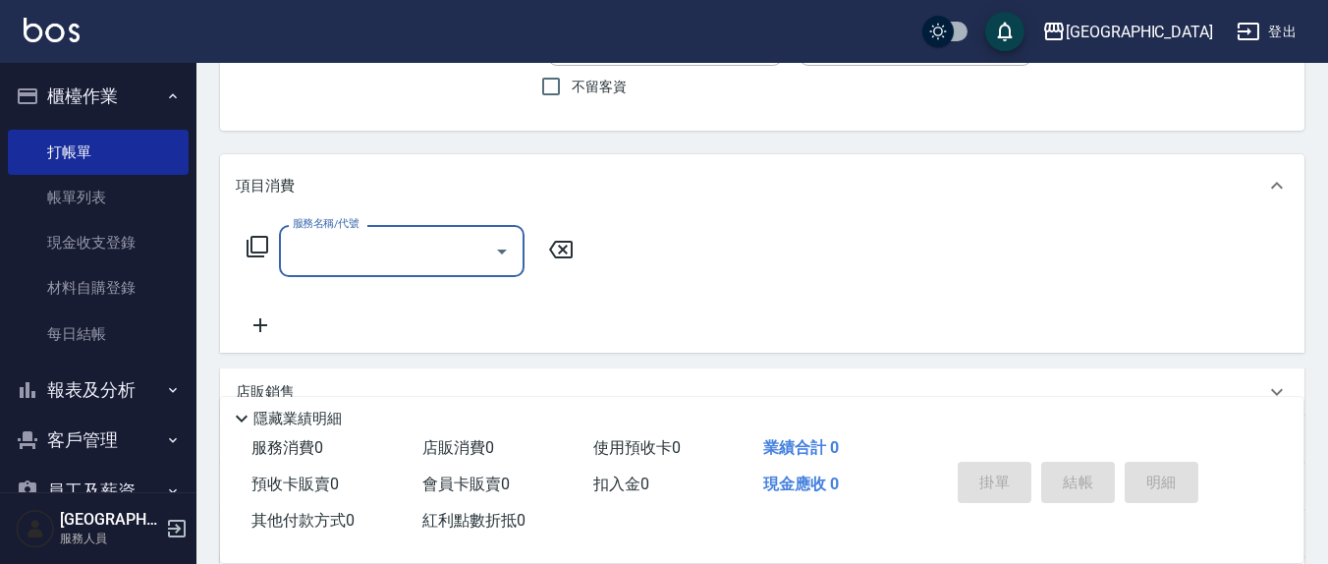
scroll to position [204, 0]
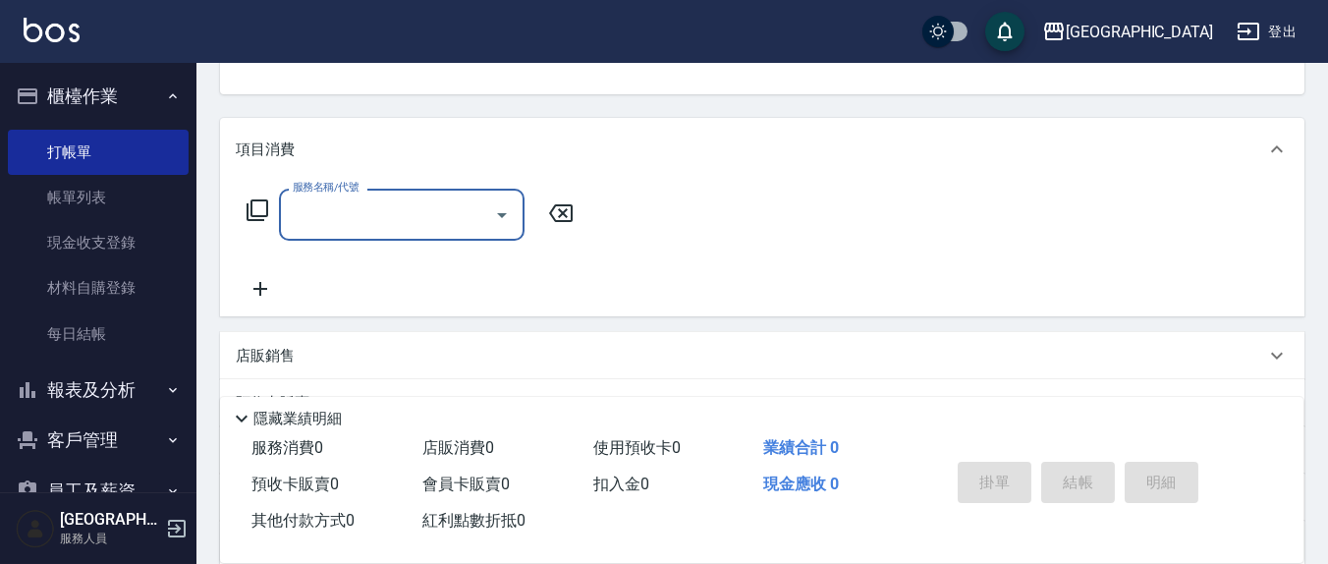
click at [373, 220] on input "服務名稱/代號" at bounding box center [387, 214] width 198 height 34
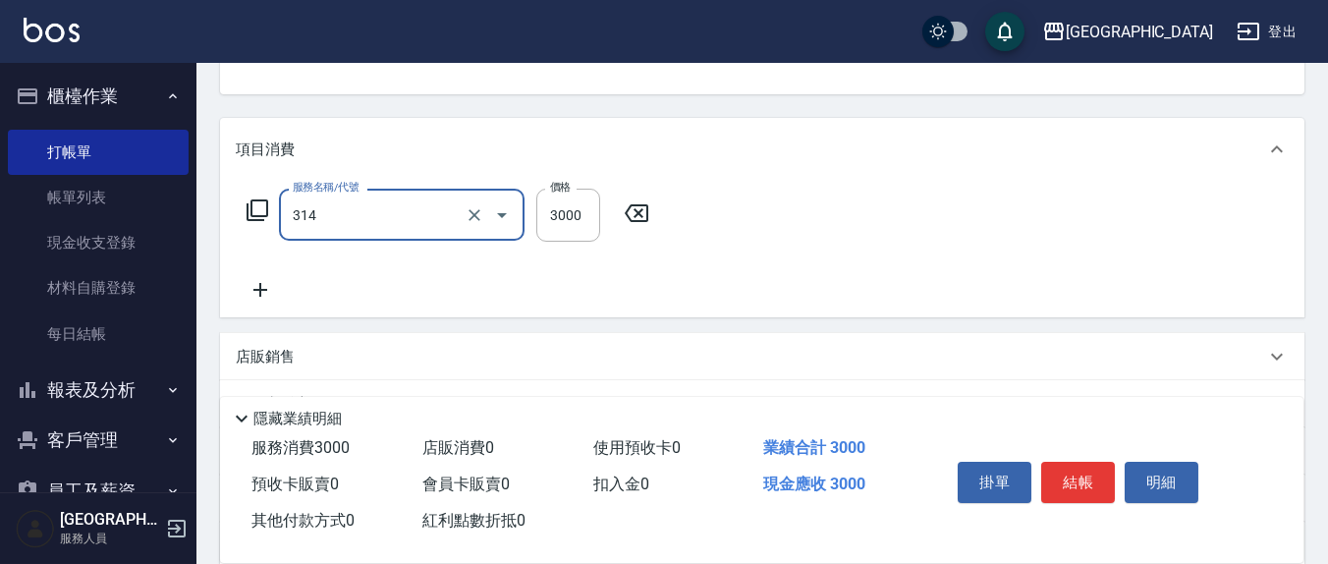
type input "CYA水質感2500UP(314)"
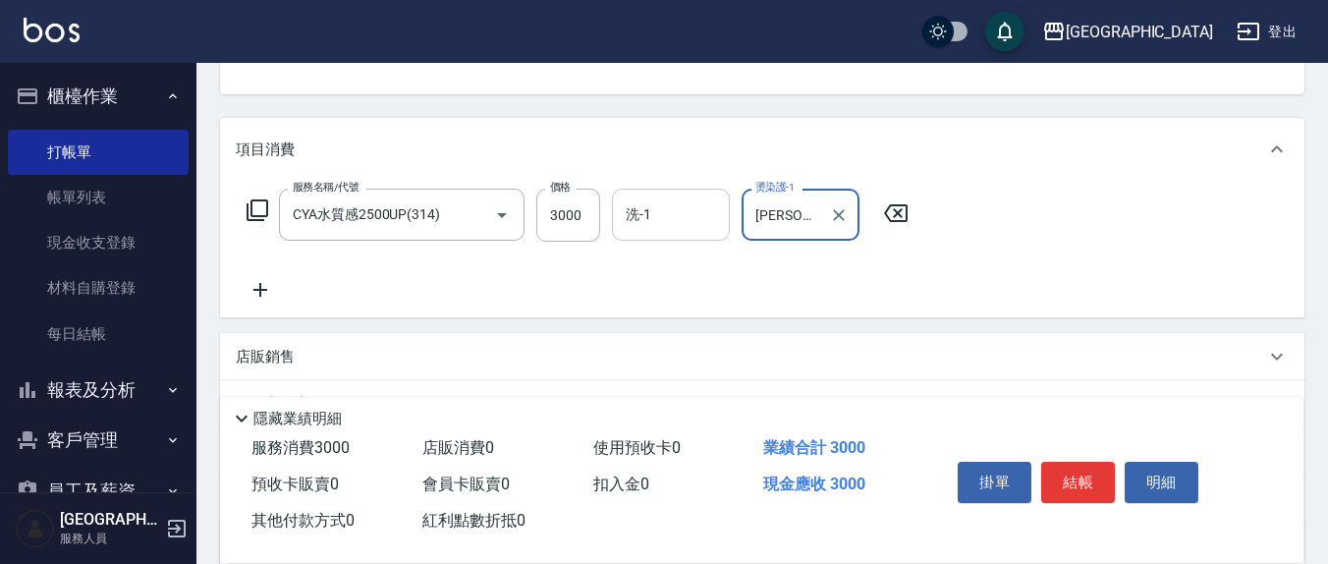
type input "[PERSON_NAME]-8"
click at [689, 225] on input "洗-1" at bounding box center [671, 214] width 100 height 34
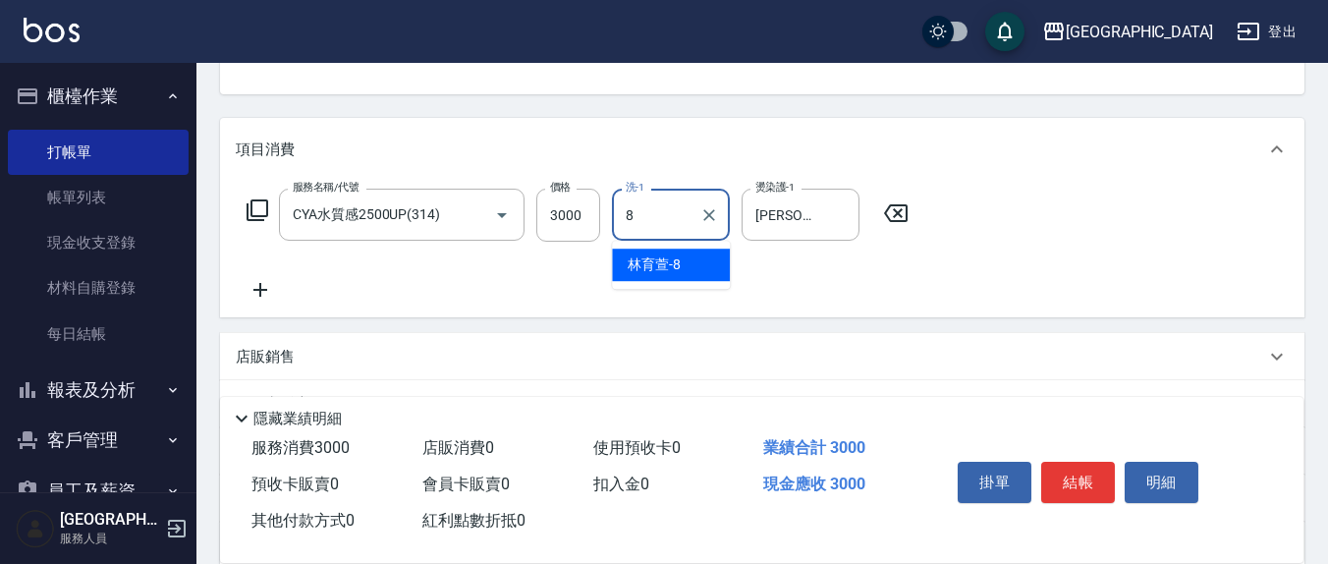
type input "[PERSON_NAME]-8"
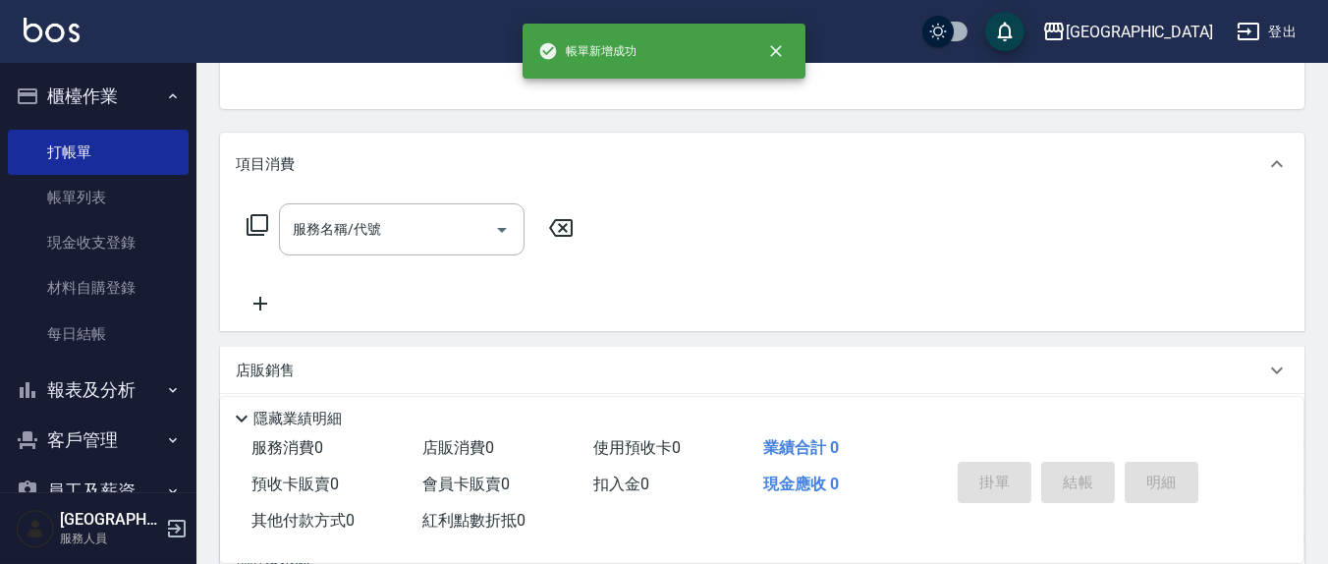
scroll to position [0, 0]
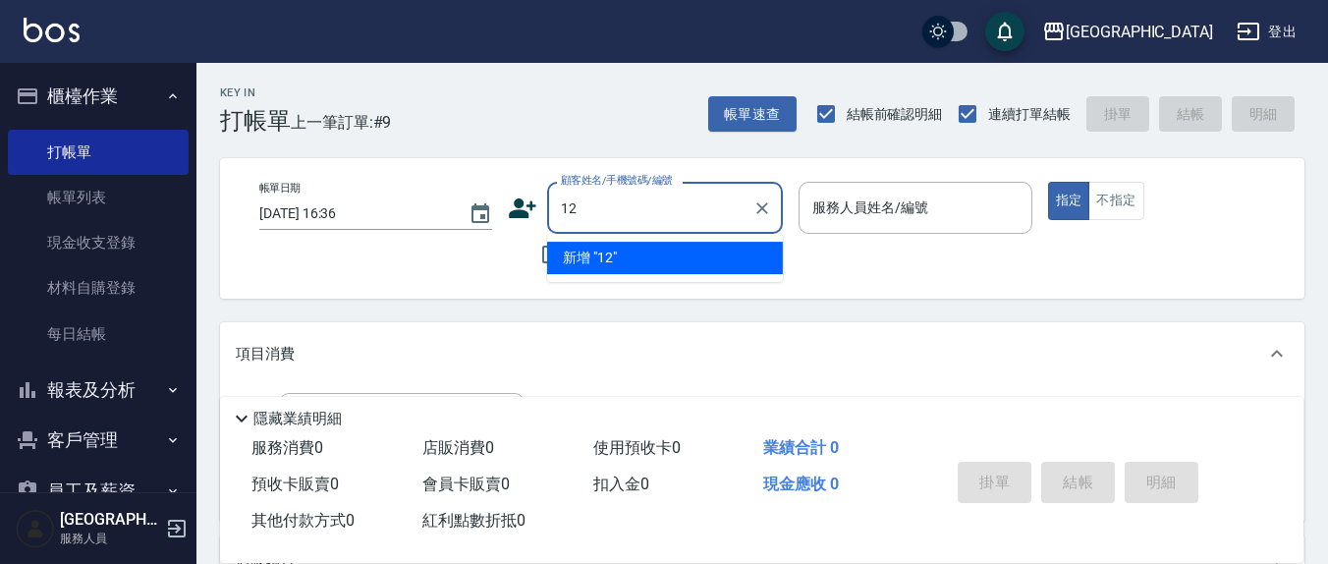
type input "12"
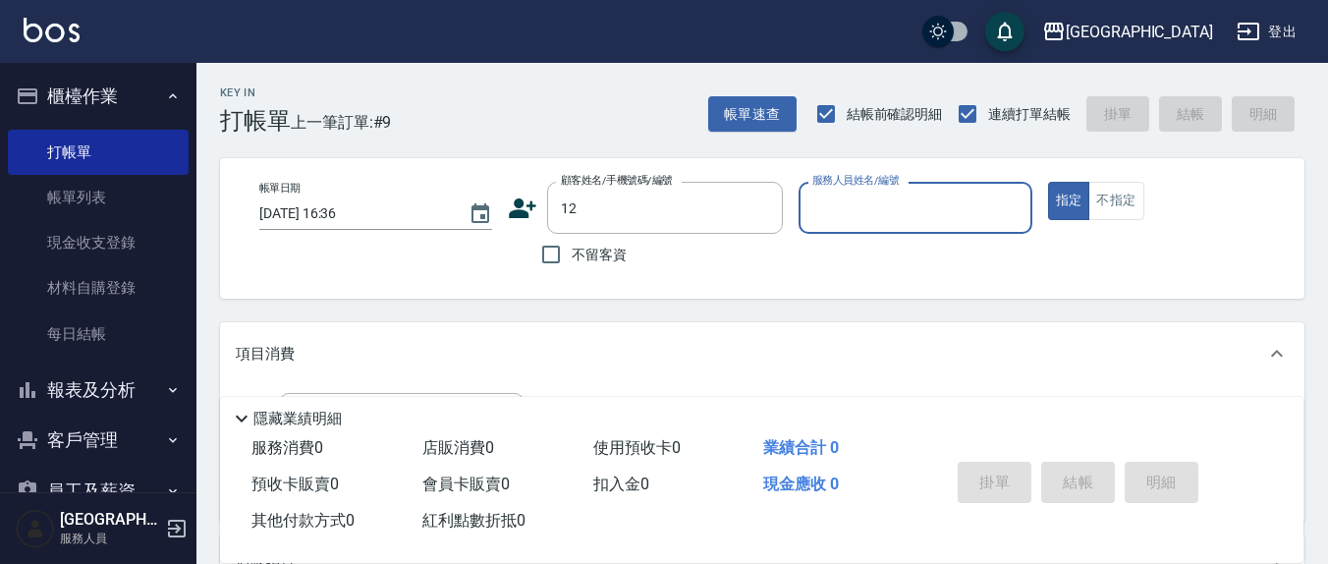
click at [1048, 182] on button "指定" at bounding box center [1069, 201] width 42 height 38
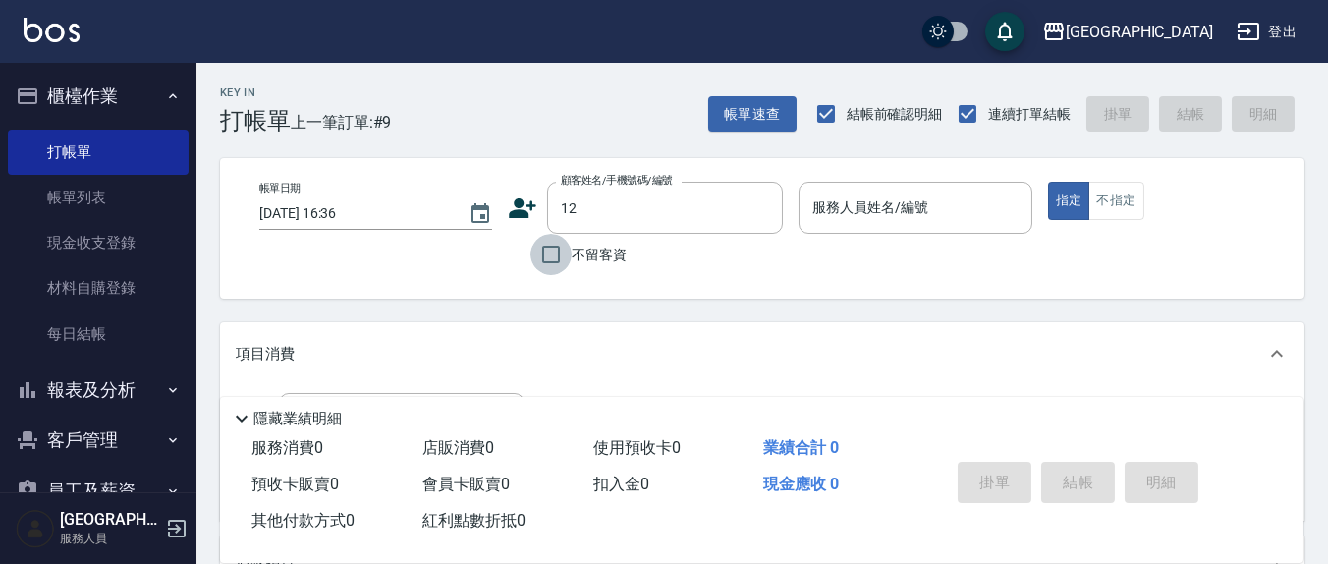
click at [547, 252] on input "不留客資" at bounding box center [550, 254] width 41 height 41
checkbox input "true"
type input "[PERSON_NAME]/0938831712/"
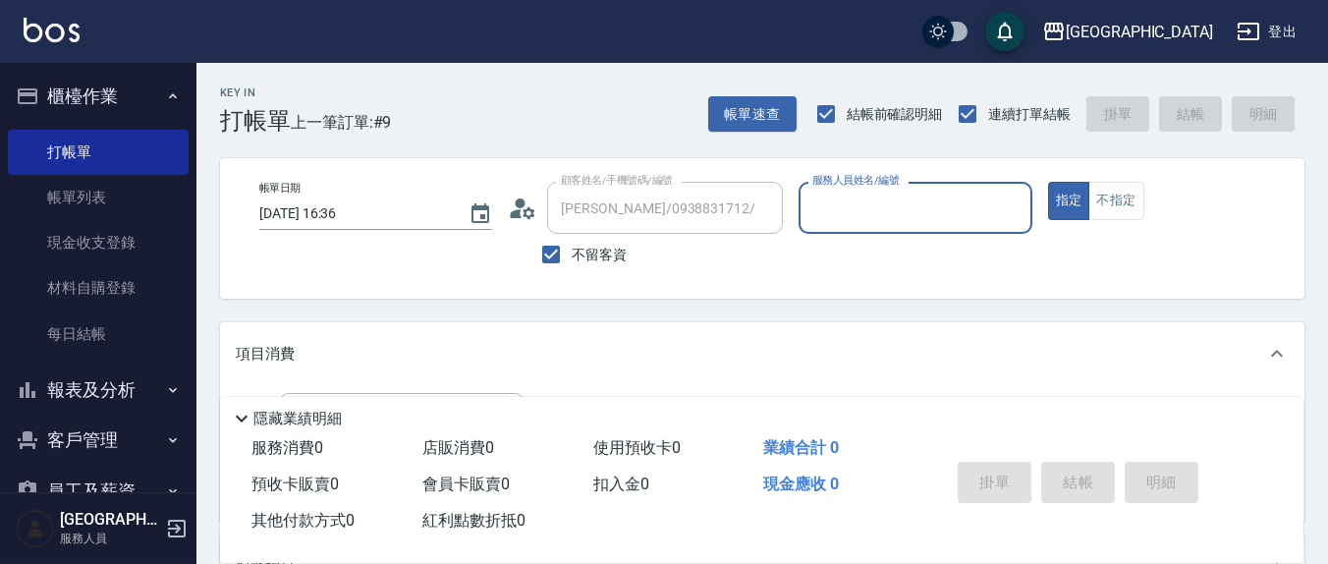
click at [917, 195] on input "服務人員姓名/編號" at bounding box center [914, 208] width 215 height 34
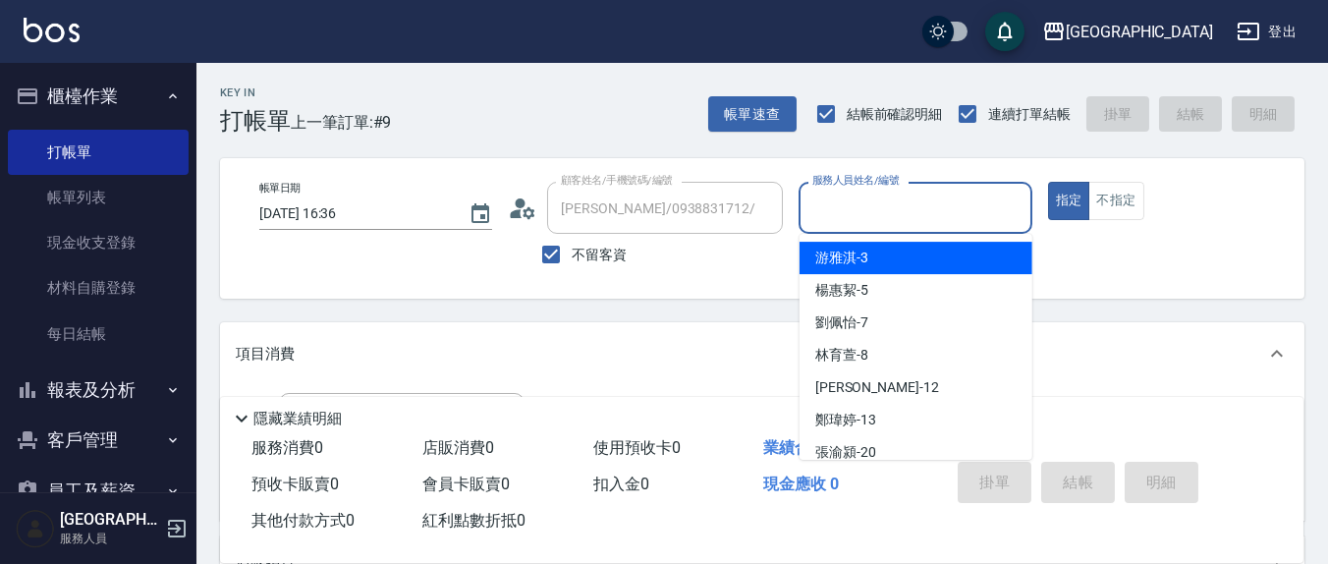
type input "1"
type input "[PERSON_NAME]/0955990028/"
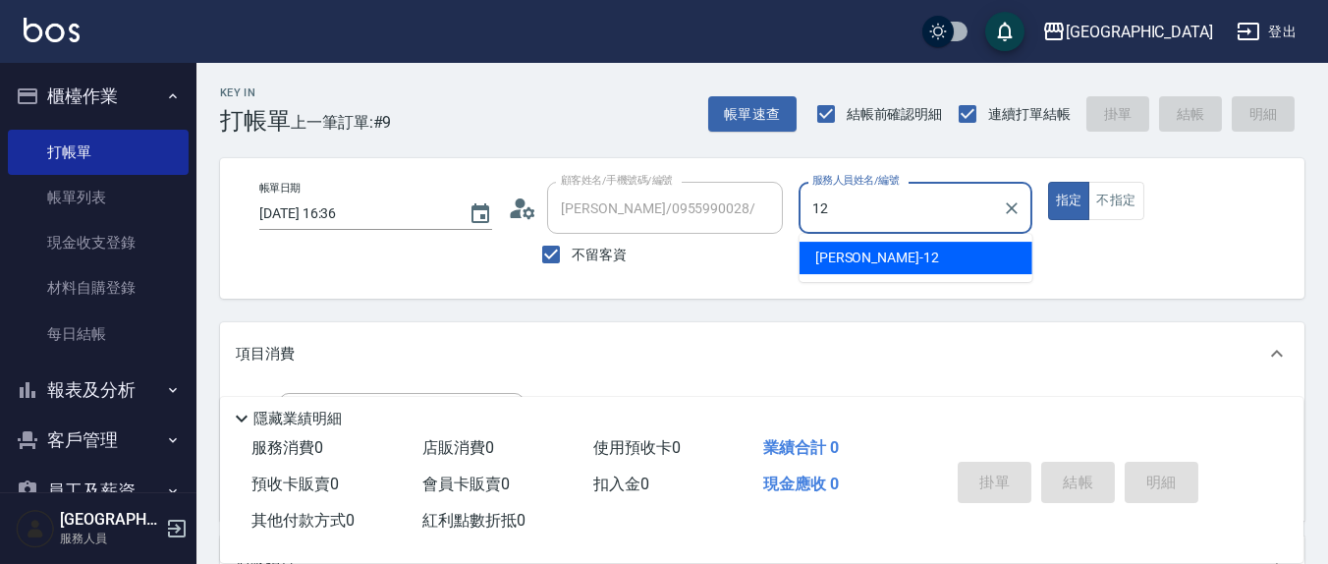
type input "[PERSON_NAME]-12"
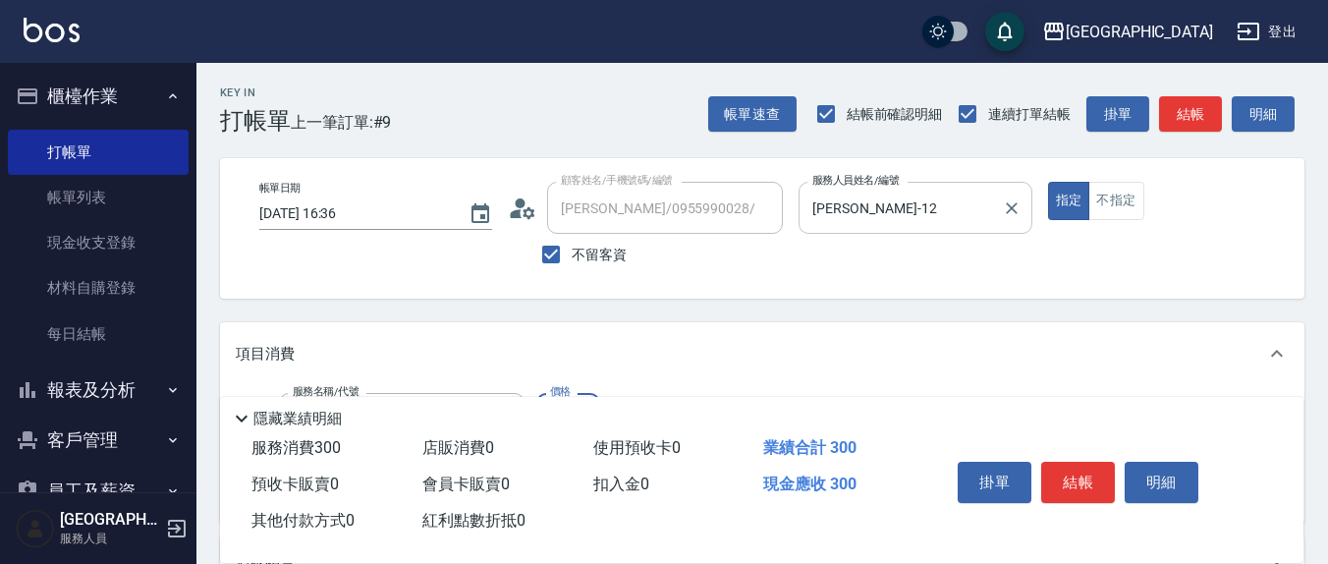
type input "歐娜洗髮精(210)"
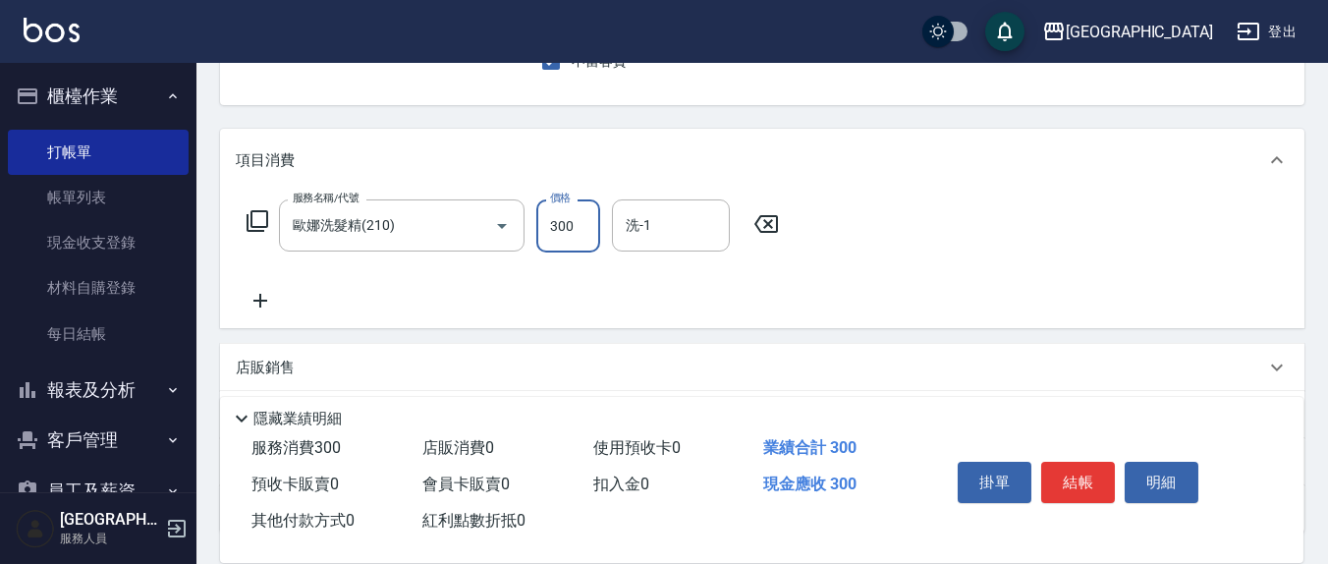
scroll to position [204, 0]
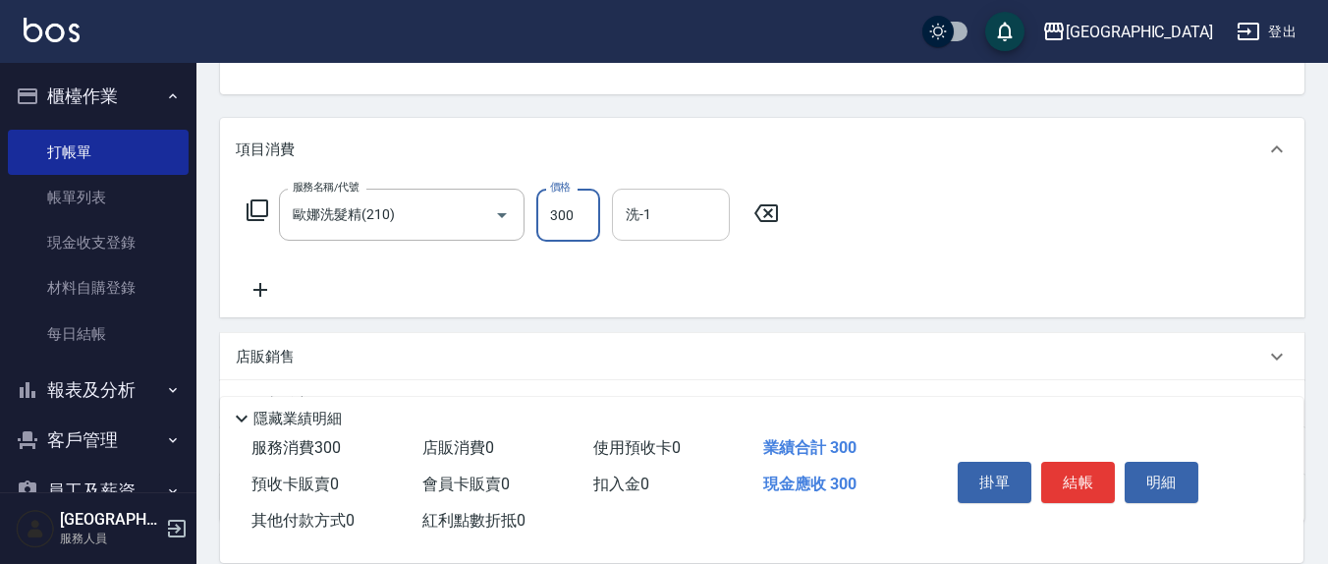
click at [686, 216] on input "洗-1" at bounding box center [671, 214] width 100 height 34
type input "[PERSON_NAME]-8"
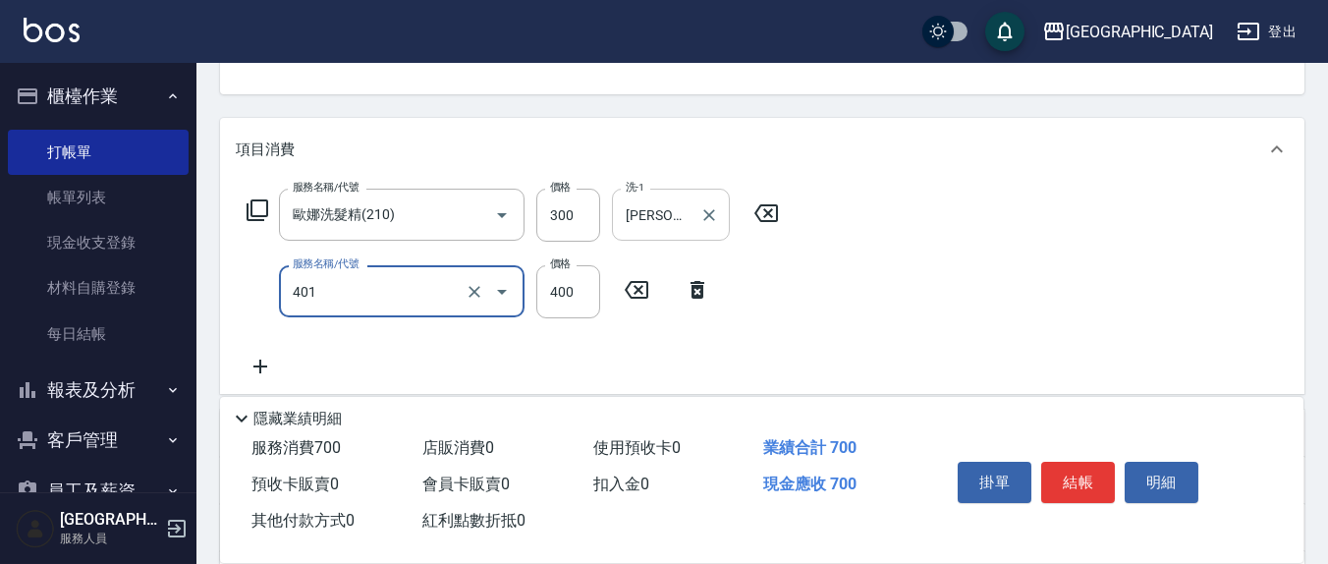
type input "剪髮(401)"
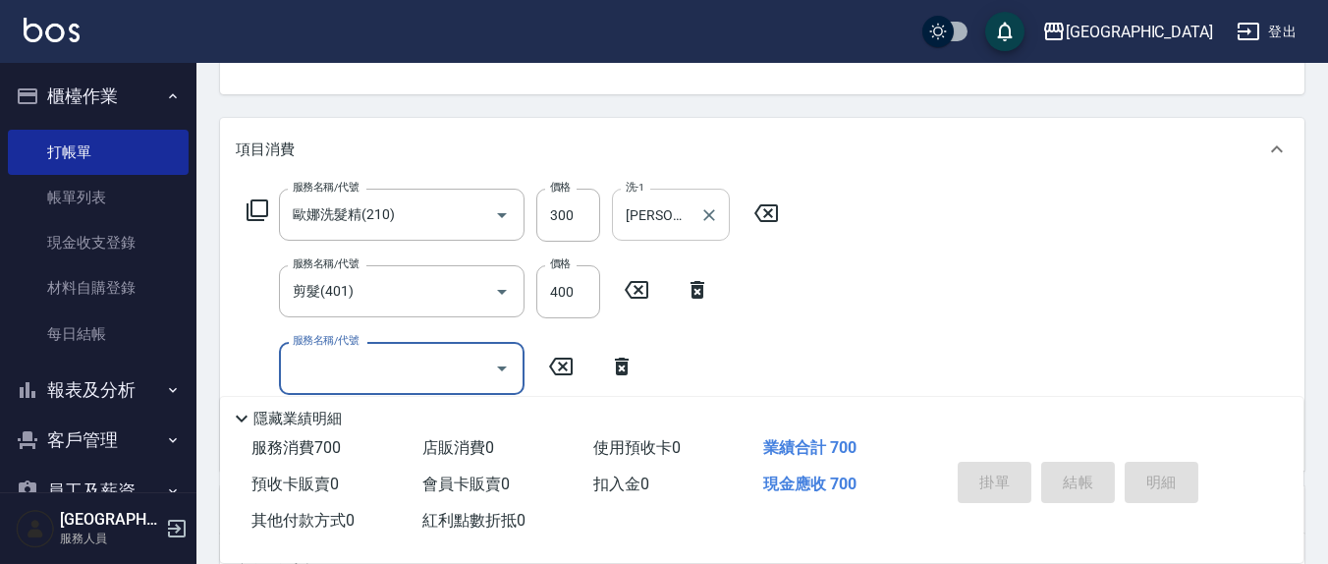
type input "[DATE] 16:37"
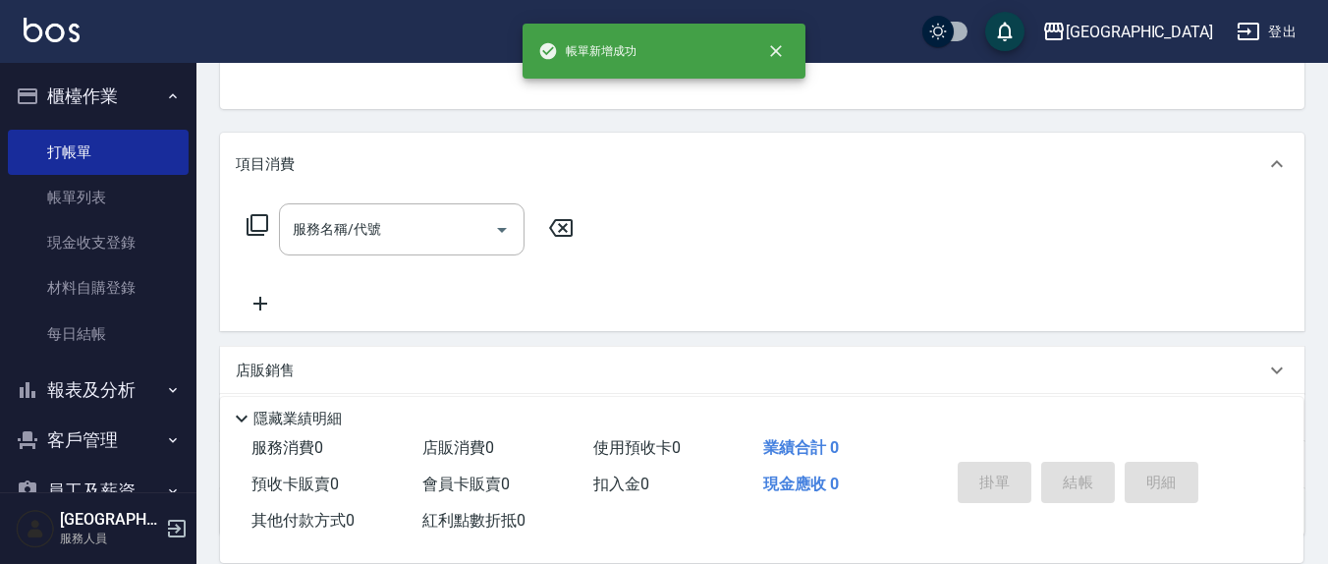
scroll to position [0, 0]
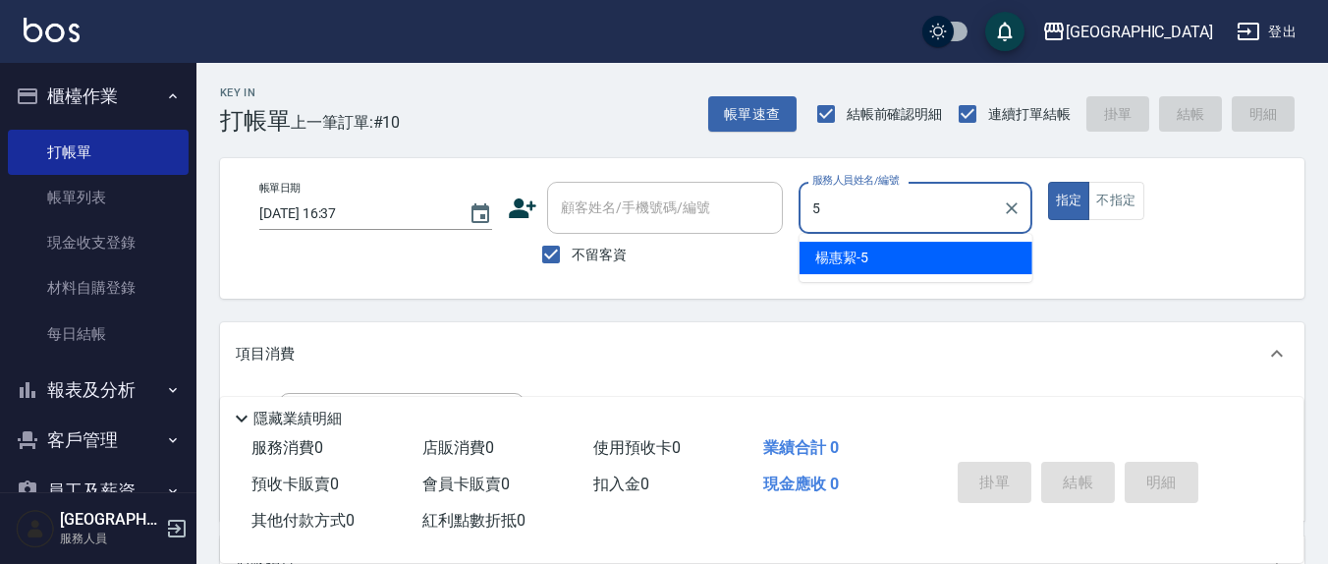
type input "[PERSON_NAME]5"
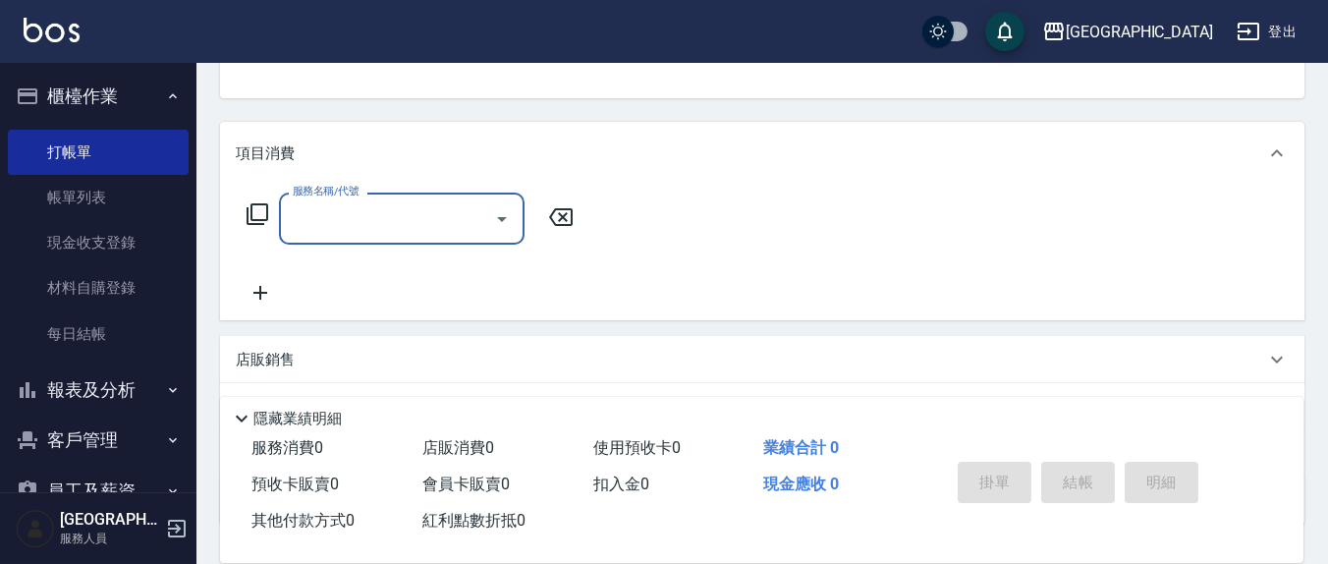
scroll to position [204, 0]
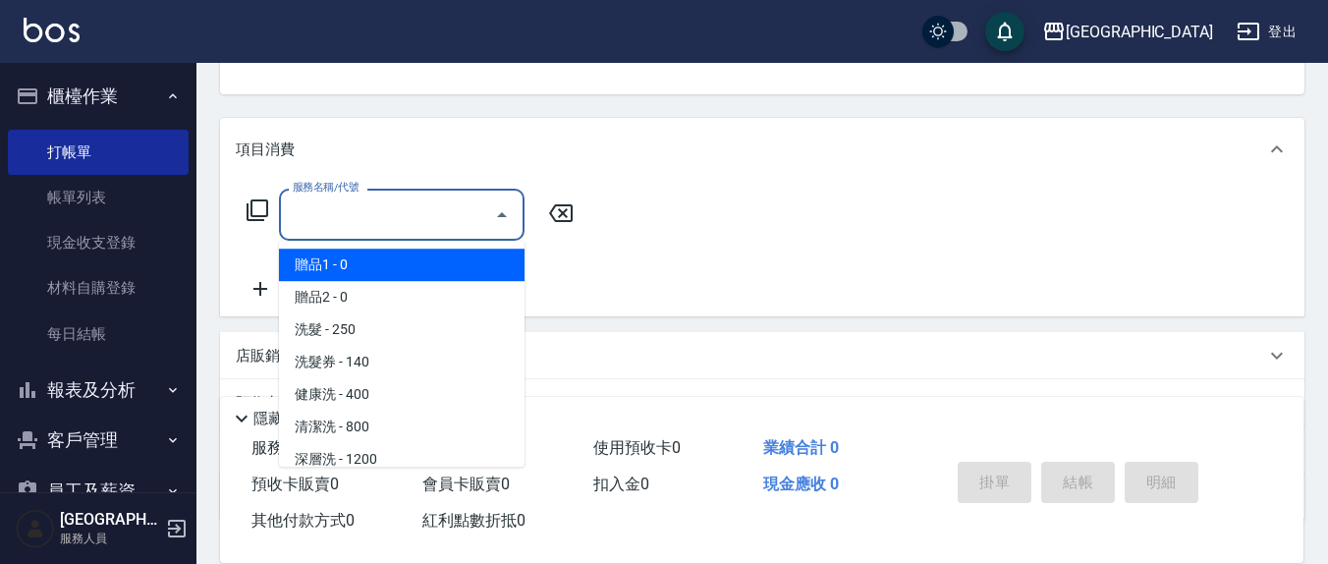
click at [457, 211] on input "服務名稱/代號" at bounding box center [387, 214] width 198 height 34
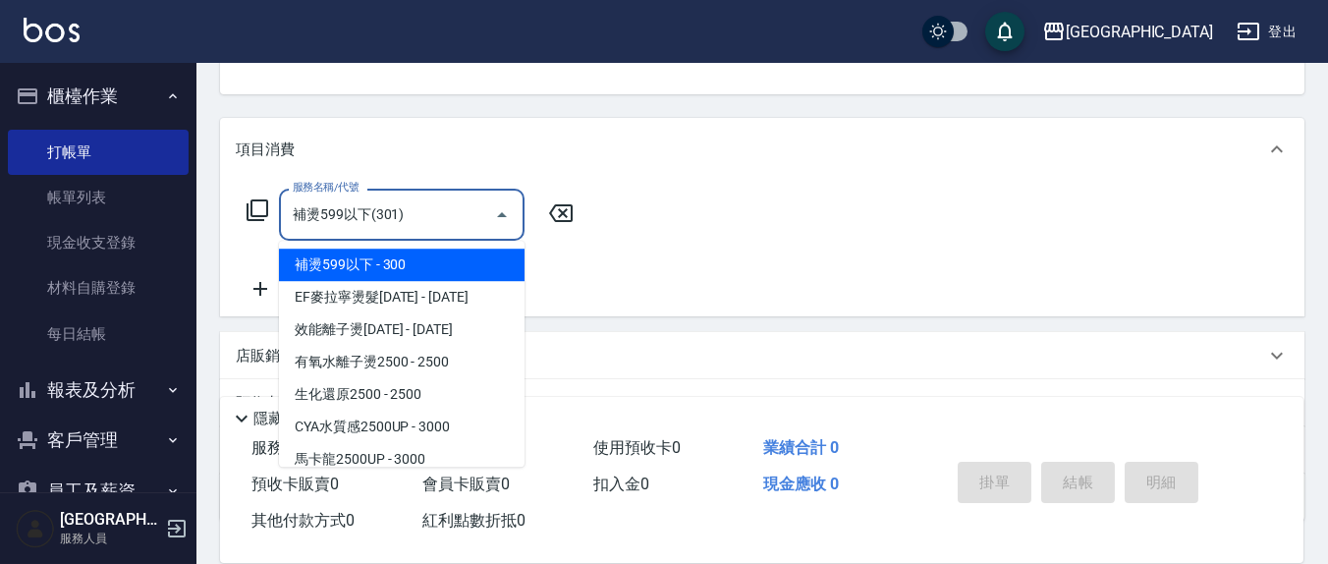
type input "補燙599以下(301)"
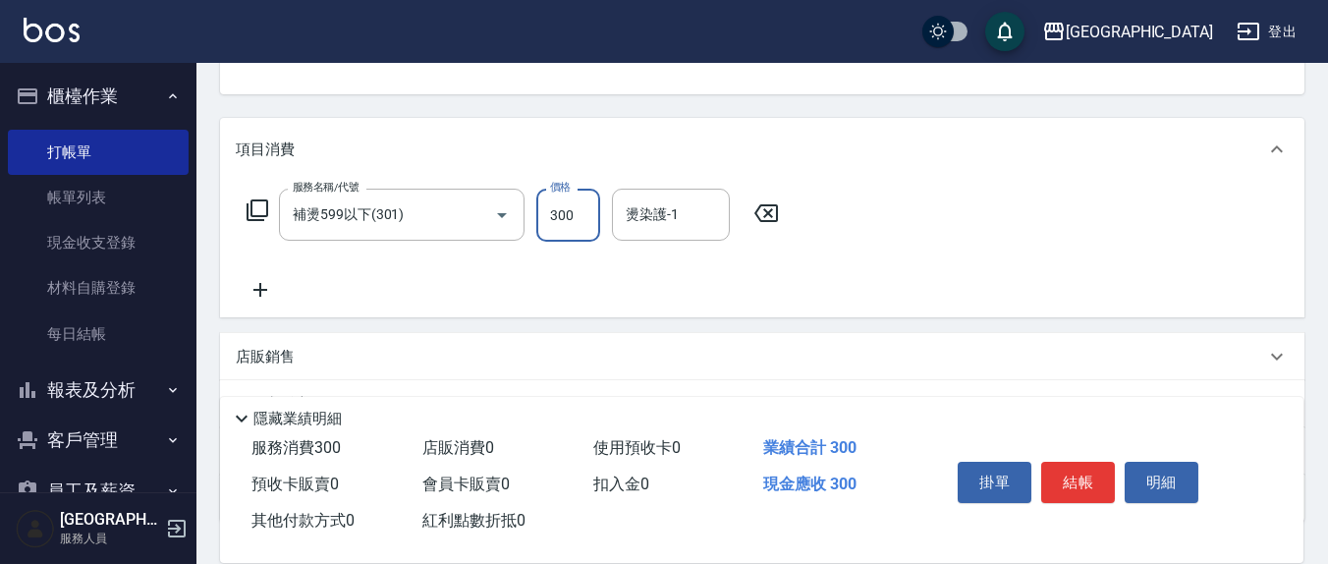
click at [576, 219] on input "300" at bounding box center [568, 215] width 64 height 53
click at [416, 198] on input "補燙599以下(301)" at bounding box center [374, 214] width 173 height 34
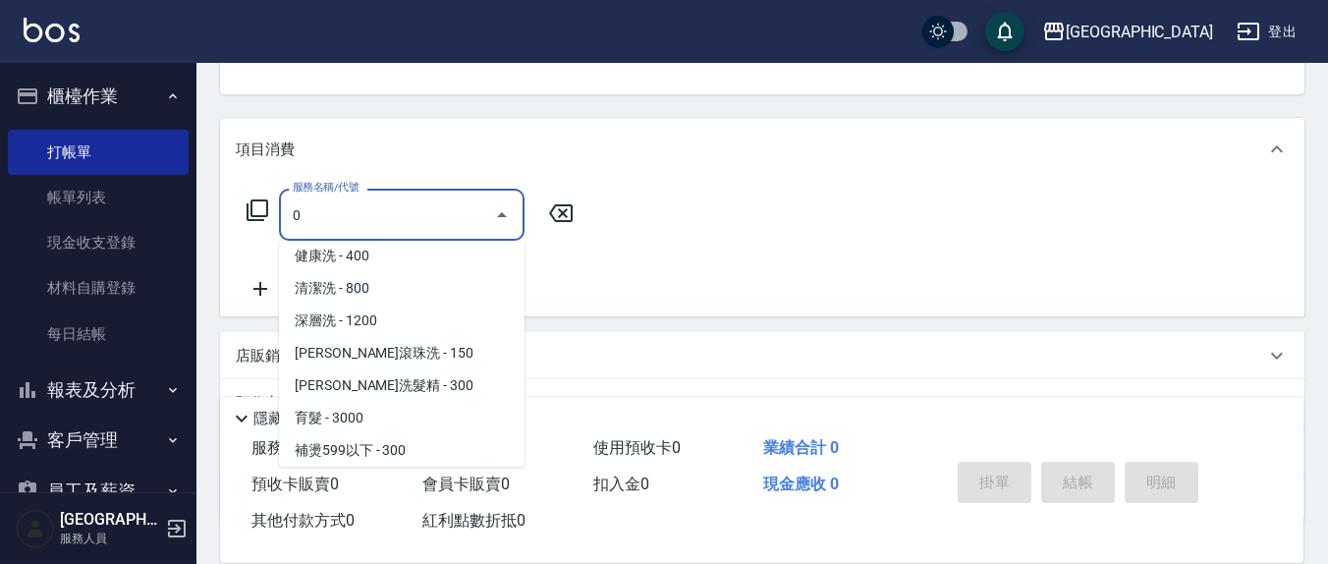
scroll to position [0, 0]
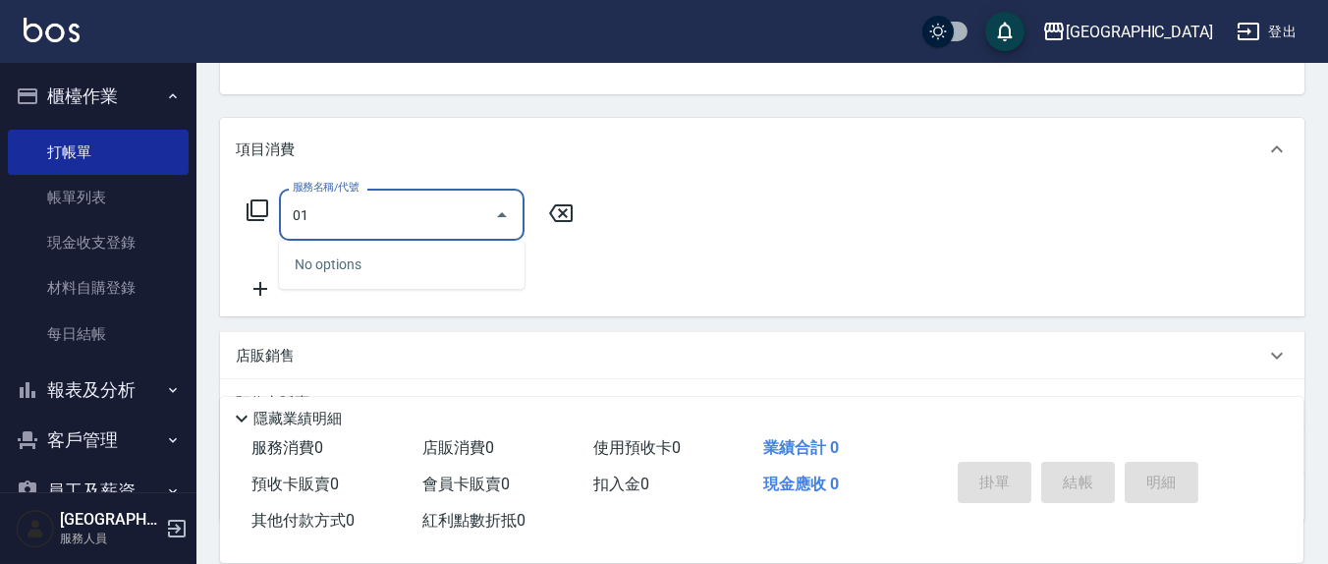
type input "0"
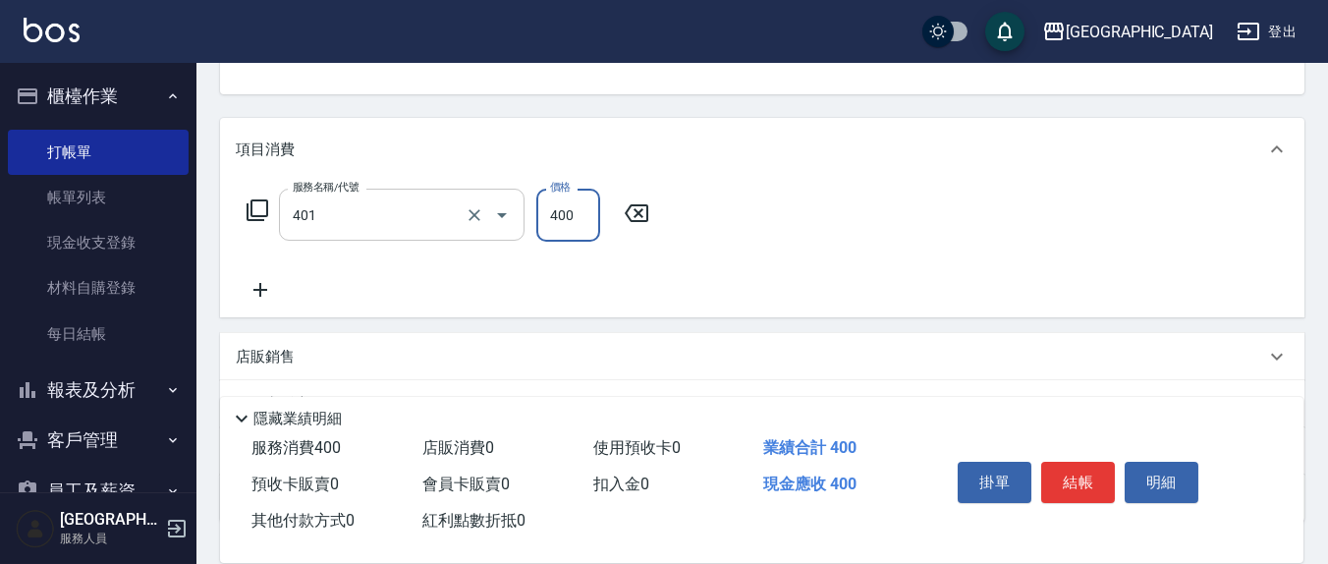
type input "剪髮(401)"
type input "350"
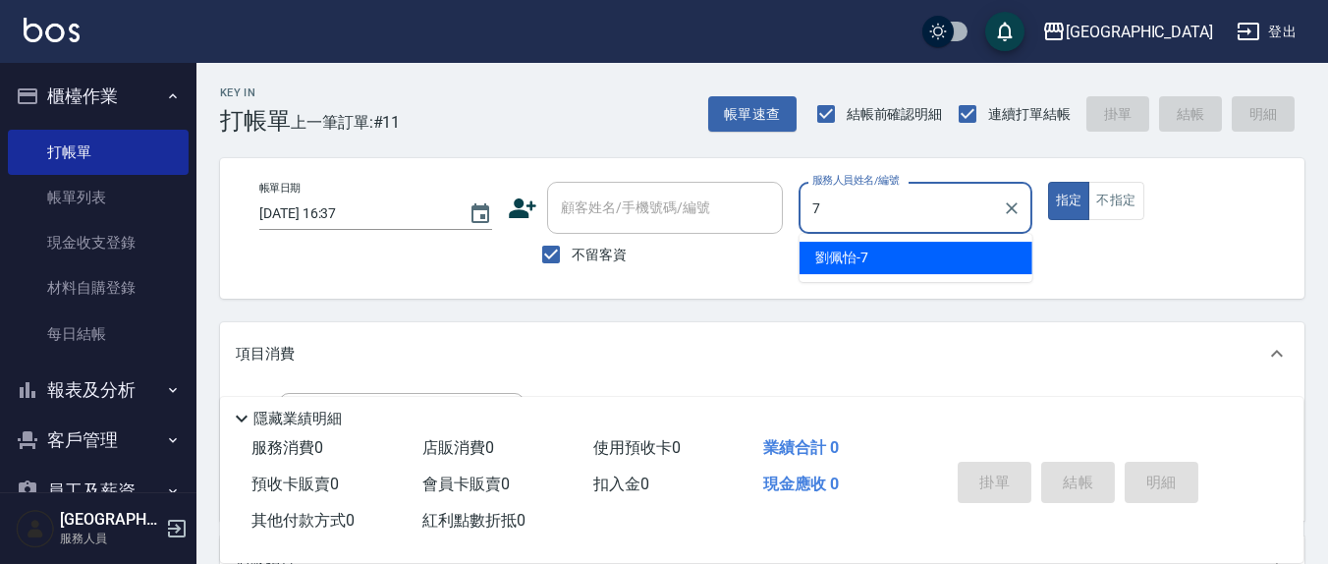
type input "[PERSON_NAME]7"
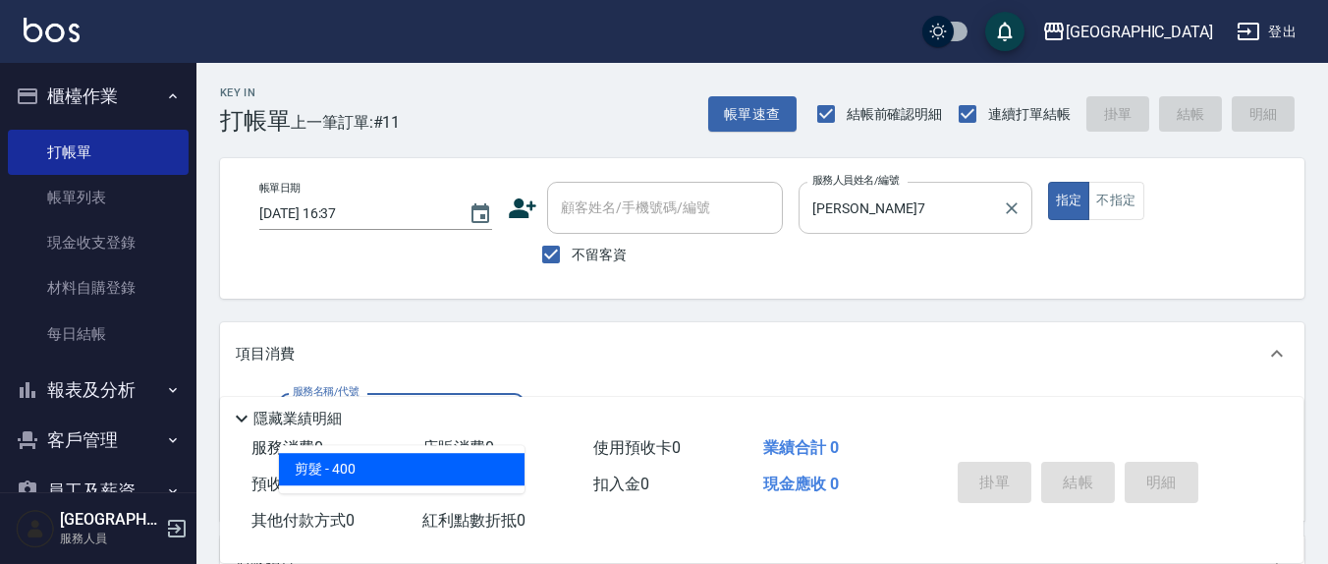
type input "剪髮(401)"
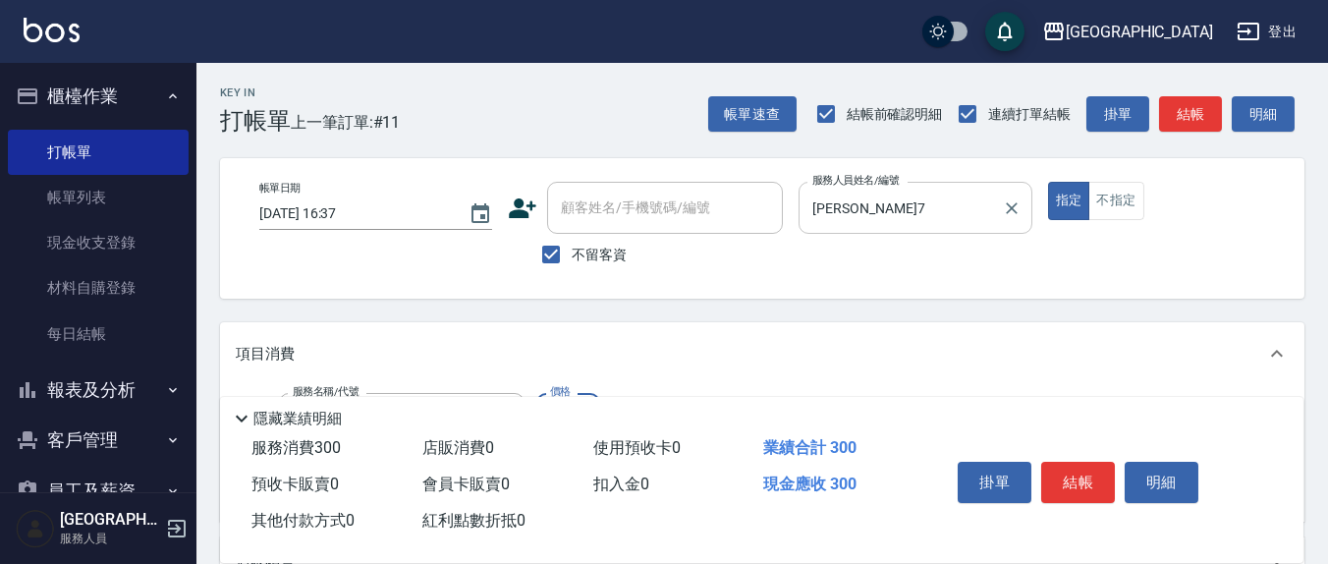
type input "300"
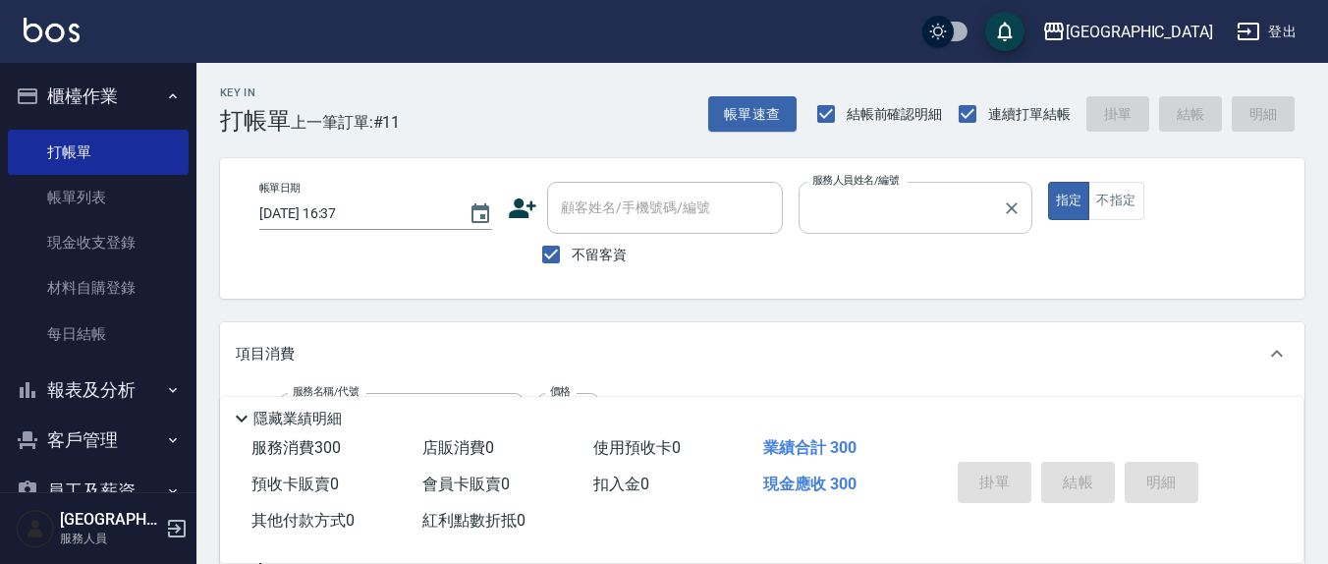
click at [1048, 182] on button "指定" at bounding box center [1069, 201] width 42 height 38
type input "[DATE] 16:38"
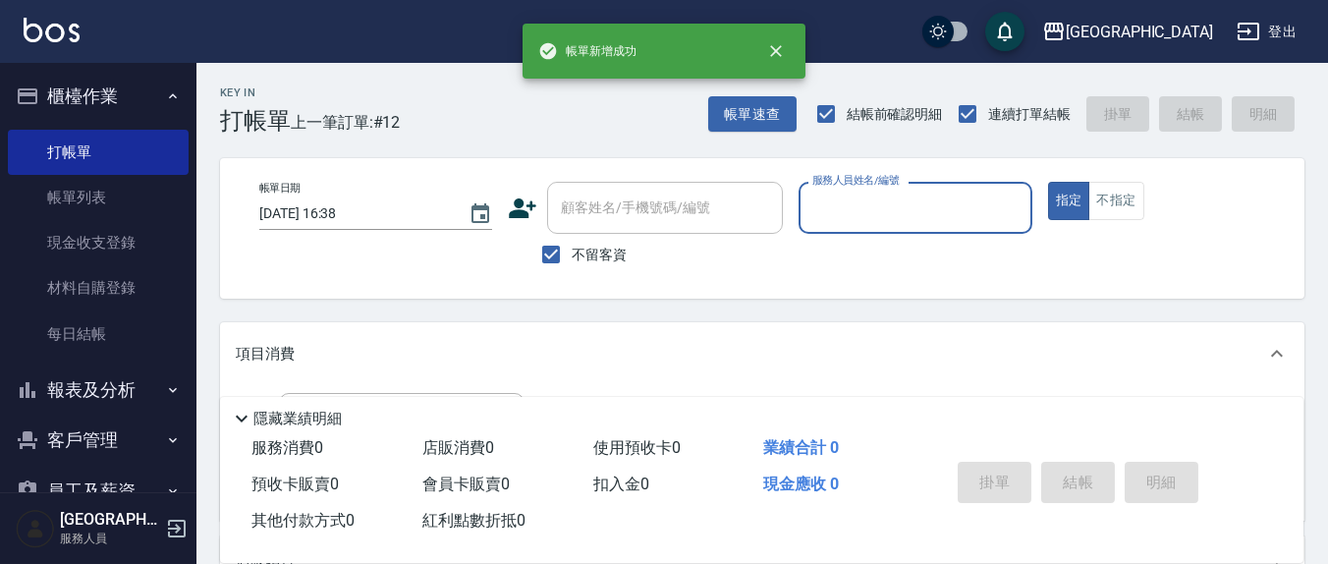
scroll to position [30, 0]
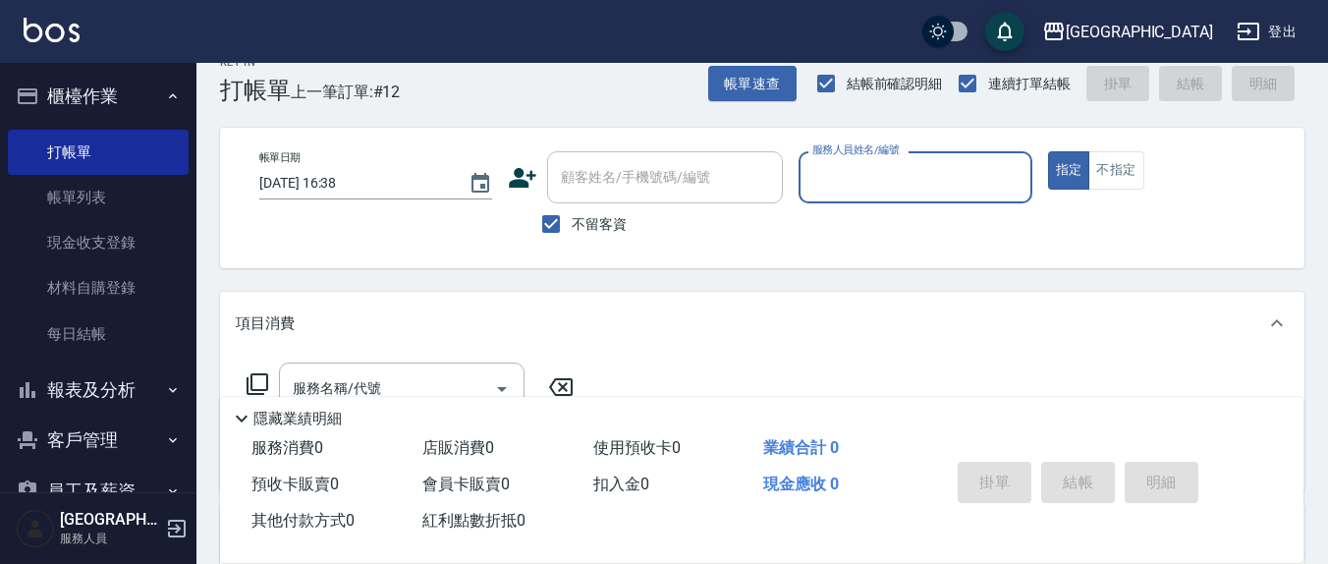
click at [908, 186] on input "服務人員姓名/編號" at bounding box center [914, 177] width 215 height 34
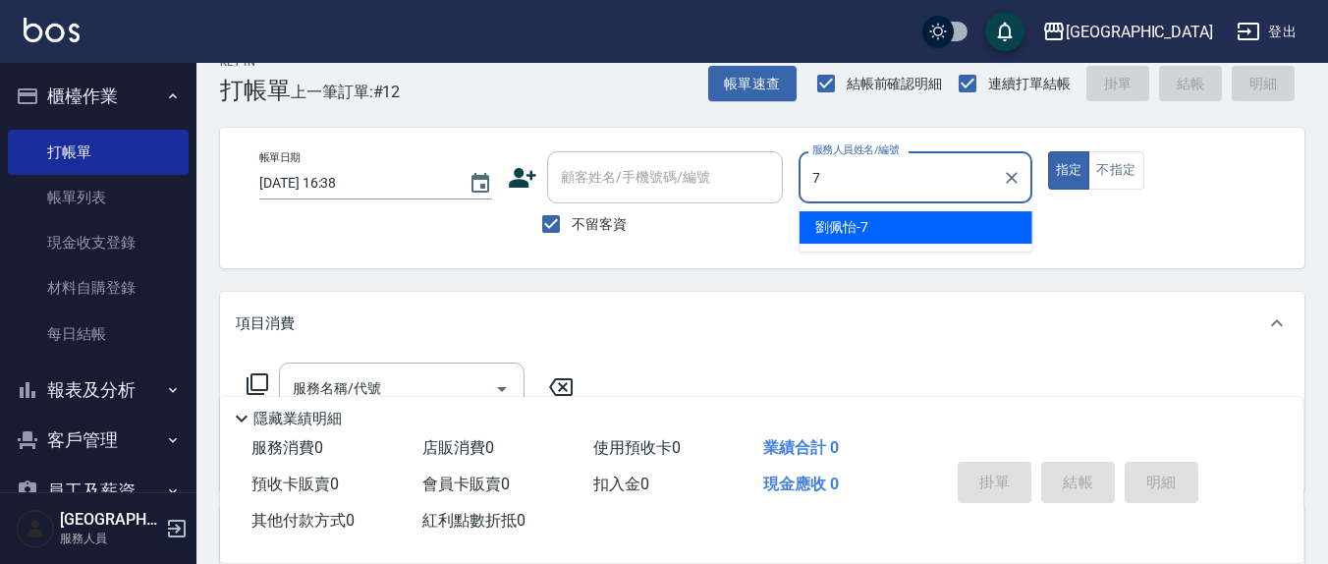
type input "[PERSON_NAME]7"
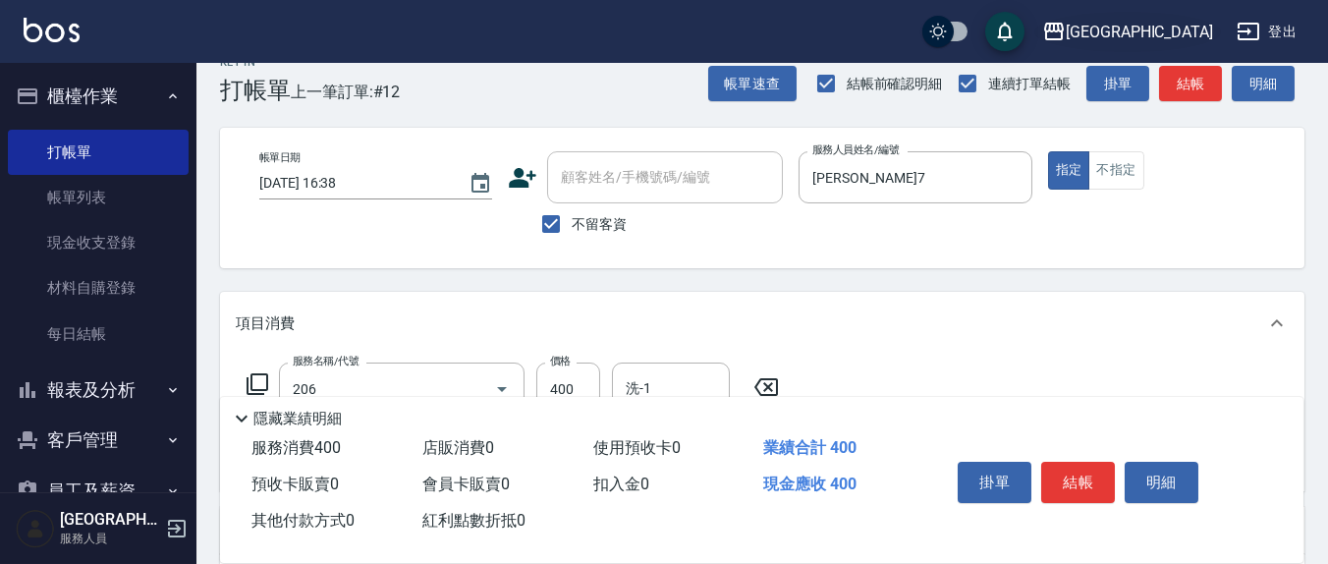
type input "健康洗(206)"
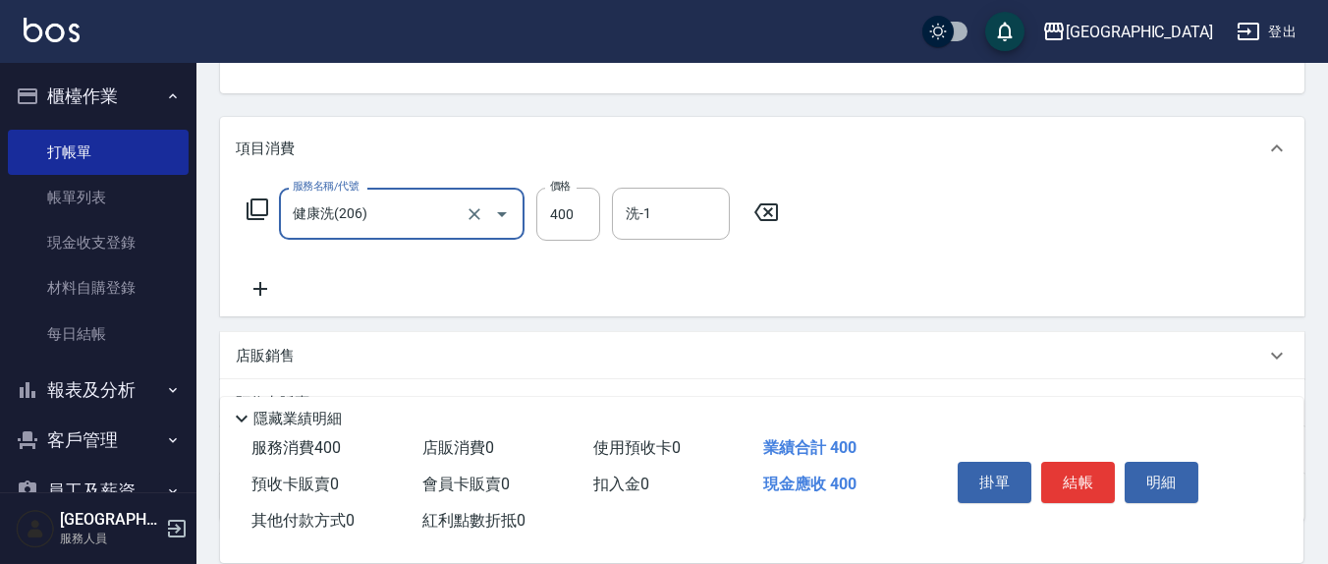
scroll to position [235, 0]
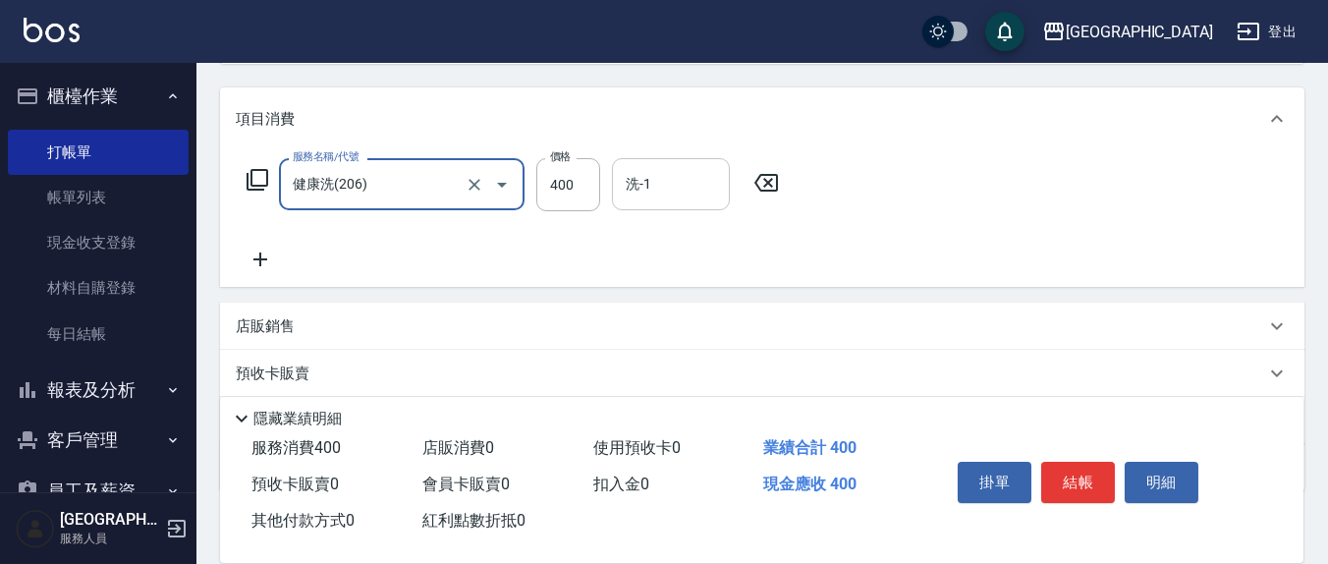
click at [681, 203] on div "洗-1" at bounding box center [671, 184] width 118 height 52
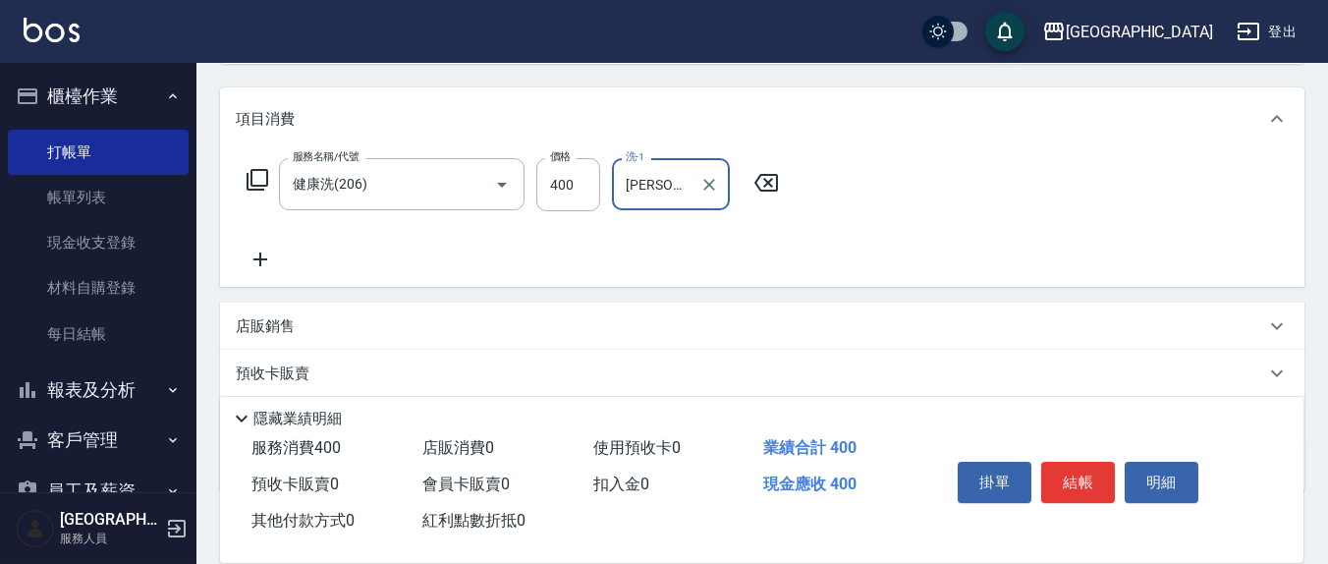
type input "[PERSON_NAME]-8"
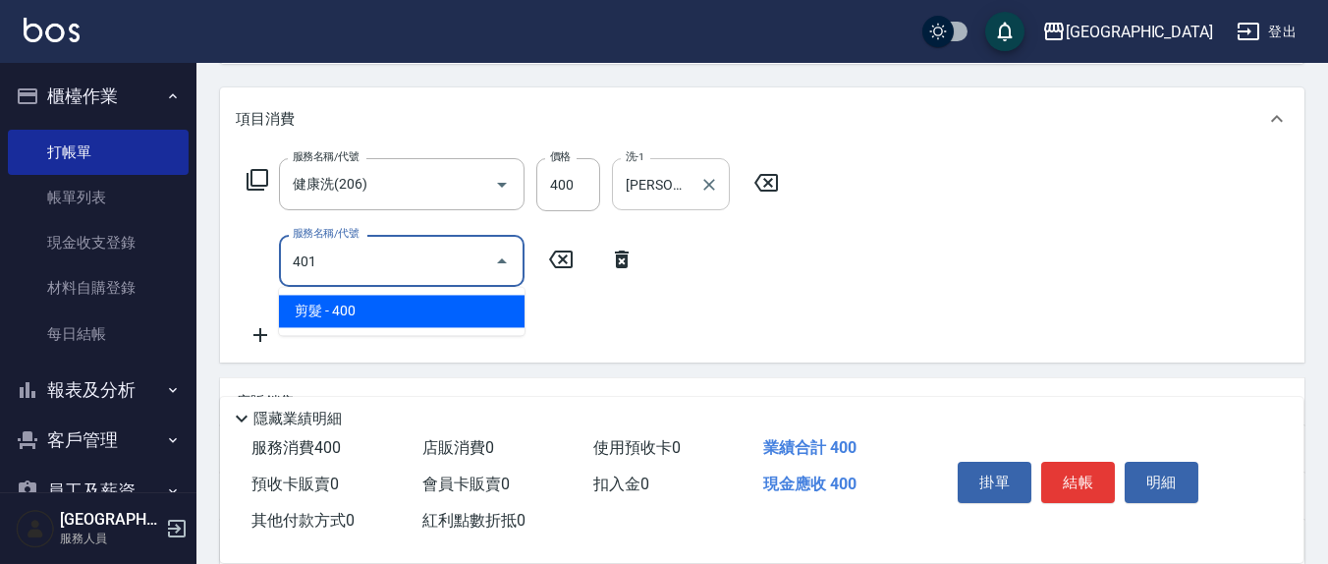
type input "剪髮(401)"
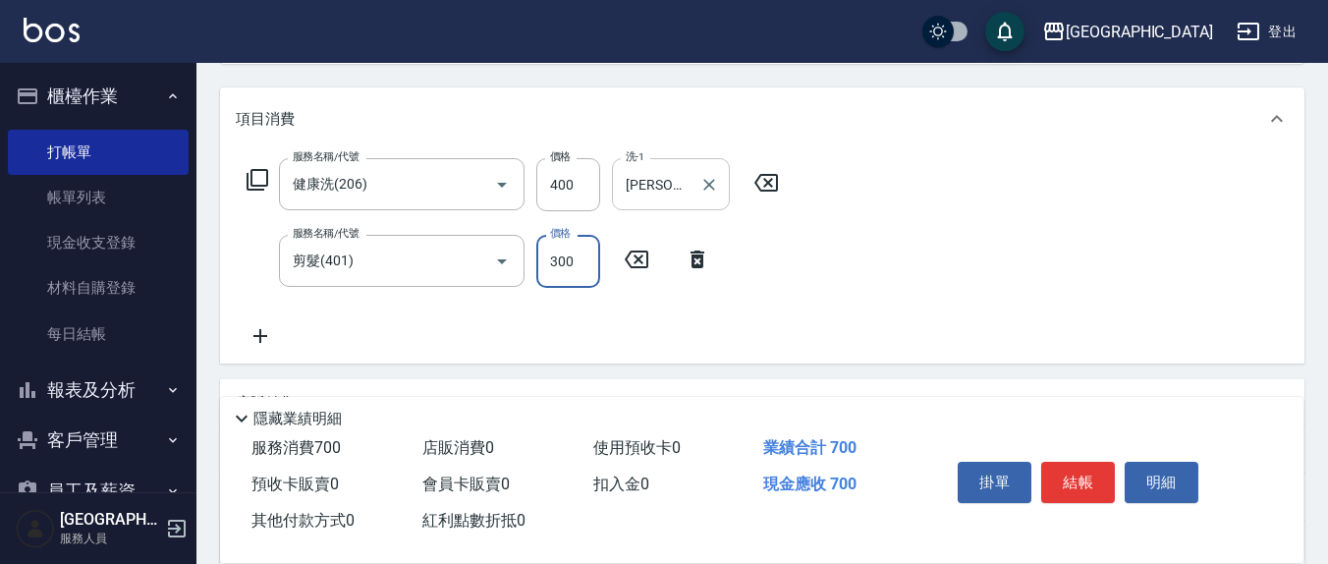
type input "300"
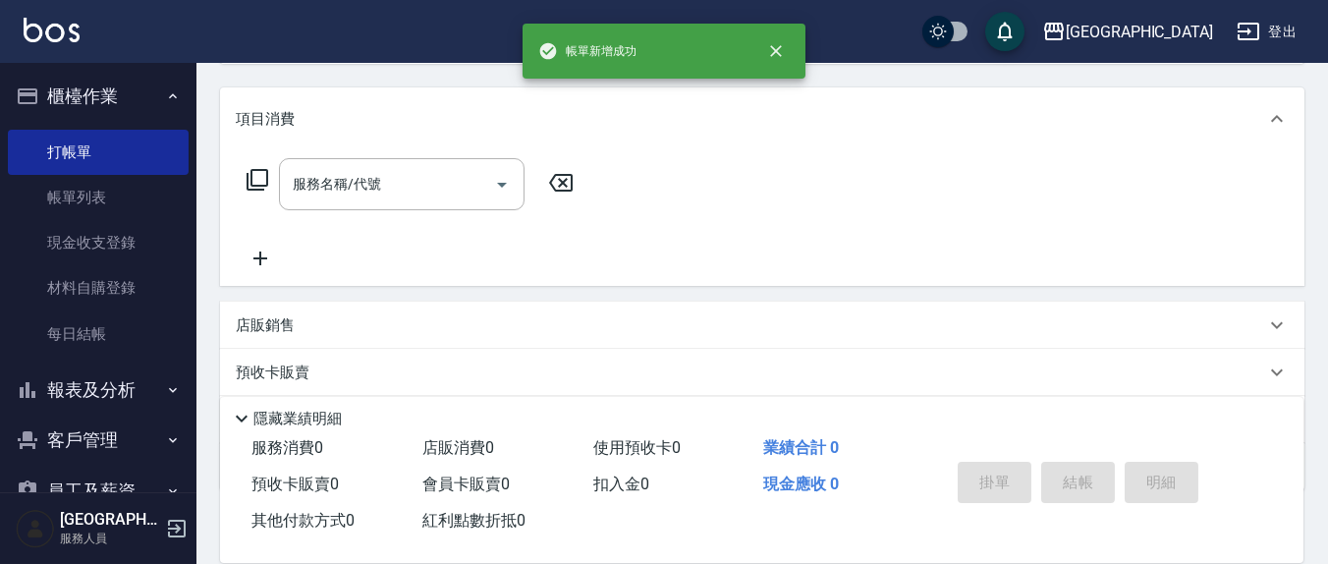
scroll to position [0, 0]
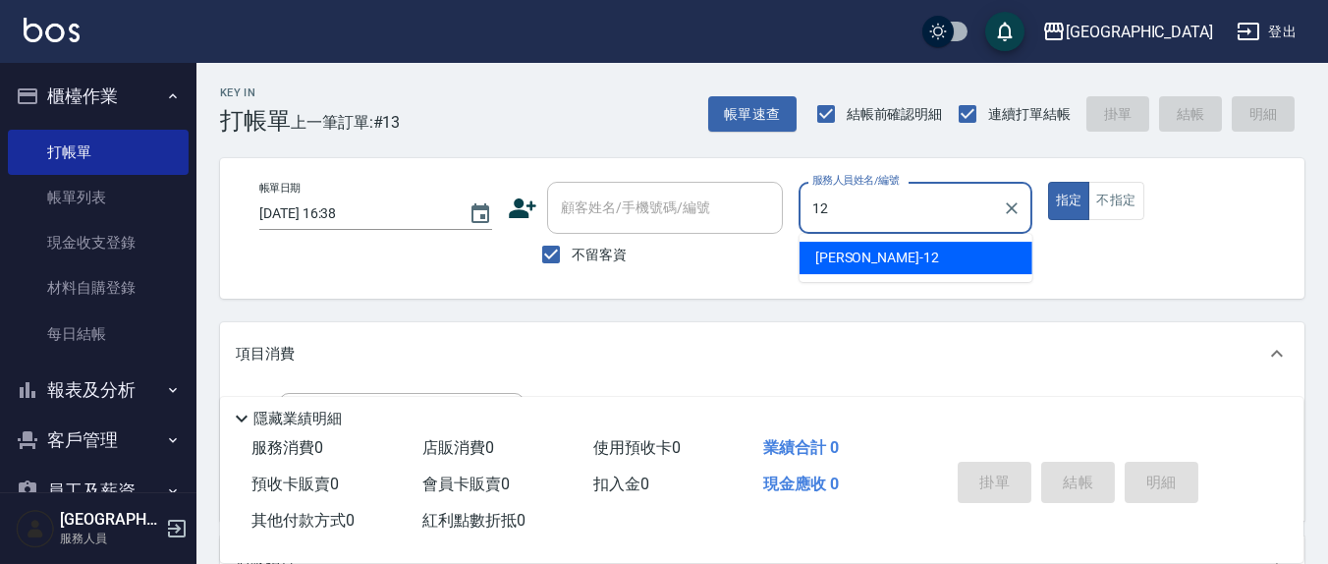
type input "[PERSON_NAME]-12"
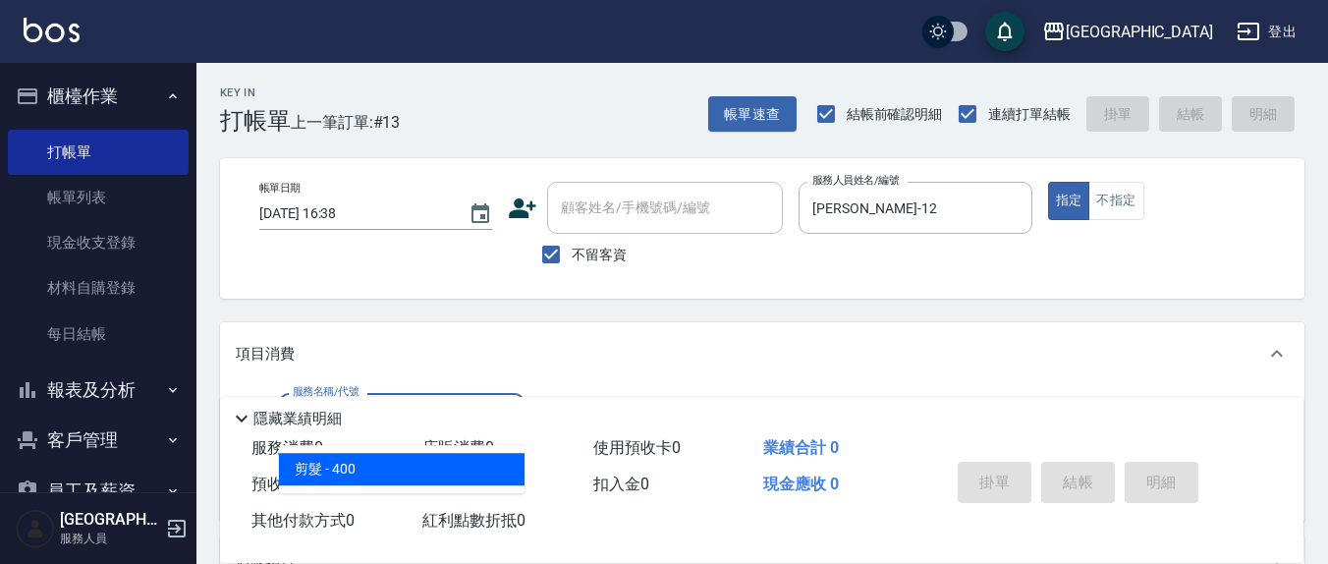
type input "剪髮(401)"
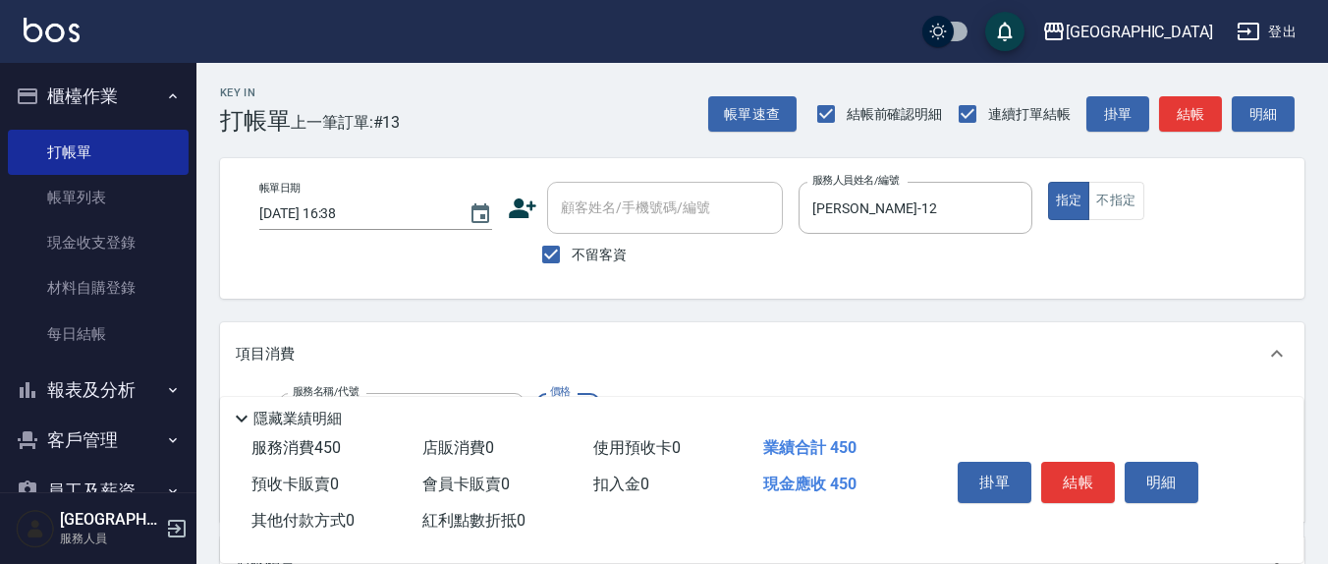
type input "450"
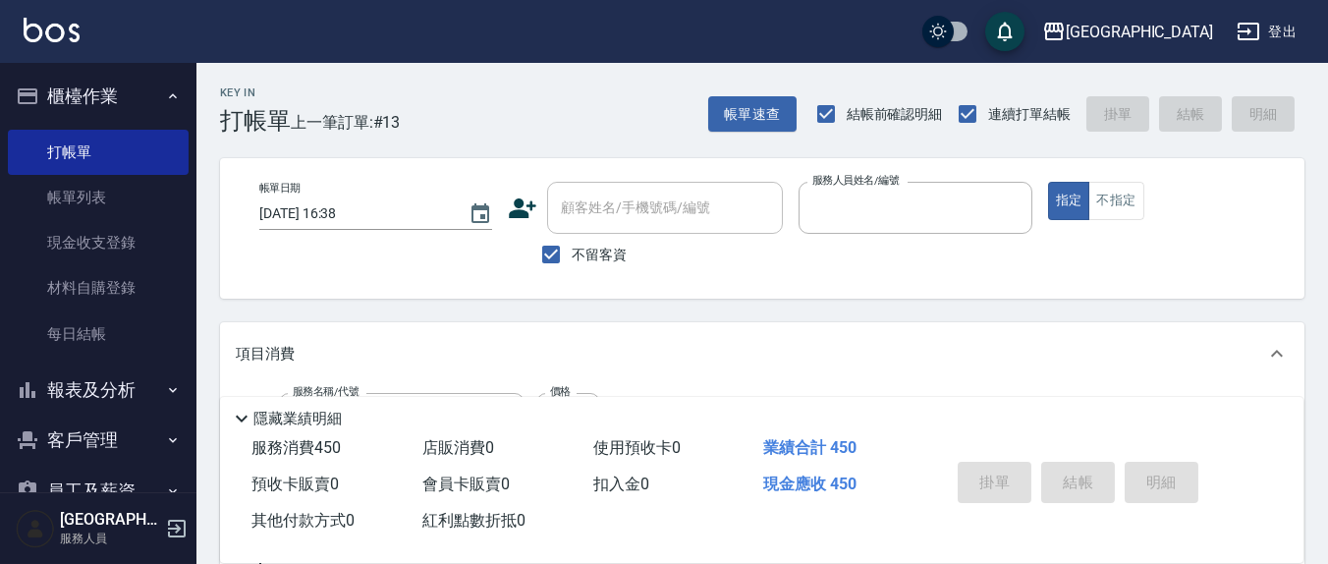
click at [1048, 182] on button "指定" at bounding box center [1069, 201] width 42 height 38
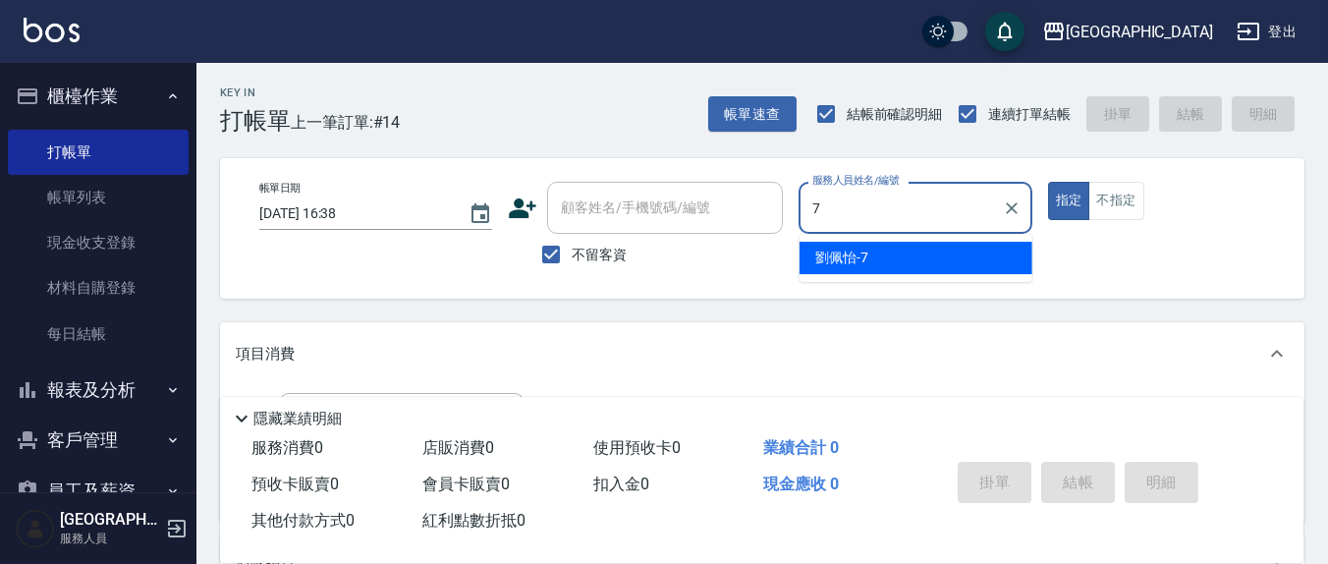
type input "[PERSON_NAME]7"
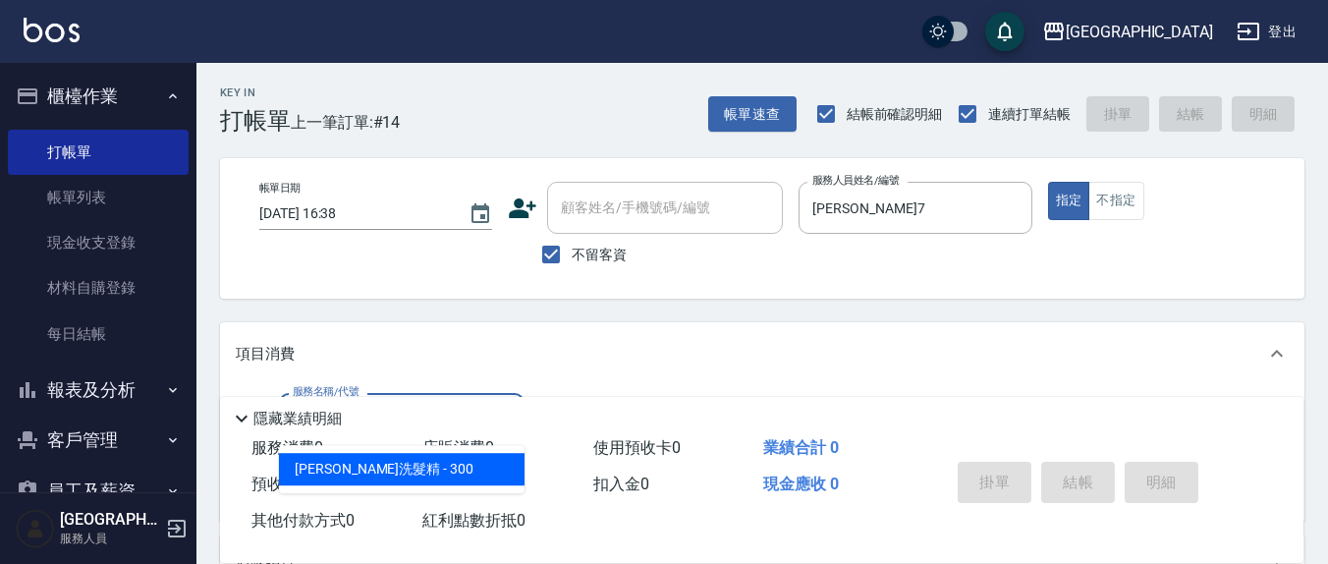
type input "歐娜洗髮精(210)"
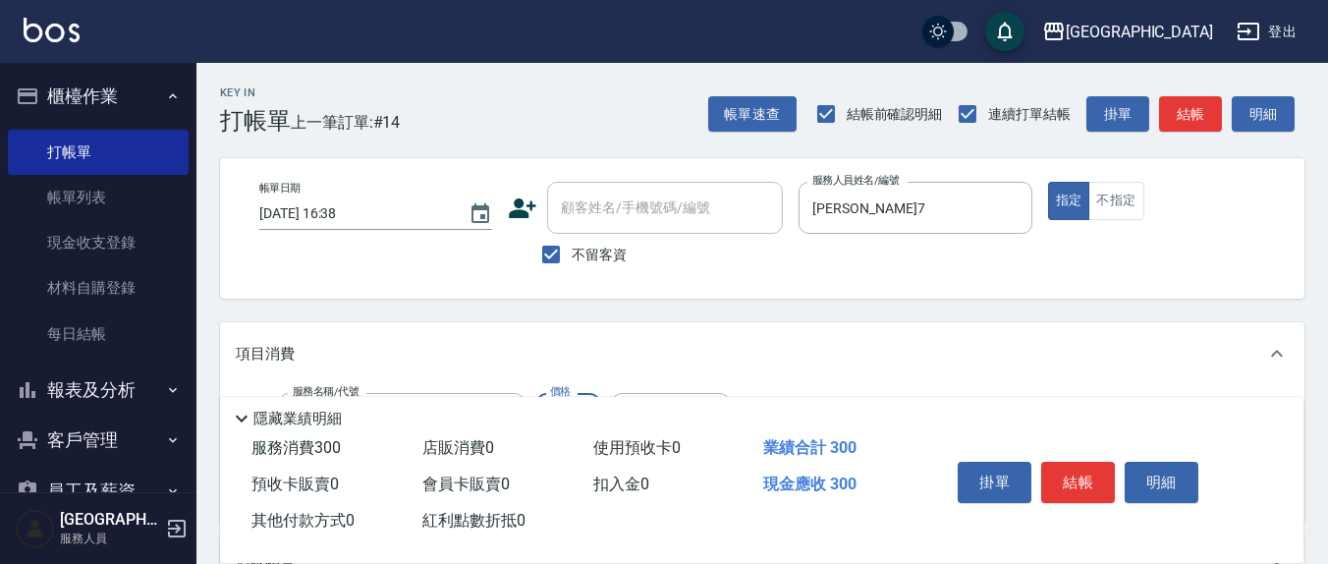
scroll to position [204, 0]
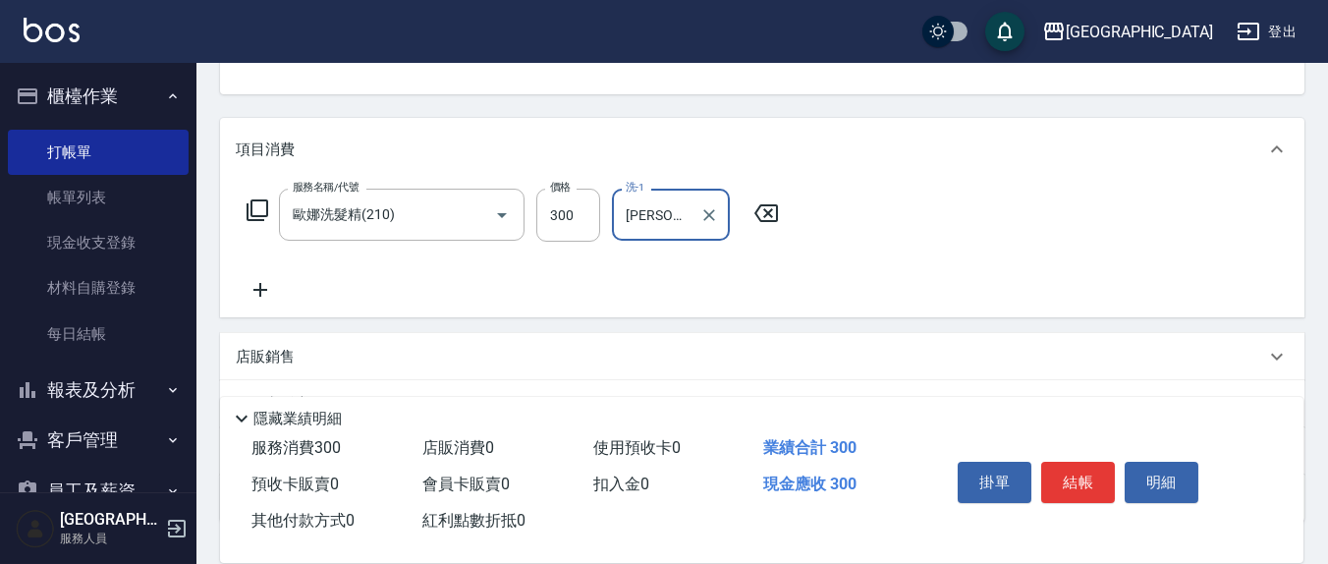
type input "[PERSON_NAME]-22"
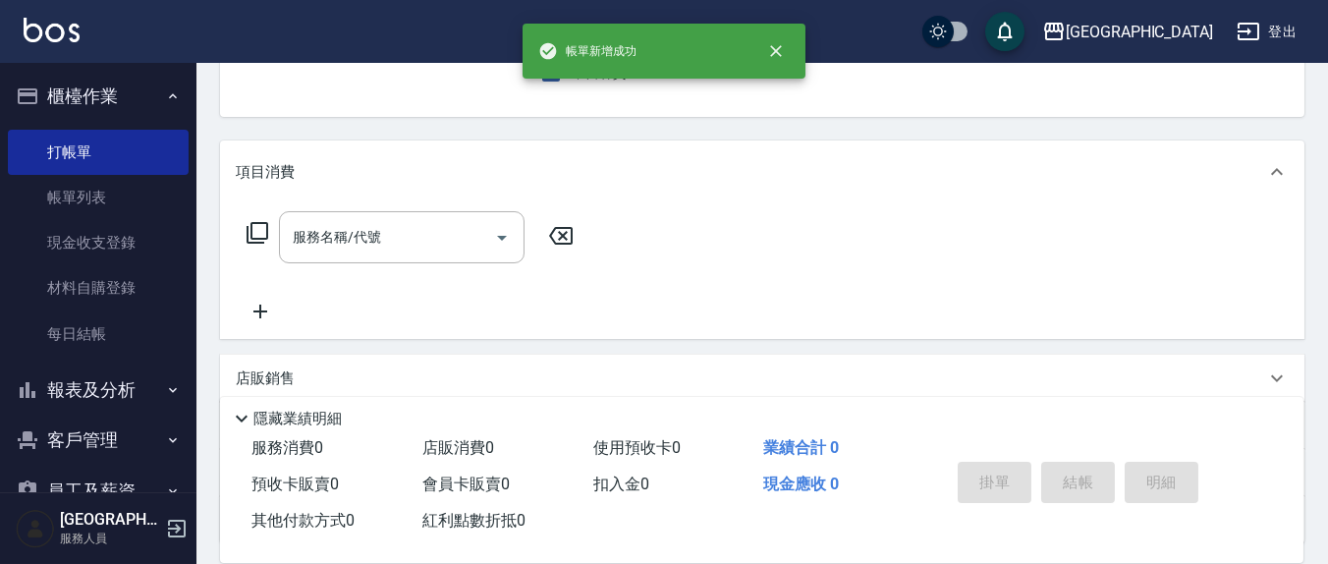
scroll to position [0, 0]
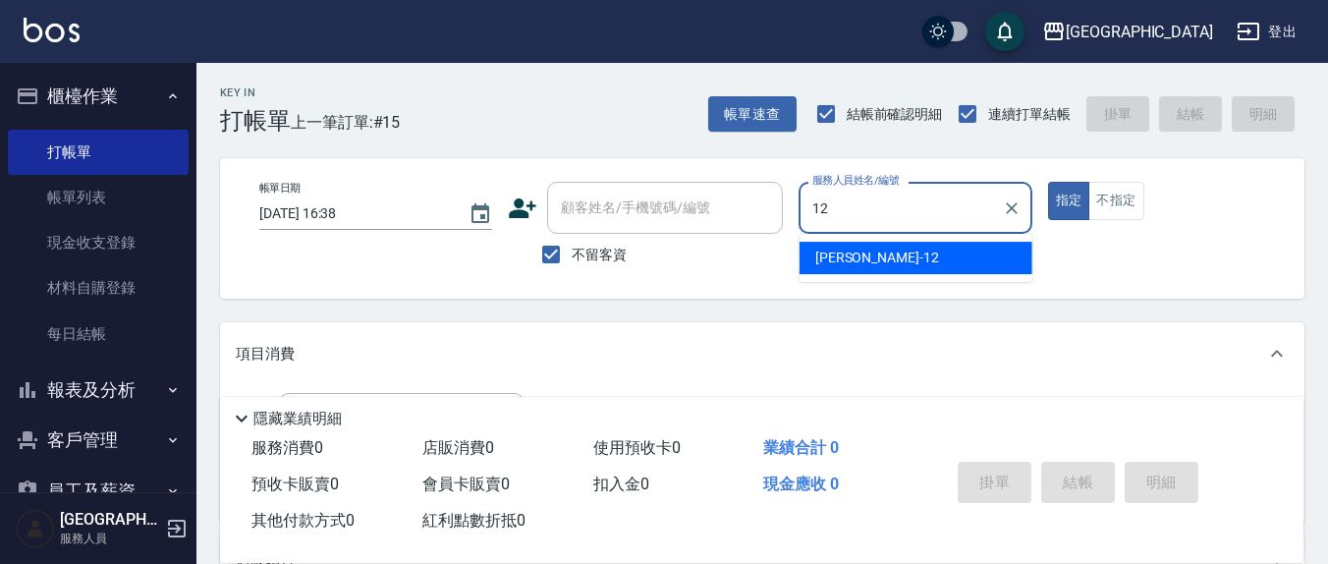
type input "[PERSON_NAME]-12"
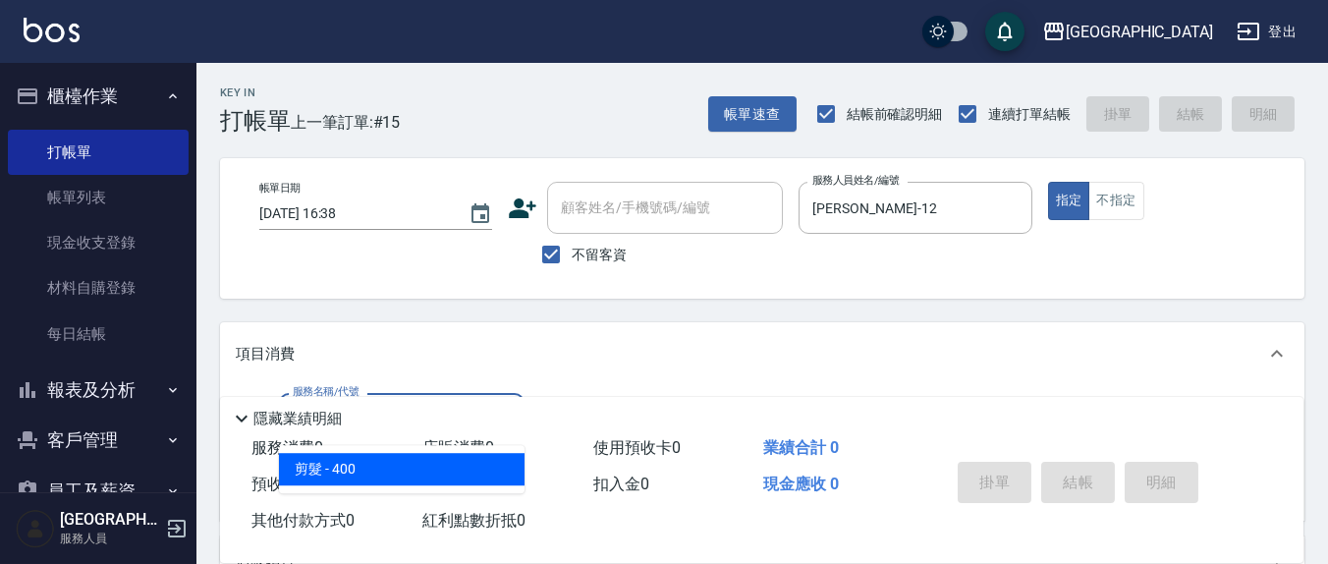
type input "剪髮(401)"
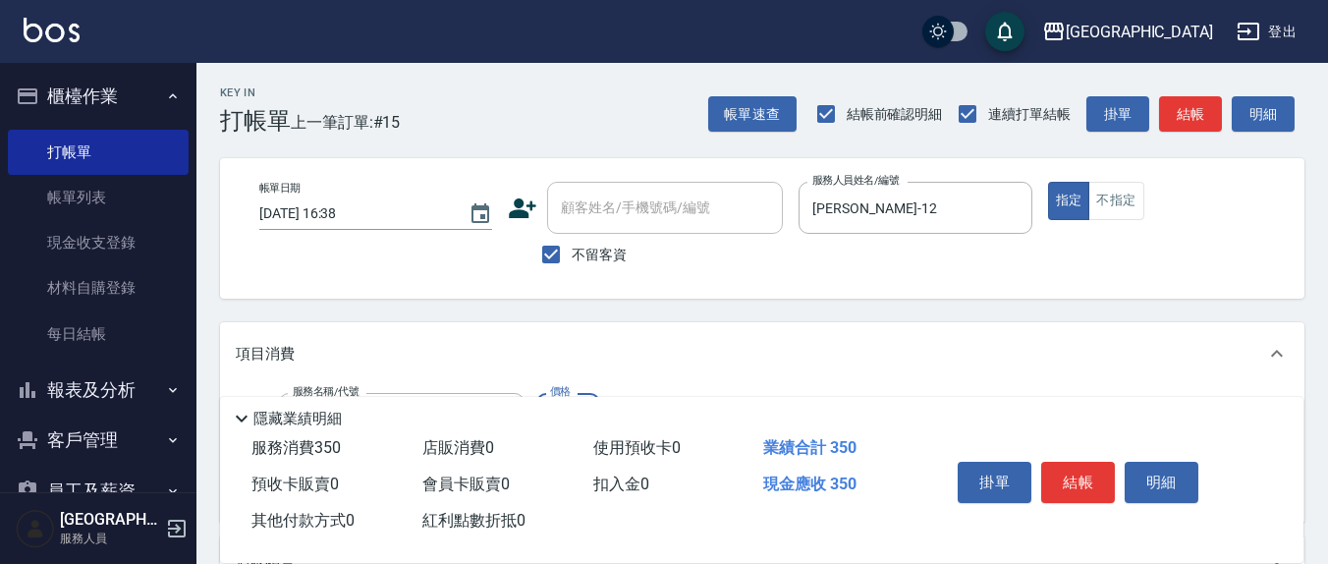
type input "350"
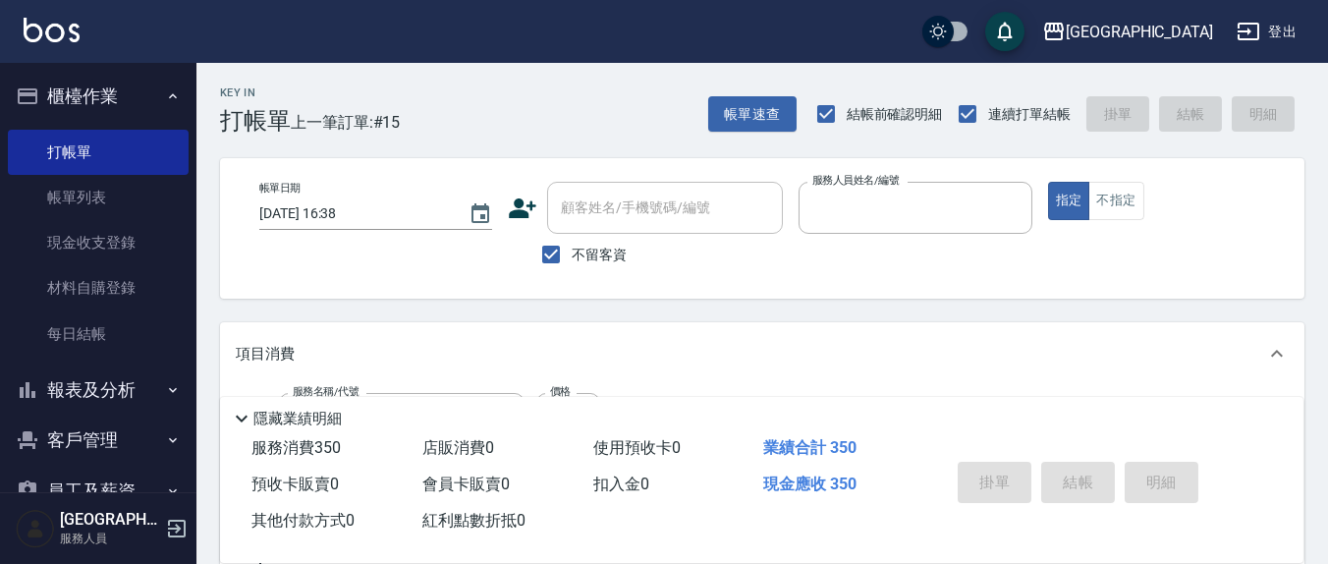
click at [1048, 182] on button "指定" at bounding box center [1069, 201] width 42 height 38
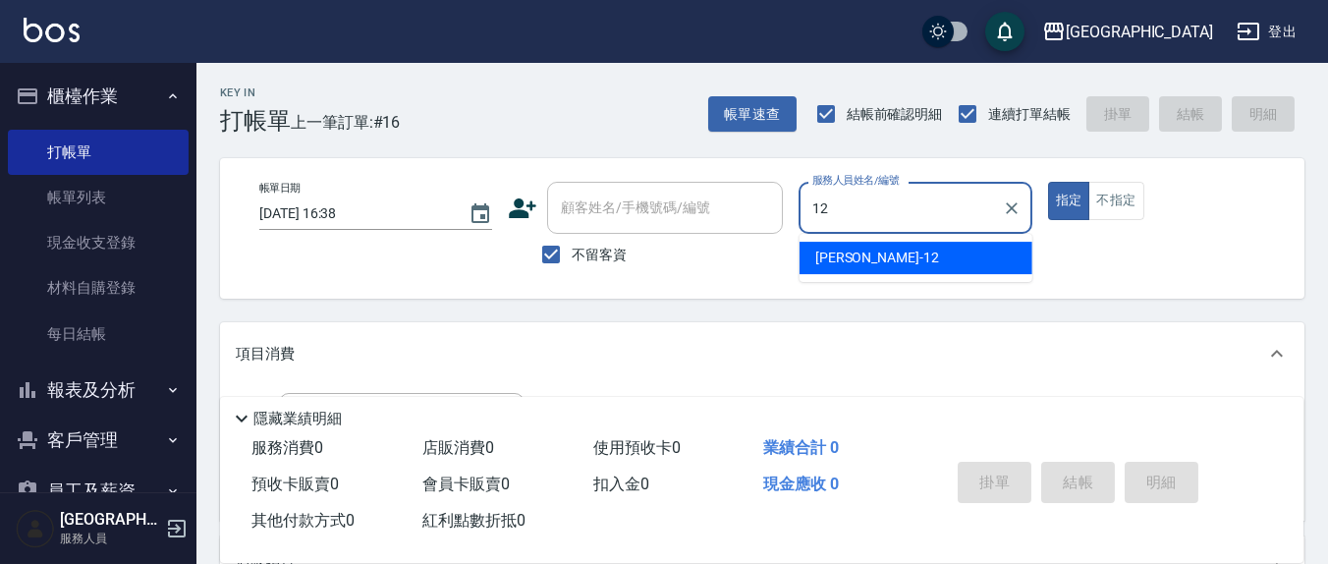
type input "[PERSON_NAME]-12"
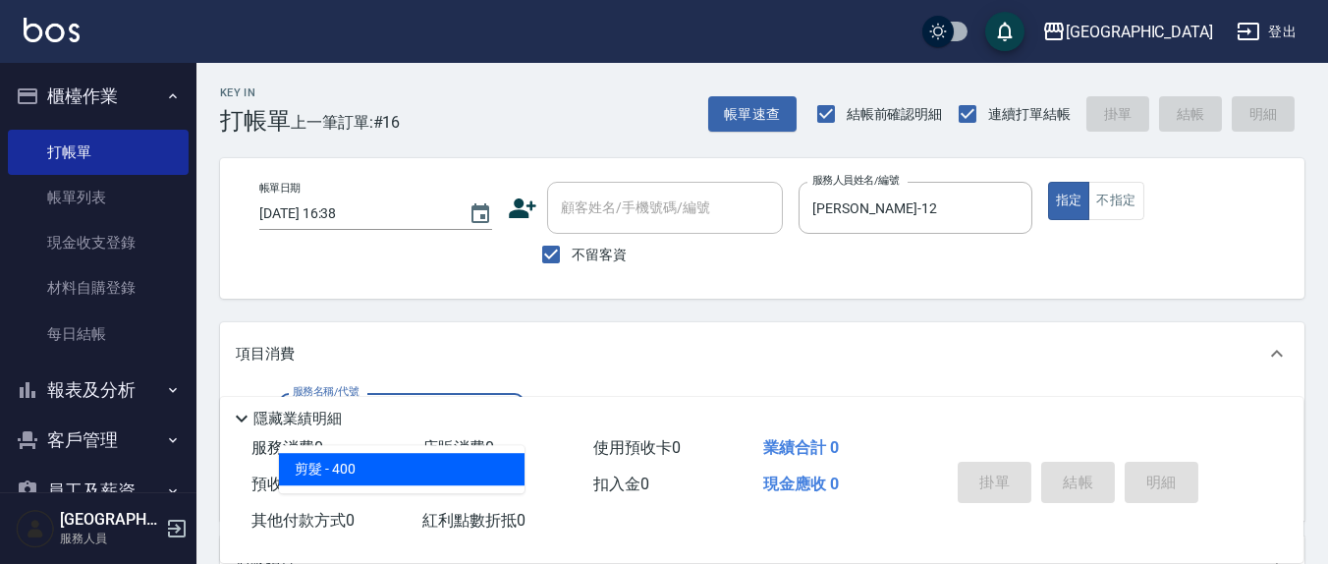
type input "剪髮(401)"
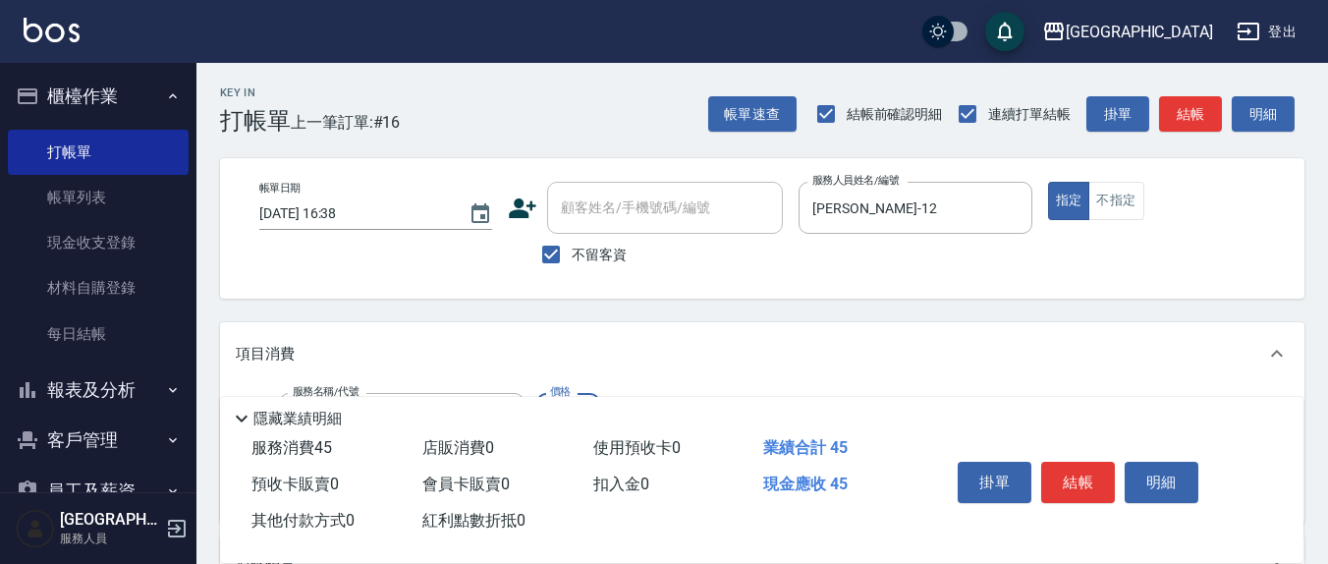
type input "450"
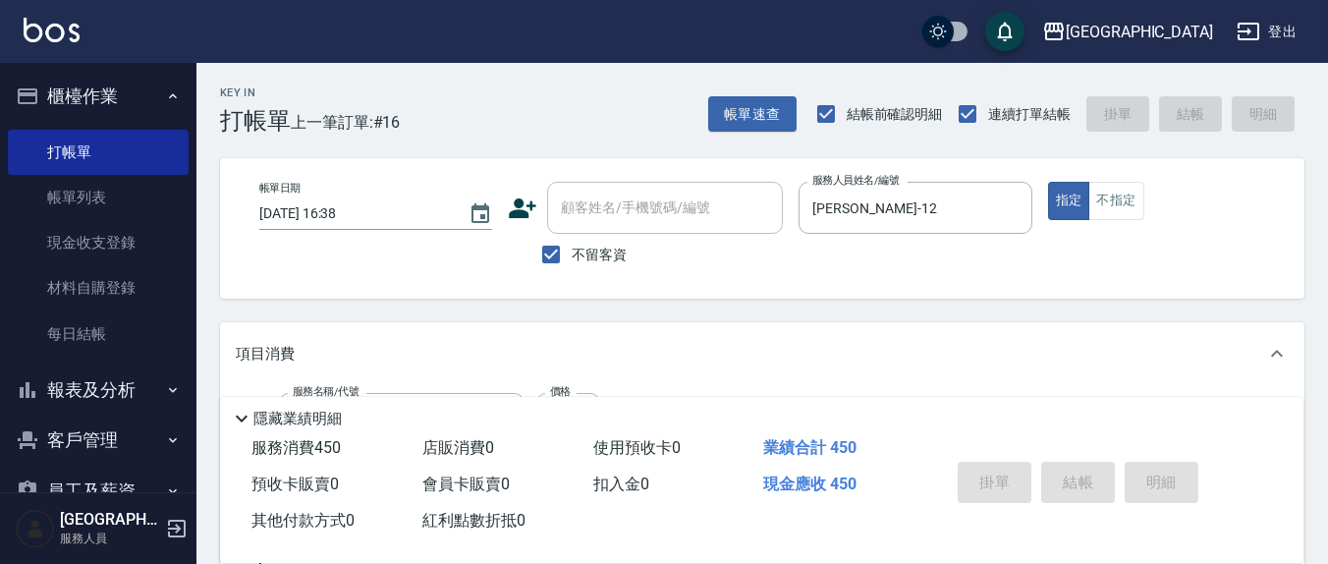
type input "[DATE] 16:39"
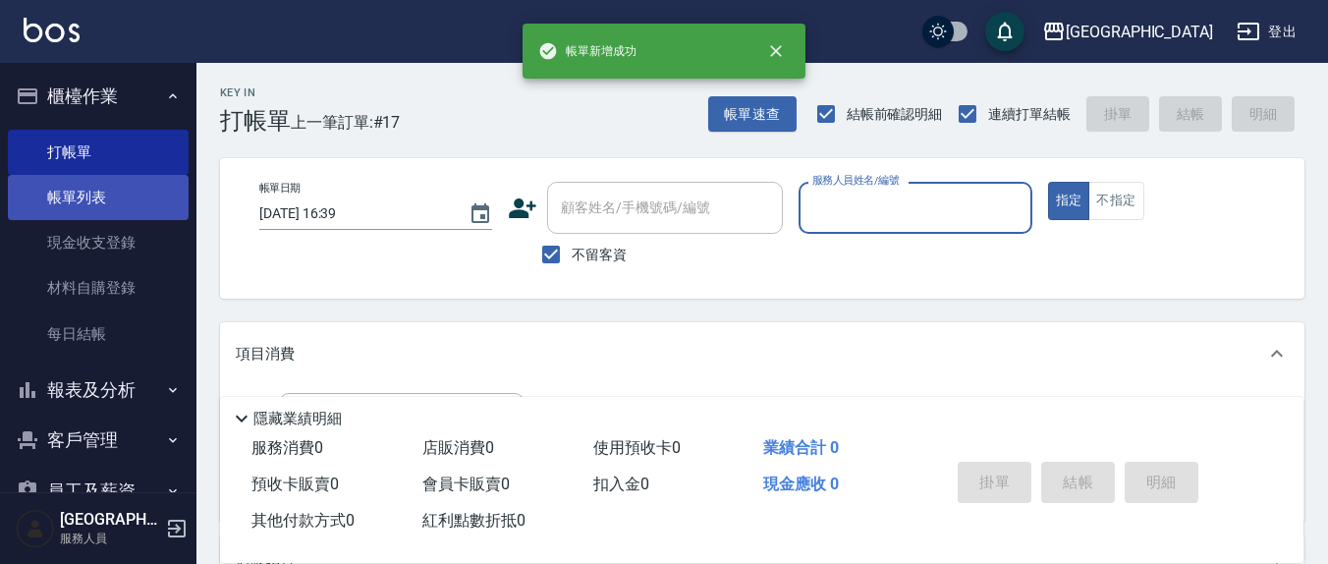
click at [135, 200] on link "帳單列表" at bounding box center [98, 197] width 181 height 45
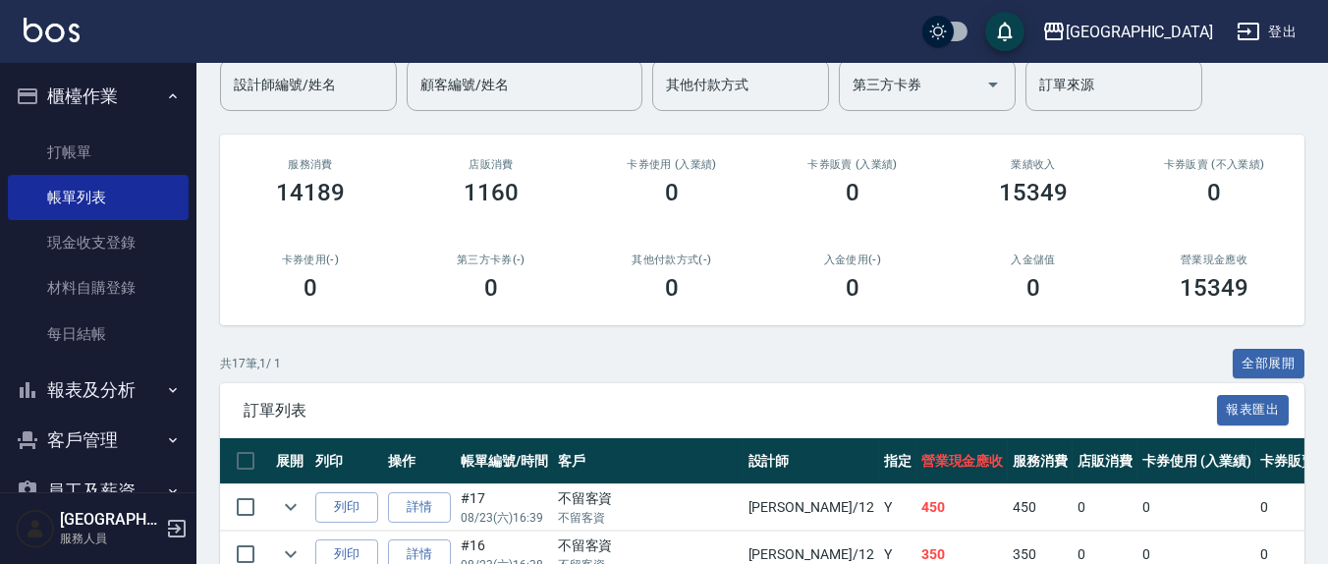
scroll to position [204, 0]
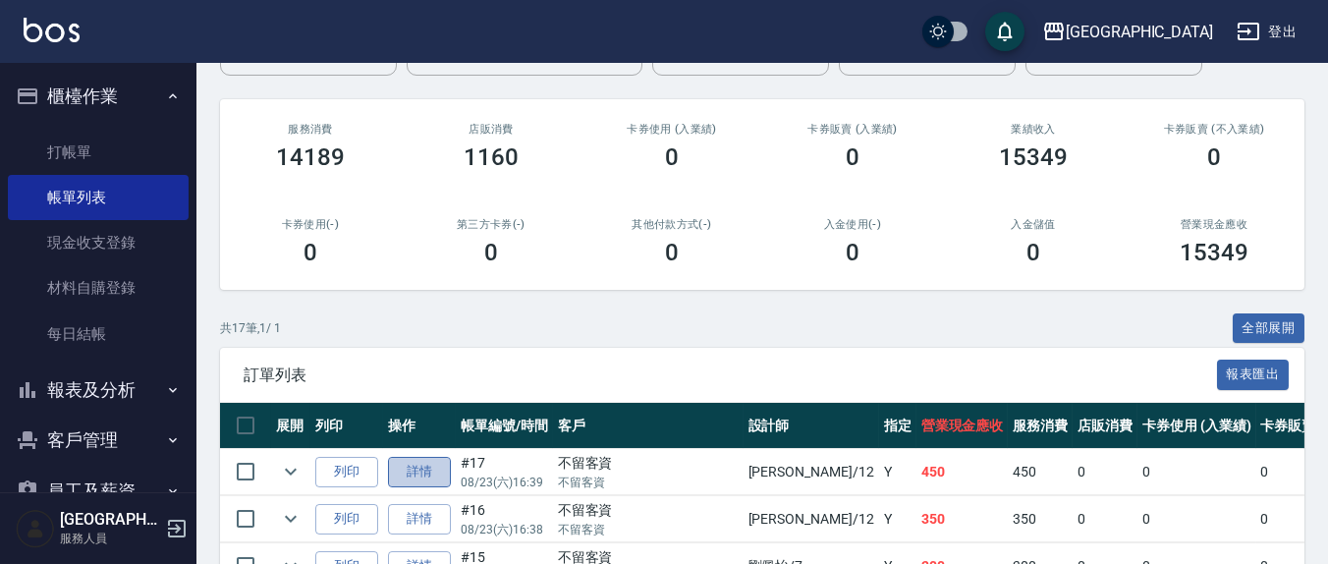
click at [425, 468] on link "詳情" at bounding box center [419, 472] width 63 height 30
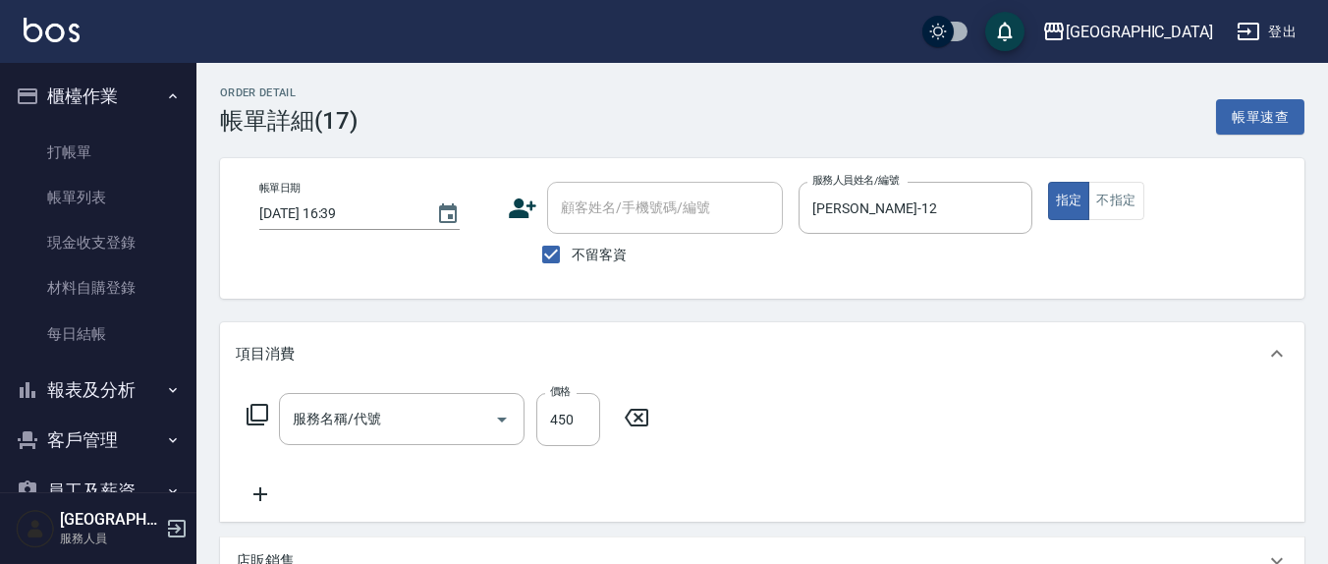
checkbox input "true"
type input "[PERSON_NAME]-12"
type input "剪髮(401)"
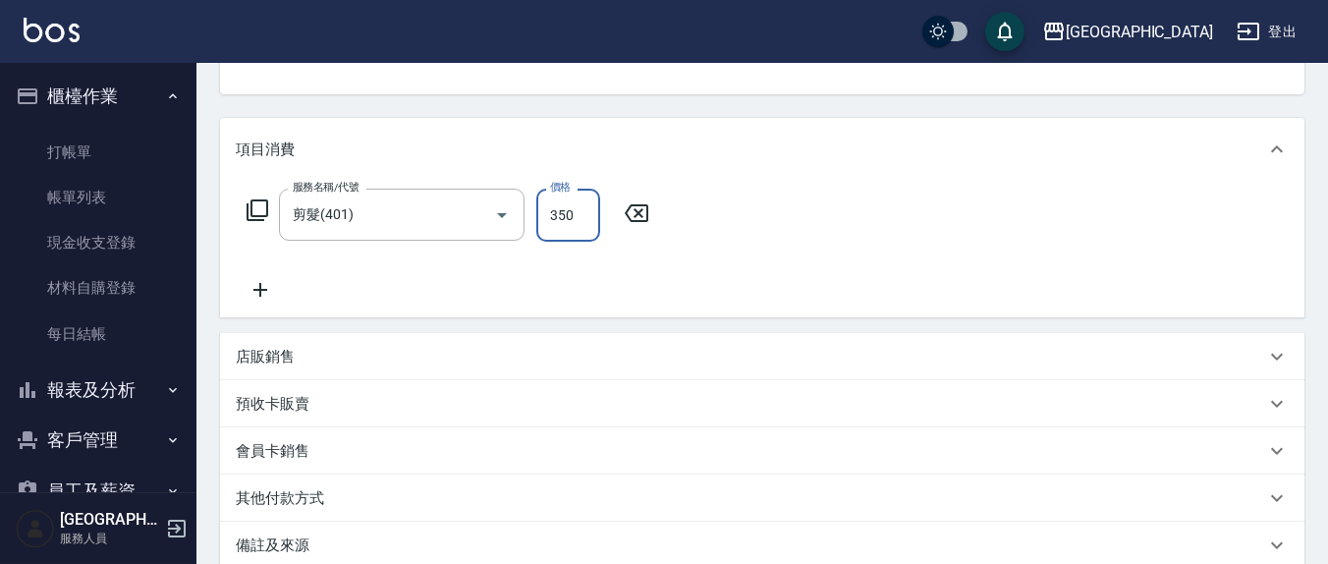
scroll to position [409, 0]
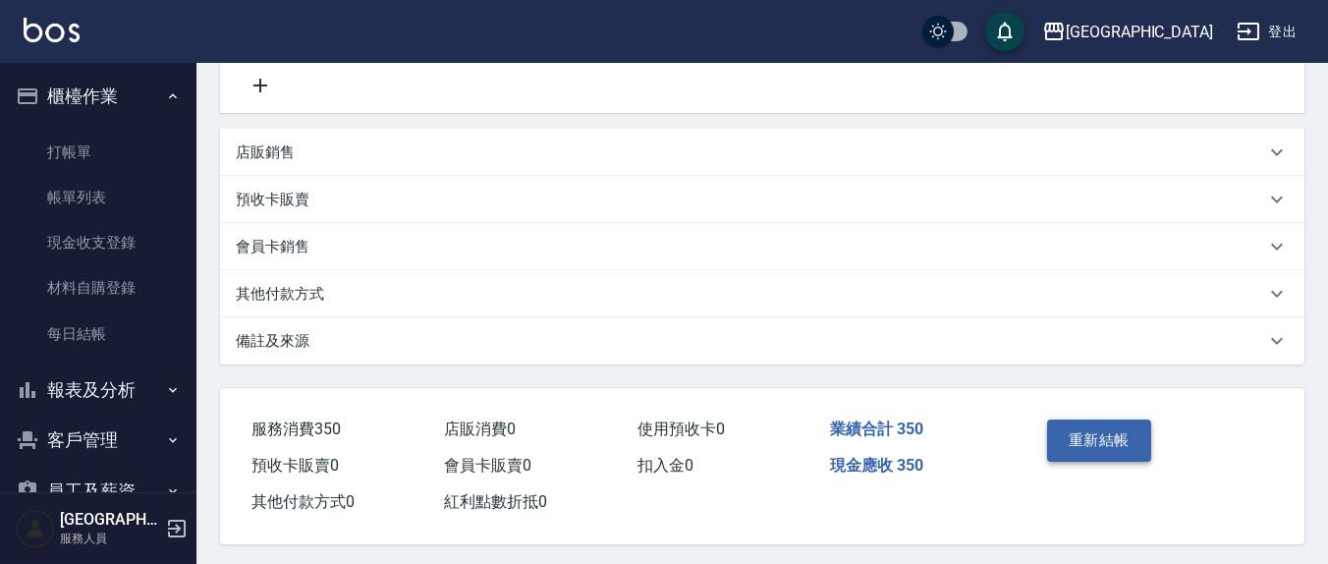
type input "350"
click at [1106, 439] on button "重新結帳" at bounding box center [1099, 439] width 104 height 41
